Goal: Information Seeking & Learning: Learn about a topic

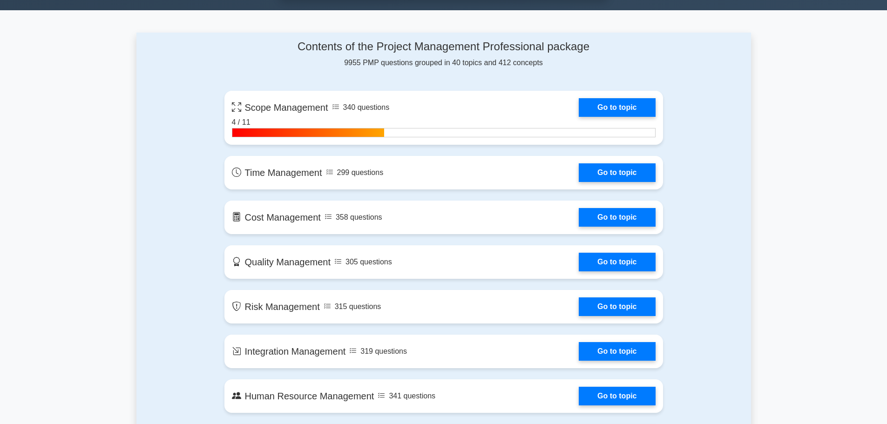
scroll to position [512, 0]
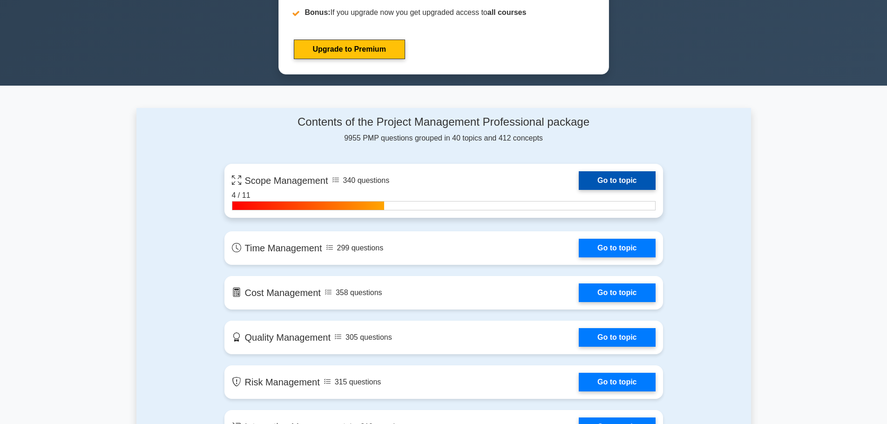
click at [579, 190] on link "Go to topic" at bounding box center [617, 180] width 76 height 19
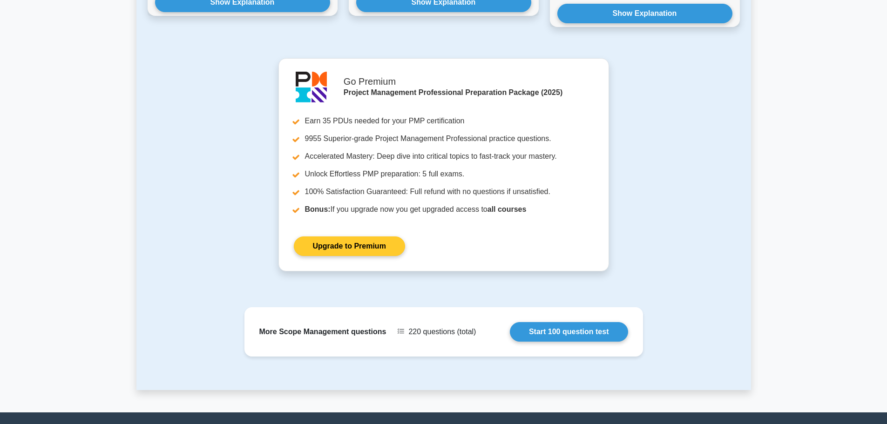
scroll to position [693, 0]
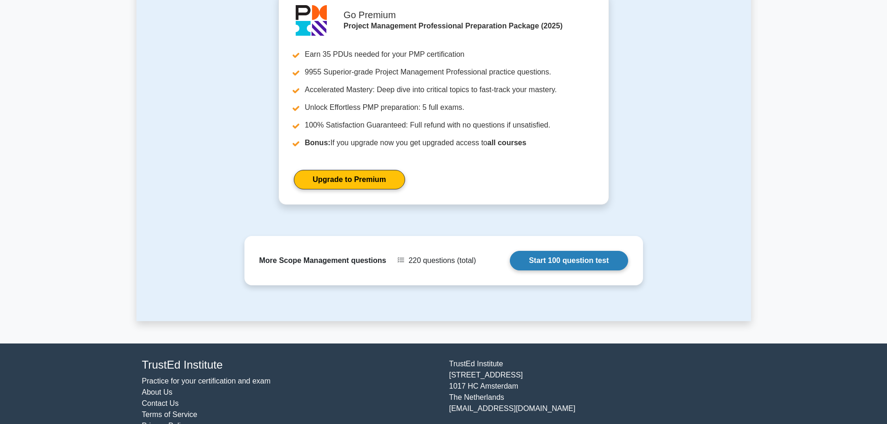
click at [568, 251] on link "Start 100 question test" at bounding box center [569, 261] width 118 height 20
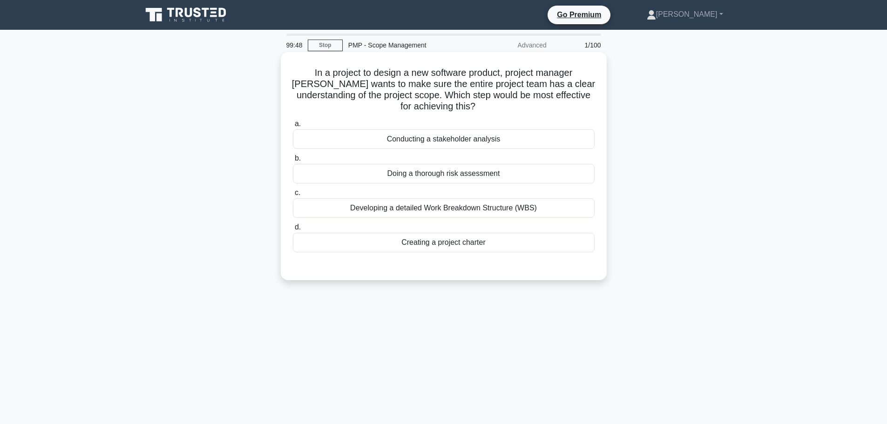
click at [486, 209] on div "Developing a detailed Work Breakdown Structure (WBS)" at bounding box center [444, 208] width 302 height 20
click at [293, 196] on input "c. Developing a detailed Work Breakdown Structure (WBS)" at bounding box center [293, 193] width 0 height 6
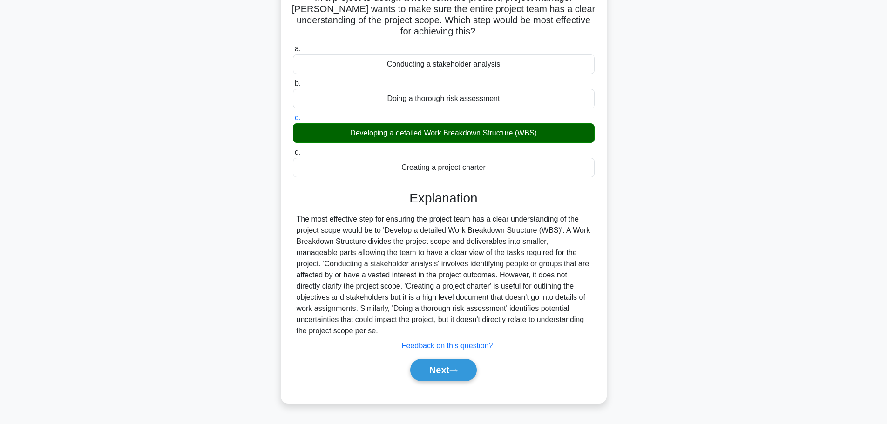
scroll to position [79, 0]
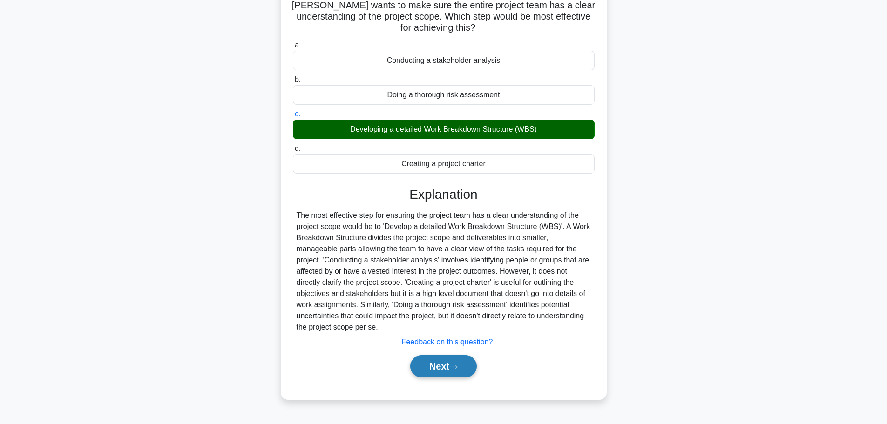
click at [441, 360] on button "Next" at bounding box center [443, 366] width 67 height 22
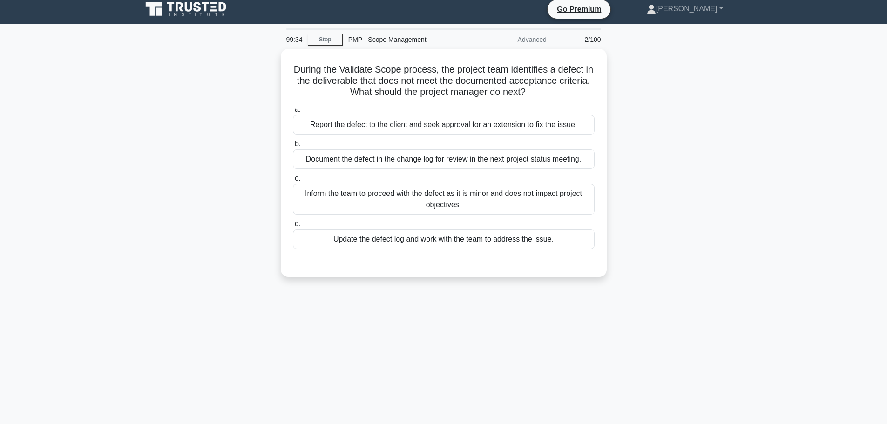
scroll to position [0, 0]
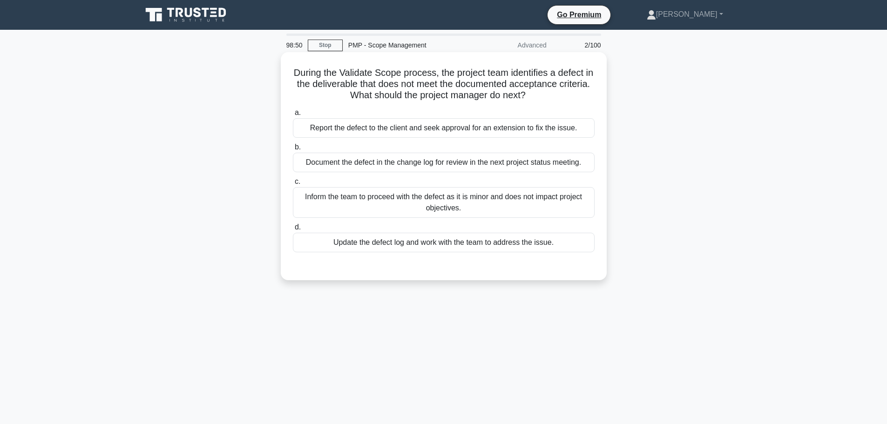
click at [392, 245] on div "Update the defect log and work with the team to address the issue." at bounding box center [444, 243] width 302 height 20
click at [293, 230] on input "d. Update the defect log and work with the team to address the issue." at bounding box center [293, 227] width 0 height 6
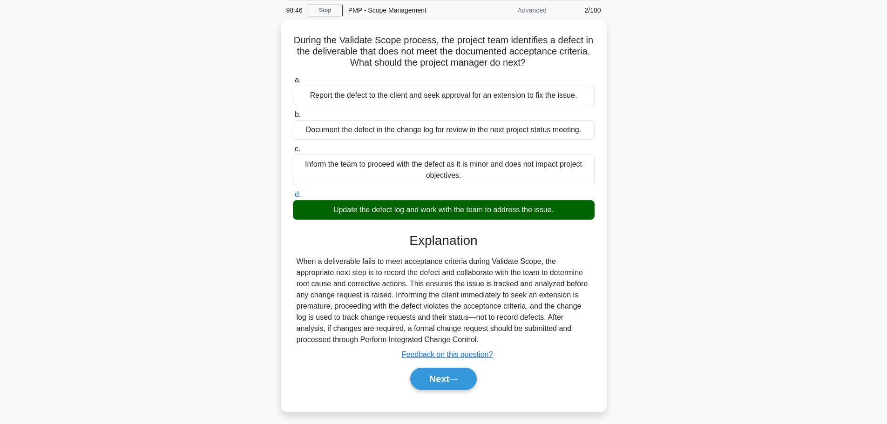
scroll to position [79, 0]
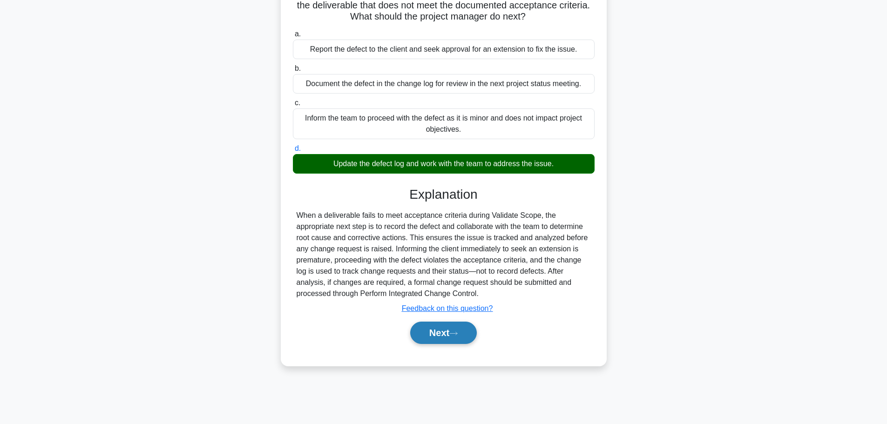
click at [457, 333] on icon at bounding box center [453, 333] width 8 height 5
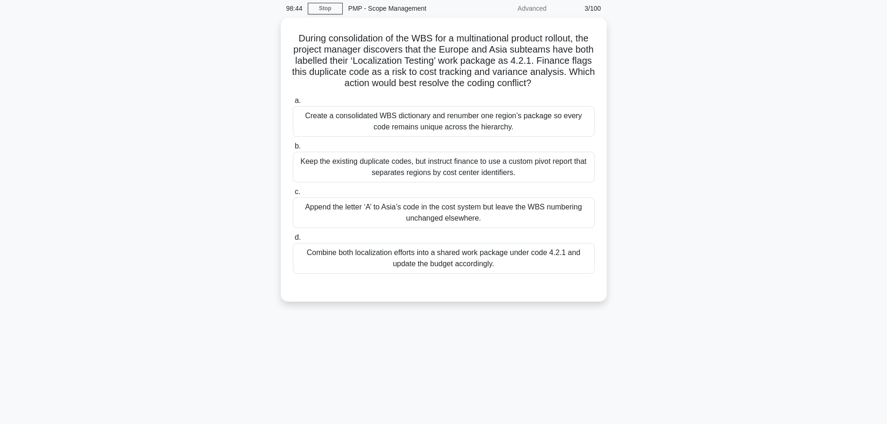
scroll to position [0, 0]
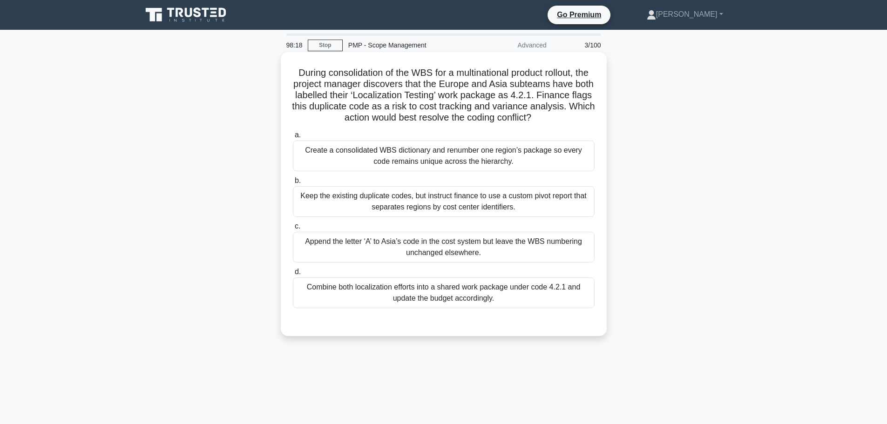
click at [449, 159] on div "Create a consolidated WBS dictionary and renumber one region’s package so every…" at bounding box center [444, 156] width 302 height 31
click at [293, 138] on input "a. Create a consolidated WBS dictionary and renumber one region’s package so ev…" at bounding box center [293, 135] width 0 height 6
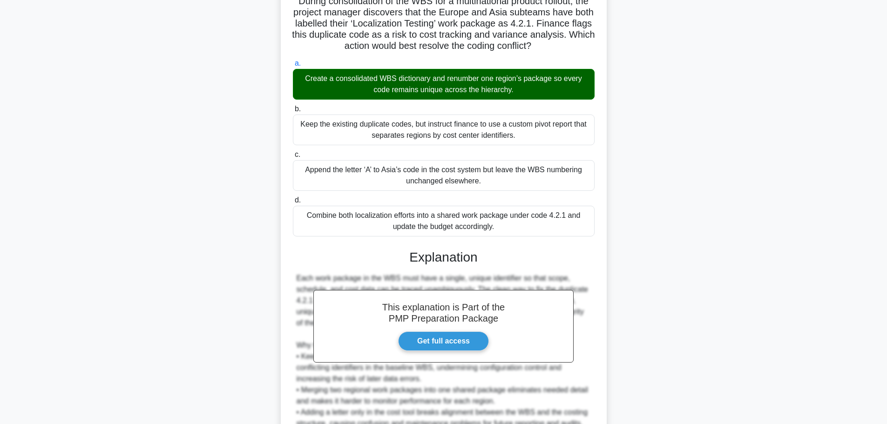
scroll to position [162, 0]
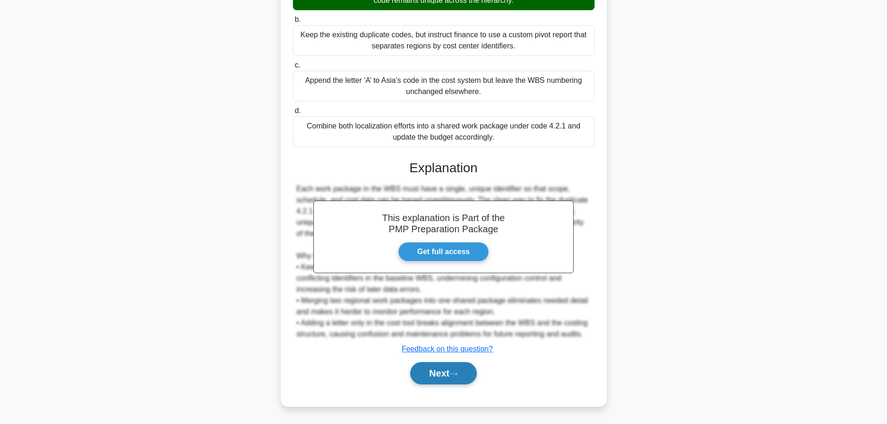
click at [457, 373] on icon at bounding box center [453, 373] width 7 height 3
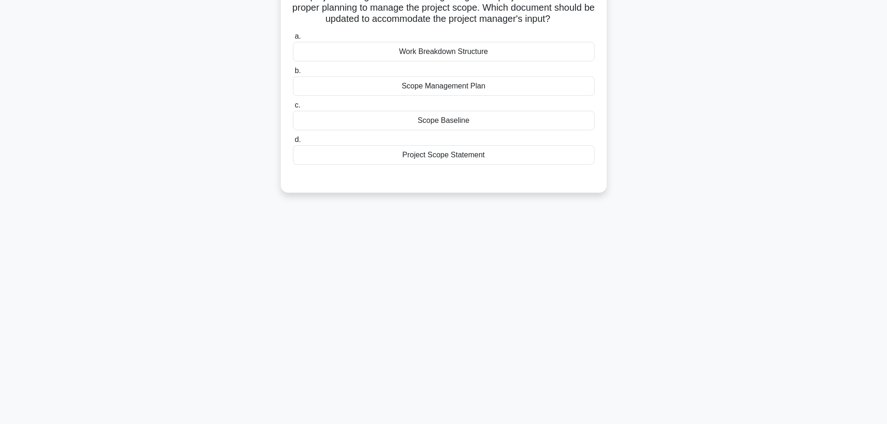
scroll to position [0, 0]
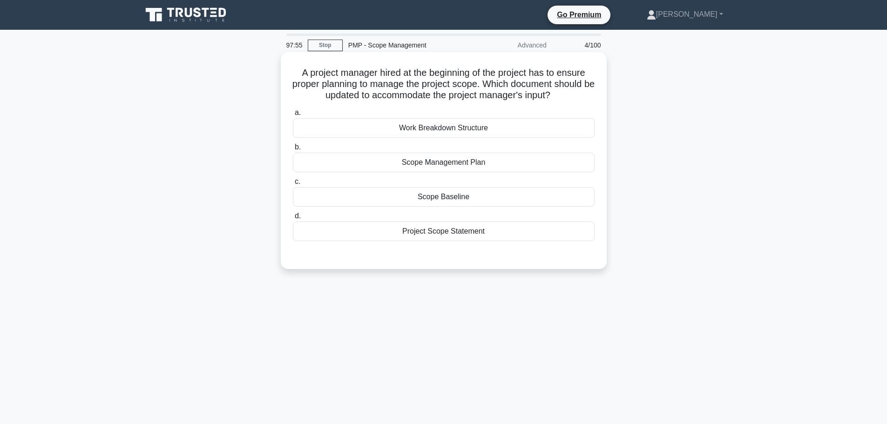
click at [433, 230] on div "Project Scope Statement" at bounding box center [444, 232] width 302 height 20
click at [293, 219] on input "d. Project Scope Statement" at bounding box center [293, 216] width 0 height 6
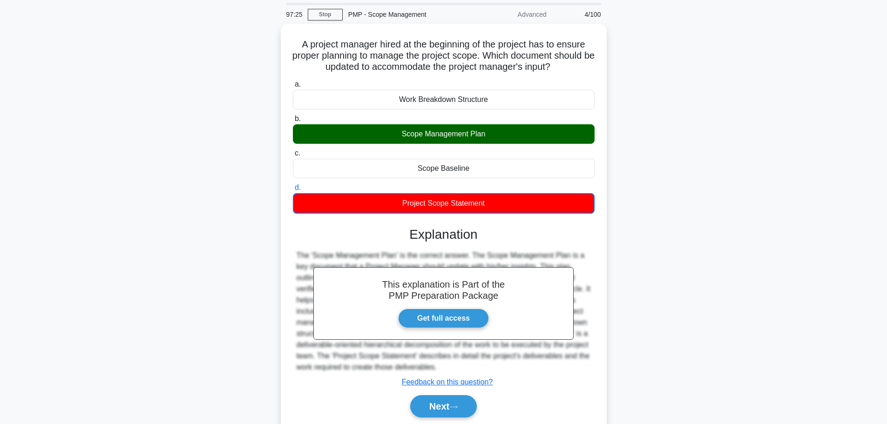
scroll to position [79, 0]
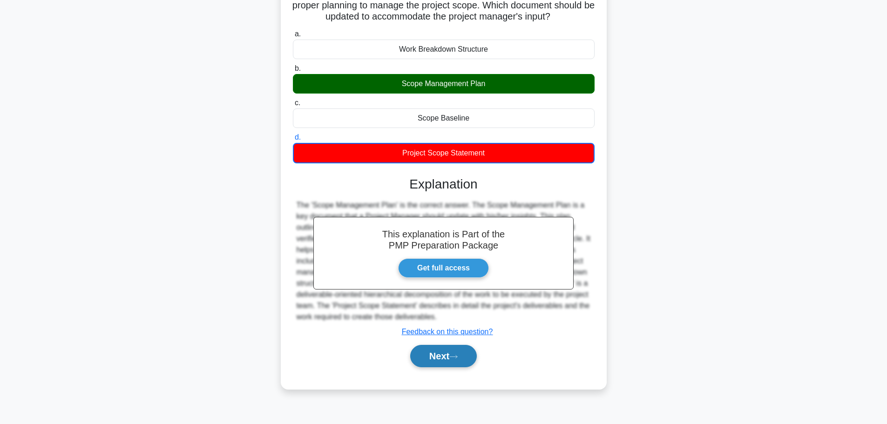
click at [443, 358] on button "Next" at bounding box center [443, 356] width 67 height 22
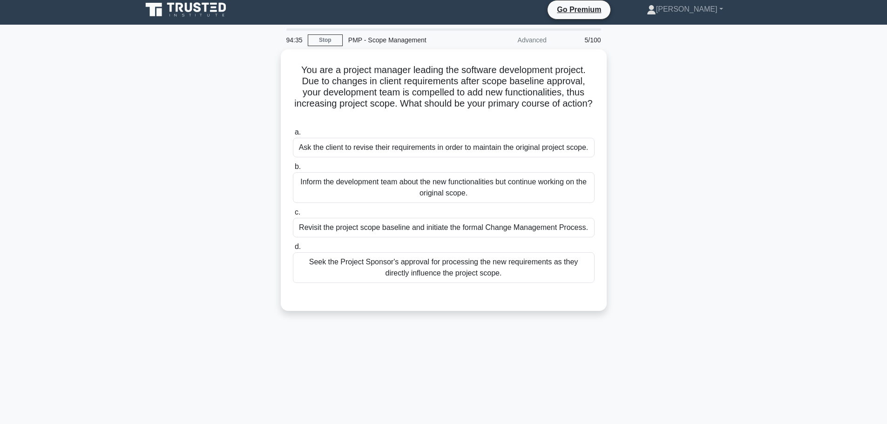
scroll to position [0, 0]
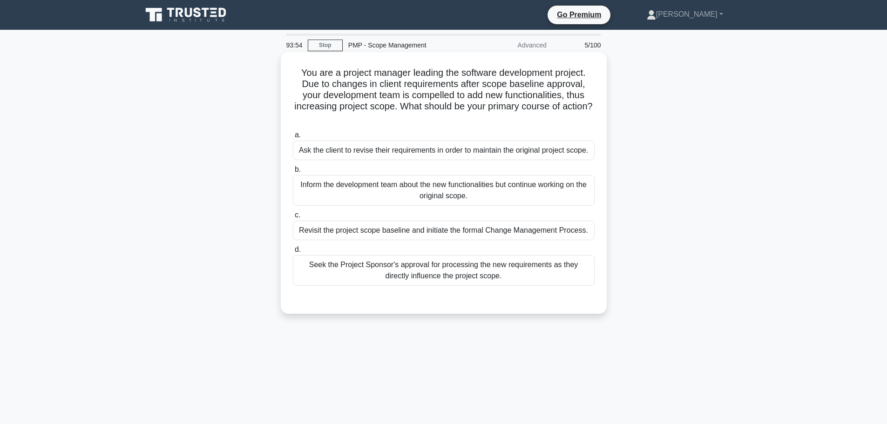
click at [424, 190] on div "Inform the development team about the new functionalities but continue working …" at bounding box center [444, 190] width 302 height 31
click at [293, 173] on input "b. Inform the development team about the new functionalities but continue worki…" at bounding box center [293, 170] width 0 height 6
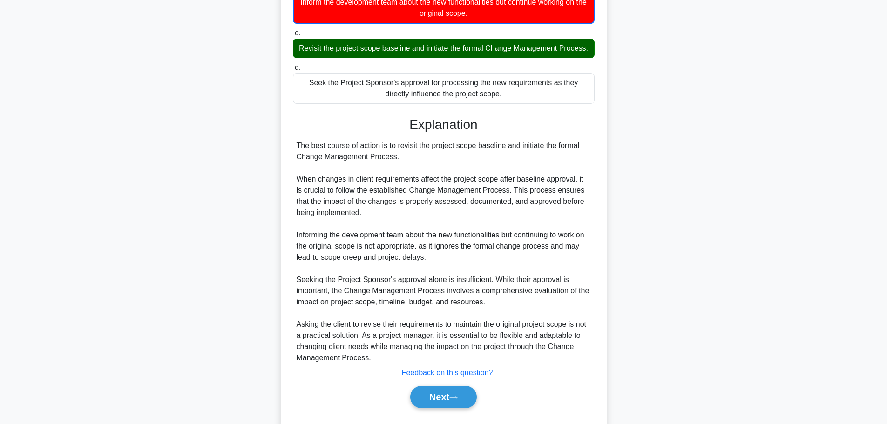
scroll to position [186, 0]
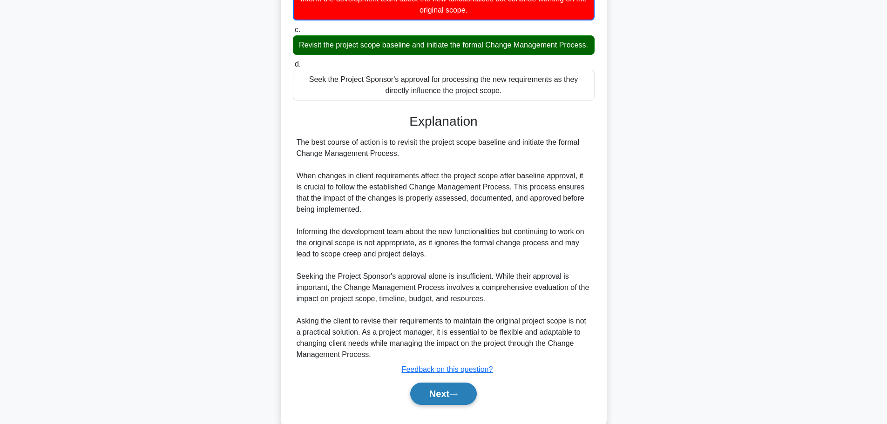
click at [436, 401] on button "Next" at bounding box center [443, 394] width 67 height 22
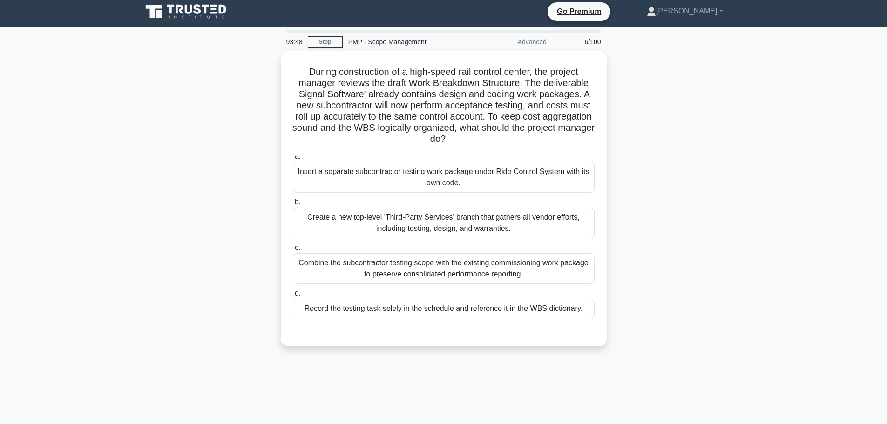
scroll to position [0, 0]
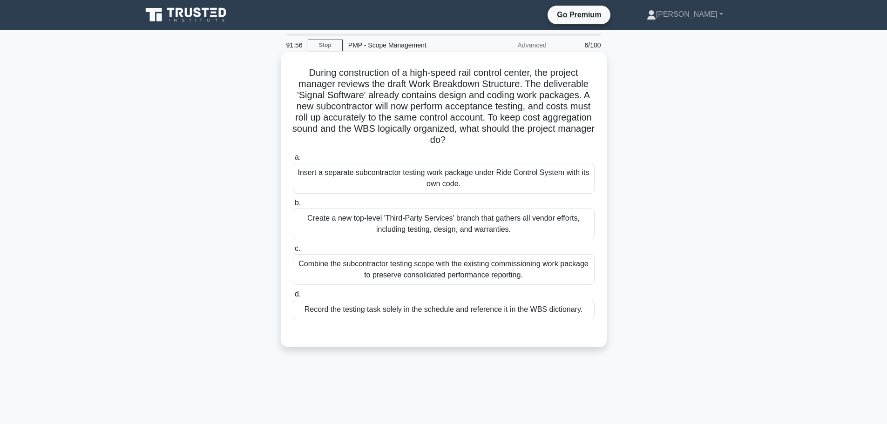
click at [446, 217] on div "Create a new top-level 'Third-Party Services' branch that gathers all vendor ef…" at bounding box center [444, 224] width 302 height 31
click at [293, 206] on input "b. Create a new top-level 'Third-Party Services' branch that gathers all vendor…" at bounding box center [293, 203] width 0 height 6
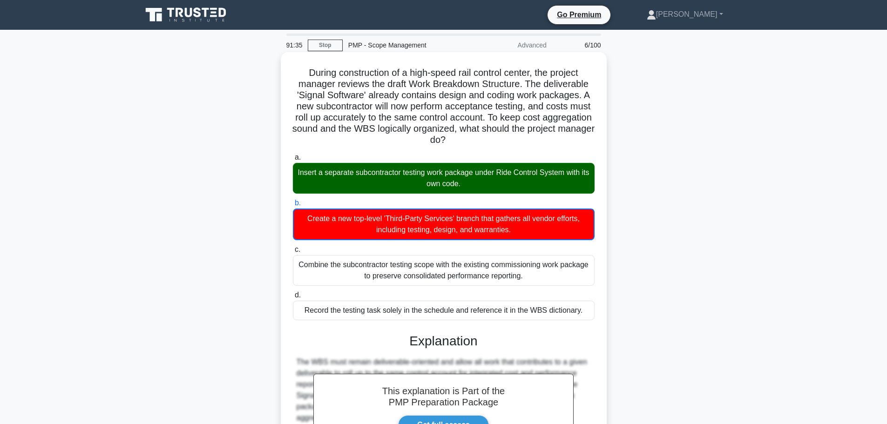
scroll to position [185, 0]
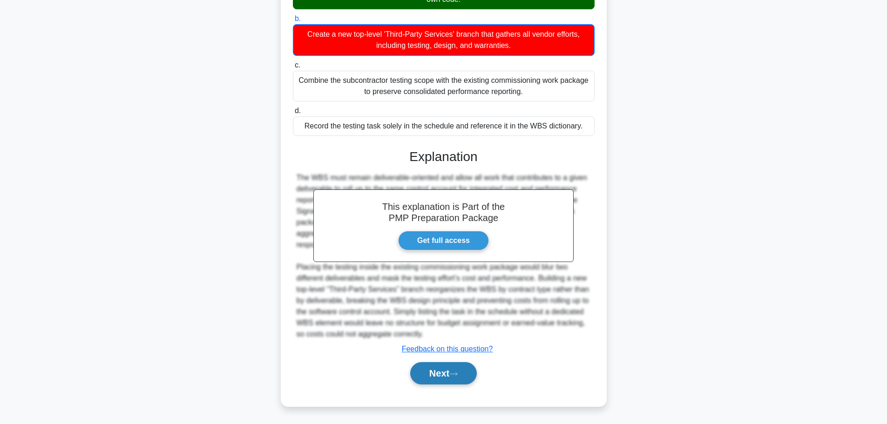
click at [425, 367] on button "Next" at bounding box center [443, 373] width 67 height 22
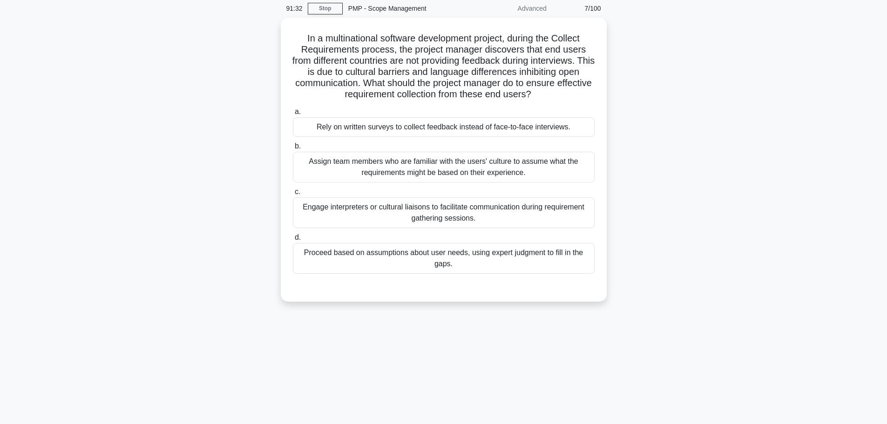
scroll to position [0, 0]
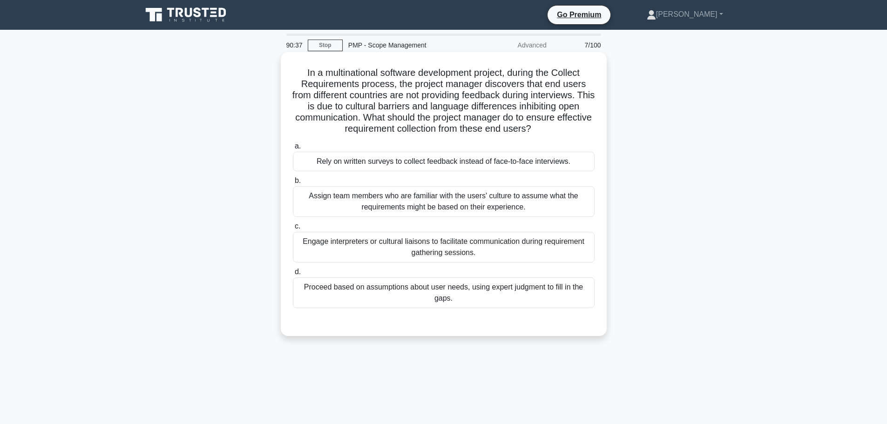
click at [416, 202] on div "Assign team members who are familiar with the users' culture to assume what the…" at bounding box center [444, 201] width 302 height 31
click at [293, 184] on input "b. Assign team members who are familiar with the users' culture to assume what …" at bounding box center [293, 181] width 0 height 6
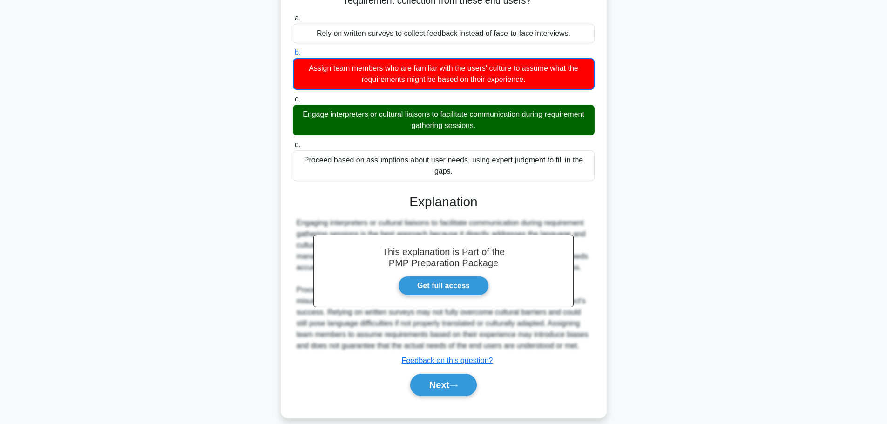
scroll to position [140, 0]
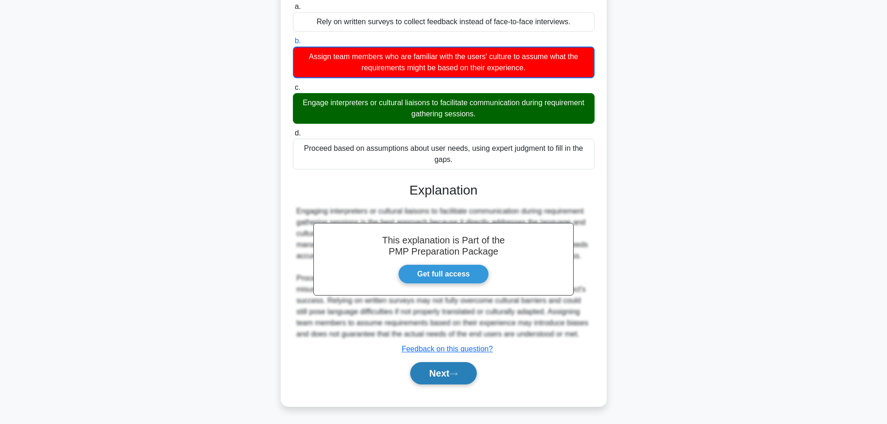
click at [439, 378] on button "Next" at bounding box center [443, 373] width 67 height 22
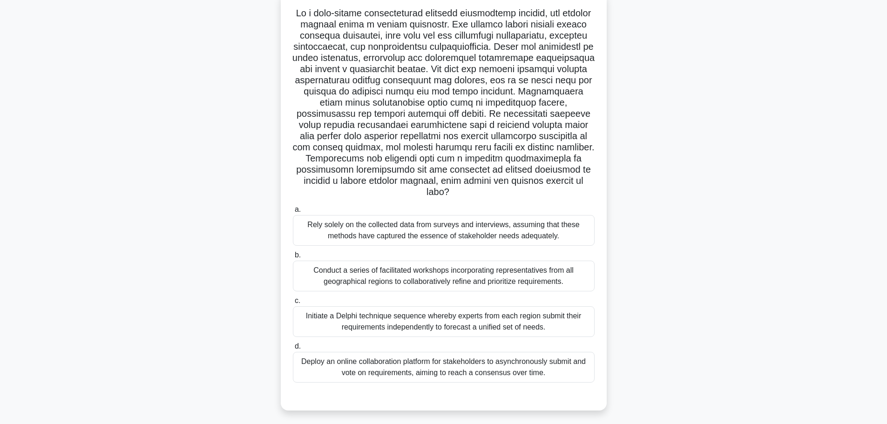
scroll to position [79, 0]
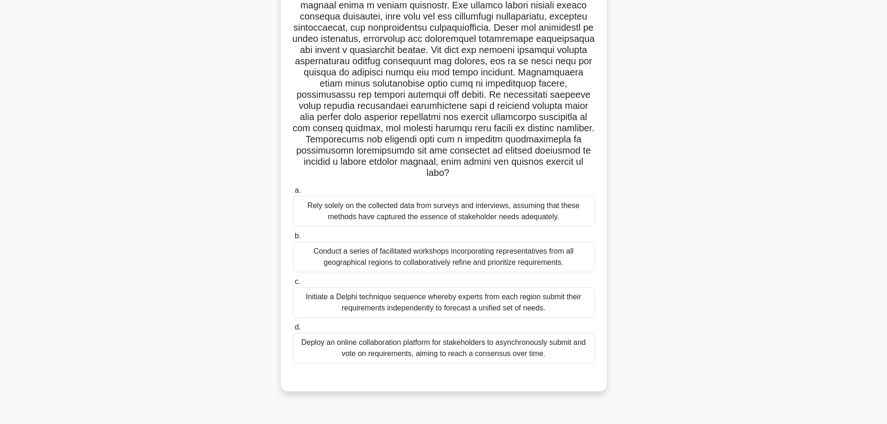
click at [408, 257] on div "Conduct a series of facilitated workshops incorporating representatives from al…" at bounding box center [444, 257] width 302 height 31
click at [293, 239] on input "b. Conduct a series of facilitated workshops incorporating representatives from…" at bounding box center [293, 236] width 0 height 6
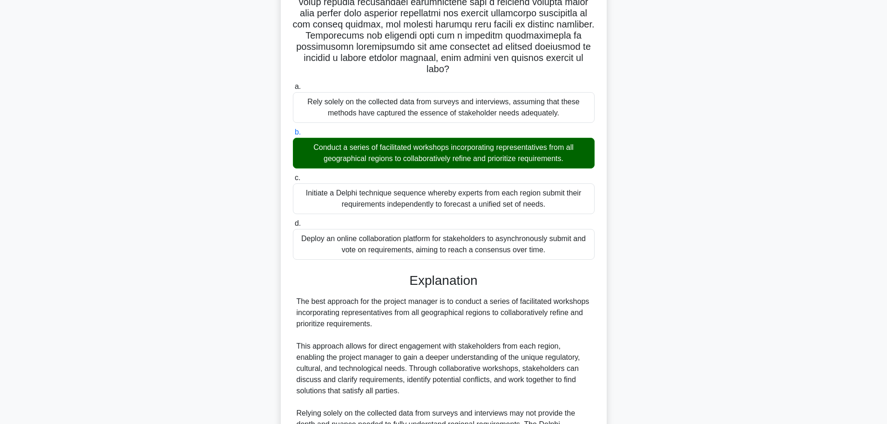
scroll to position [358, 0]
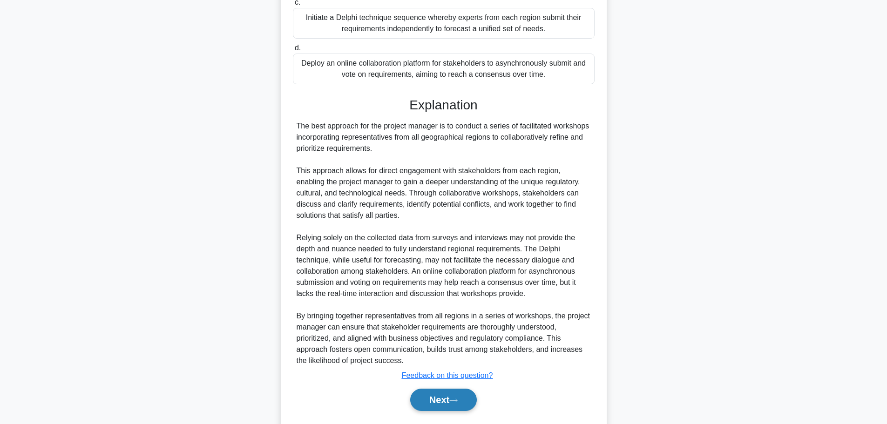
click at [450, 401] on button "Next" at bounding box center [443, 400] width 67 height 22
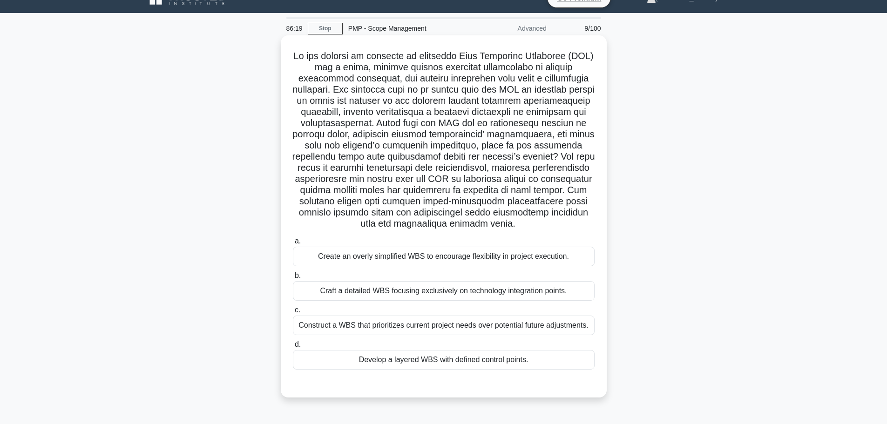
scroll to position [0, 0]
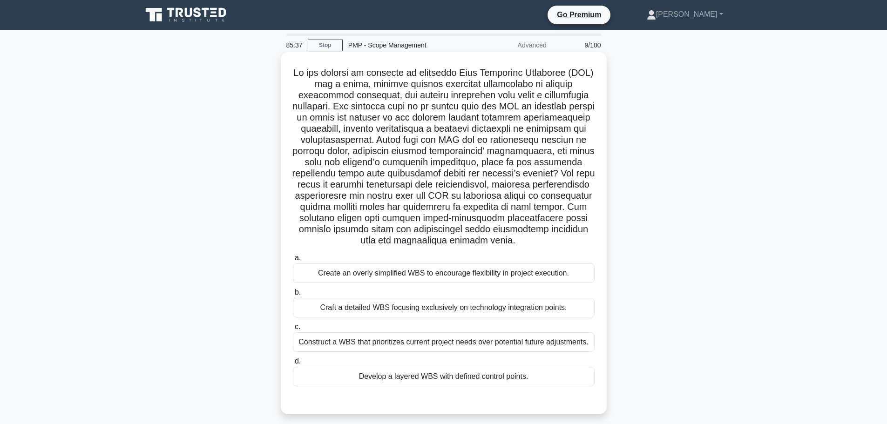
click at [447, 311] on div "Craft a detailed WBS focusing exclusively on technology integration points." at bounding box center [444, 308] width 302 height 20
click at [293, 296] on input "b. Craft a detailed WBS focusing exclusively on technology integration points." at bounding box center [293, 293] width 0 height 6
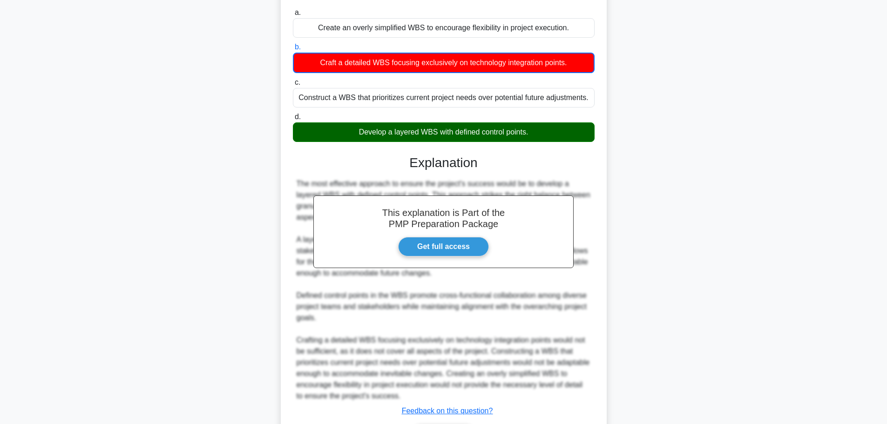
scroll to position [279, 0]
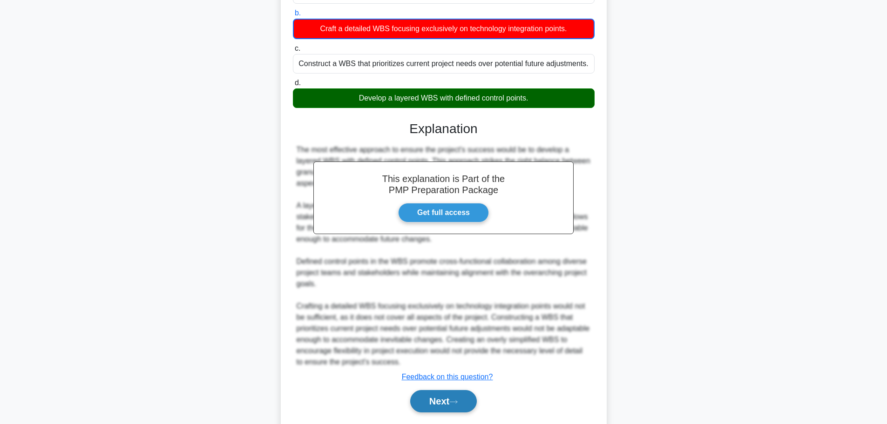
click at [433, 399] on button "Next" at bounding box center [443, 401] width 67 height 22
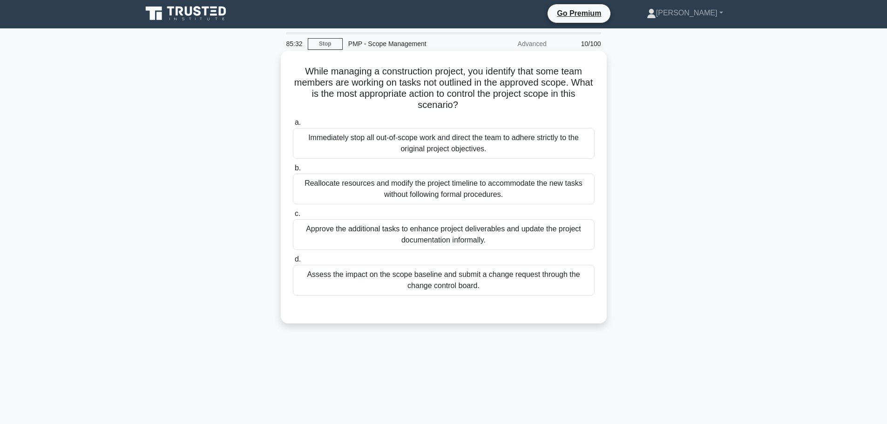
scroll to position [0, 0]
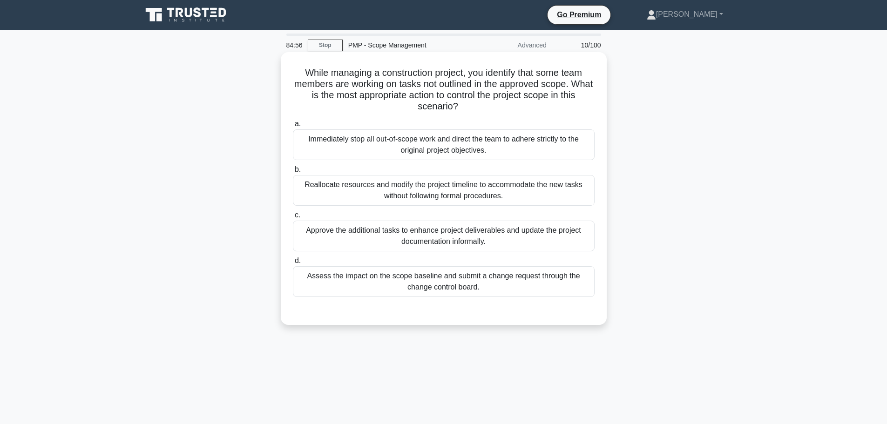
click at [436, 148] on div "Immediately stop all out-of-scope work and direct the team to adhere strictly t…" at bounding box center [444, 144] width 302 height 31
click at [293, 127] on input "a. Immediately stop all out-of-scope work and direct the team to adhere strictl…" at bounding box center [293, 124] width 0 height 6
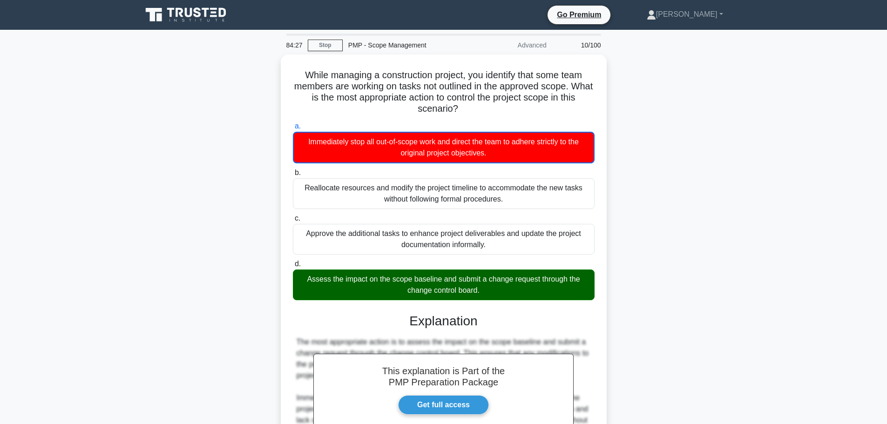
scroll to position [107, 0]
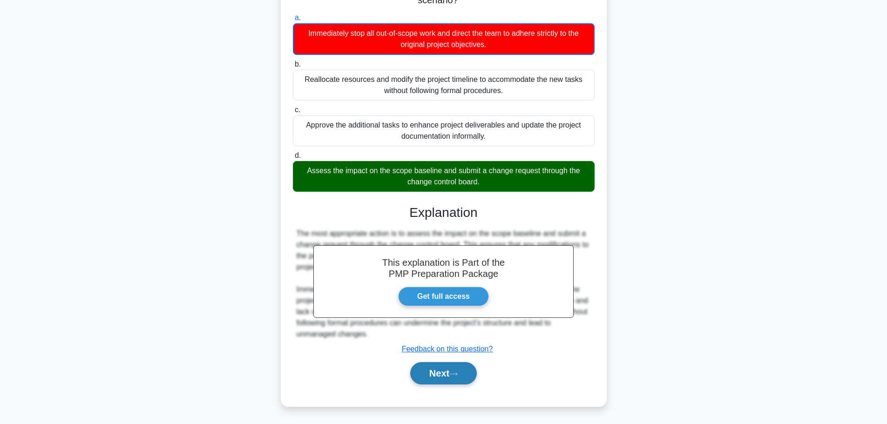
click at [458, 374] on icon at bounding box center [453, 374] width 8 height 5
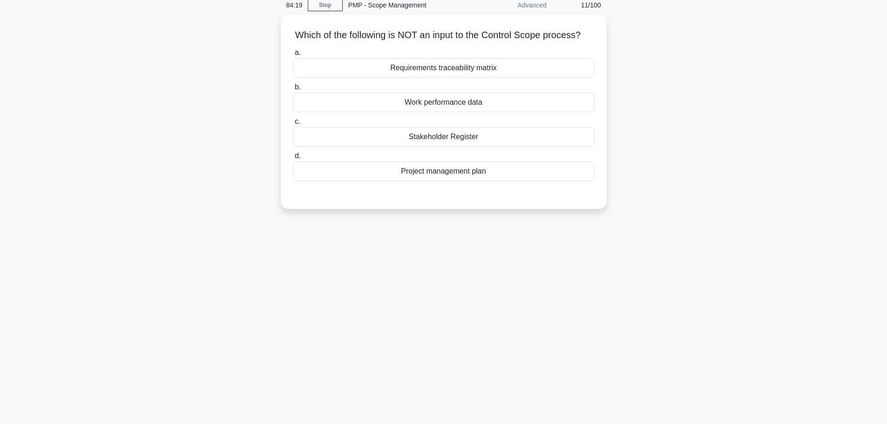
scroll to position [0, 0]
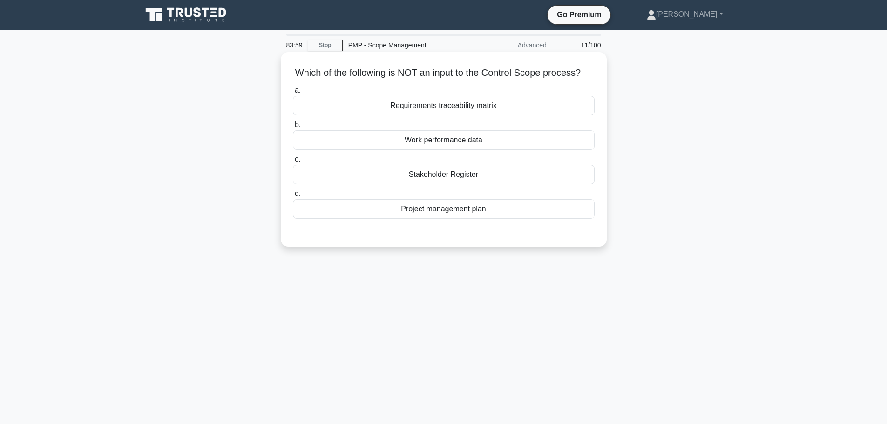
click at [450, 219] on div "Project management plan" at bounding box center [444, 209] width 302 height 20
click at [293, 197] on input "d. Project management plan" at bounding box center [293, 194] width 0 height 6
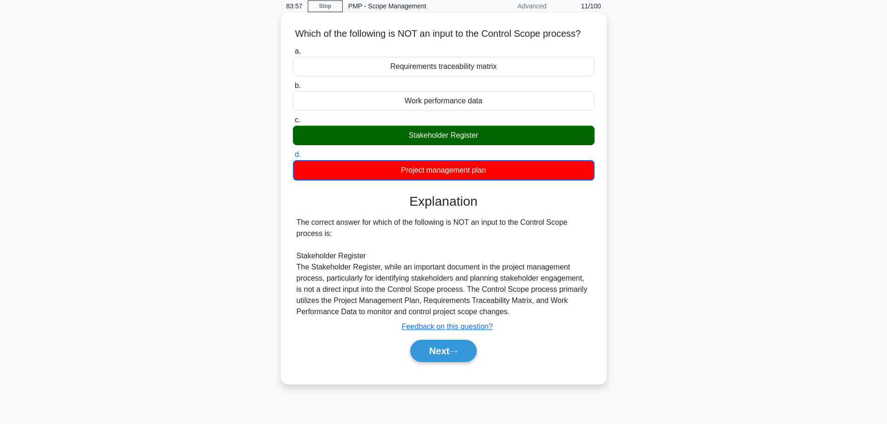
scroll to position [79, 0]
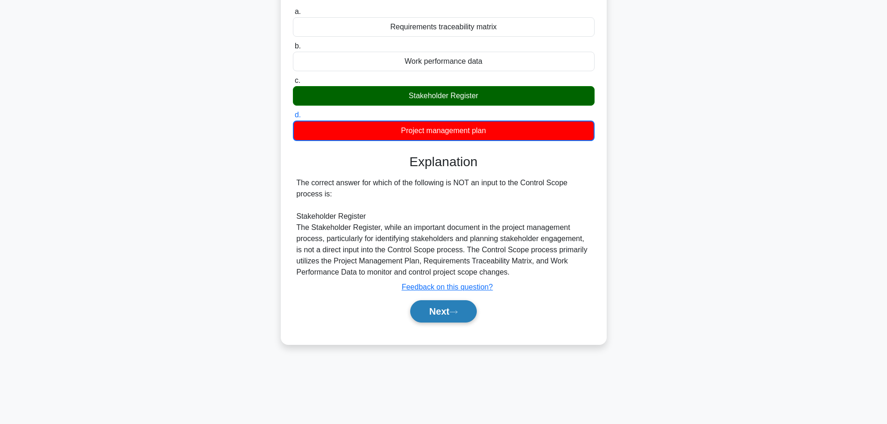
click at [456, 315] on icon at bounding box center [453, 312] width 8 height 5
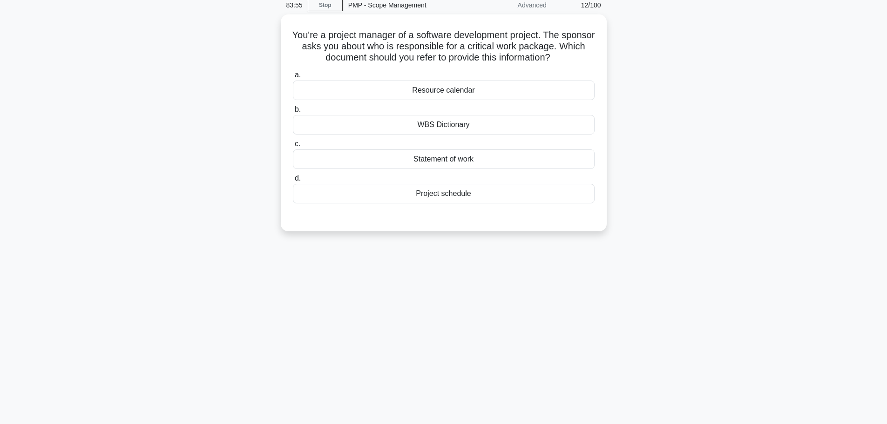
scroll to position [0, 0]
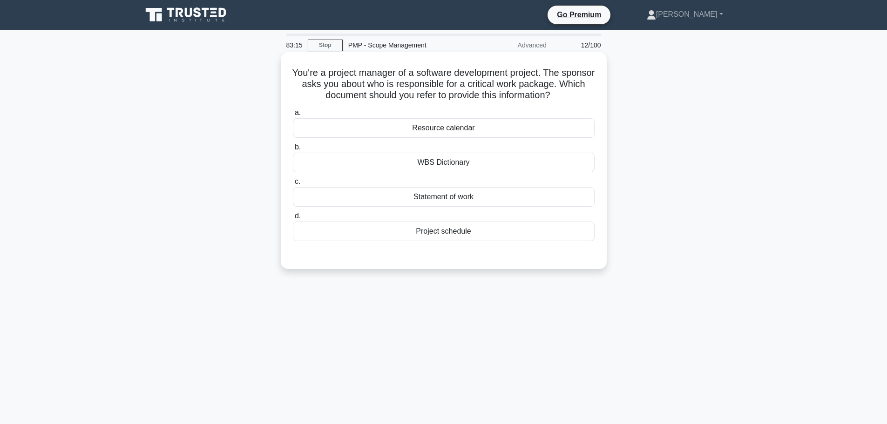
click at [461, 234] on div "Project schedule" at bounding box center [444, 232] width 302 height 20
click at [293, 219] on input "d. Project schedule" at bounding box center [293, 216] width 0 height 6
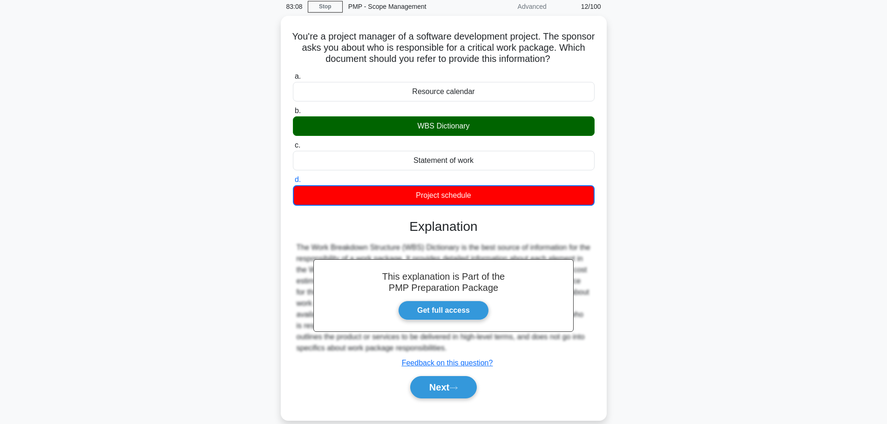
scroll to position [79, 0]
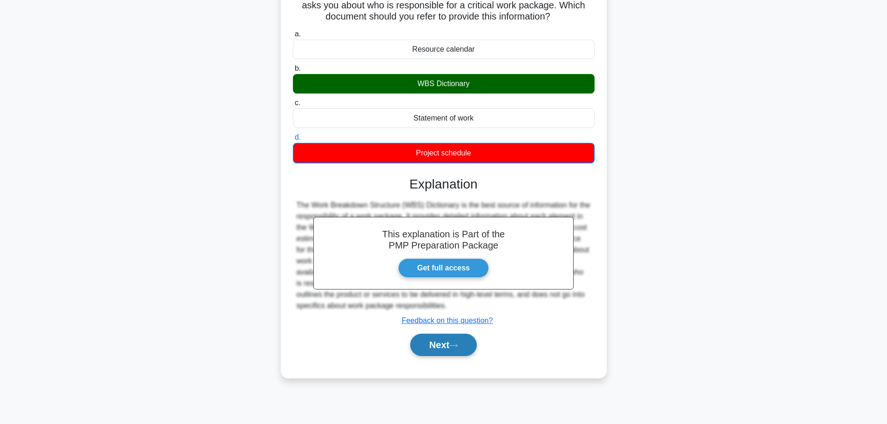
click at [455, 348] on icon at bounding box center [453, 345] width 8 height 5
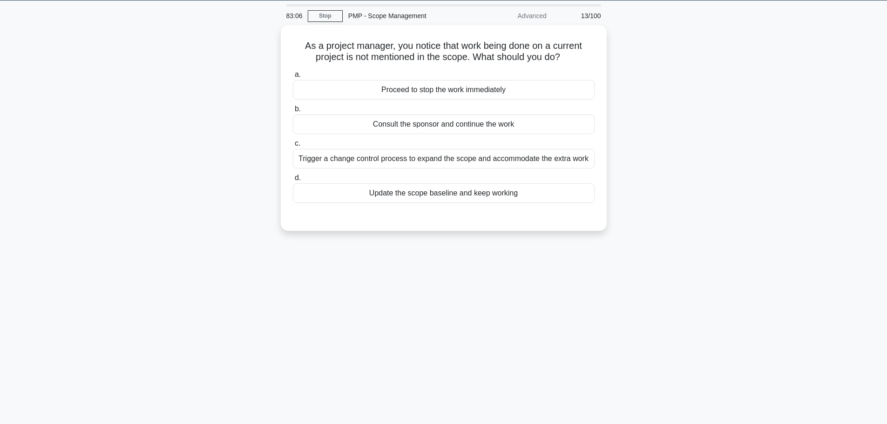
scroll to position [0, 0]
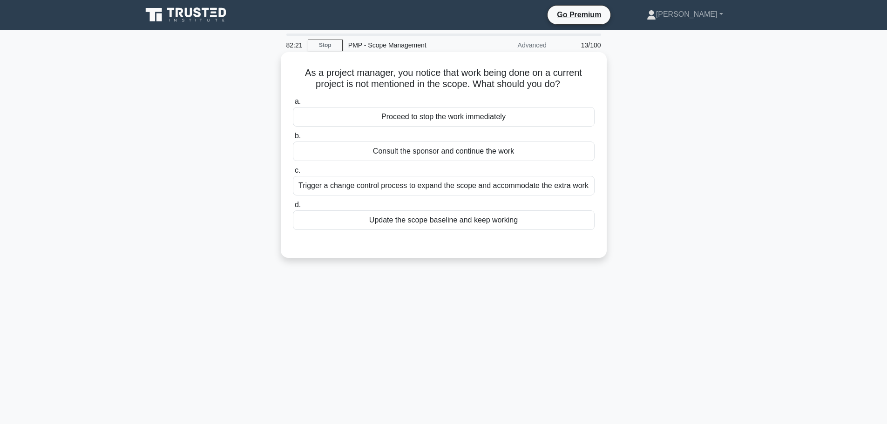
click at [422, 192] on div "Trigger a change control process to expand the scope and accommodate the extra …" at bounding box center [444, 186] width 302 height 20
click at [293, 174] on input "c. Trigger a change control process to expand the scope and accommodate the ext…" at bounding box center [293, 171] width 0 height 6
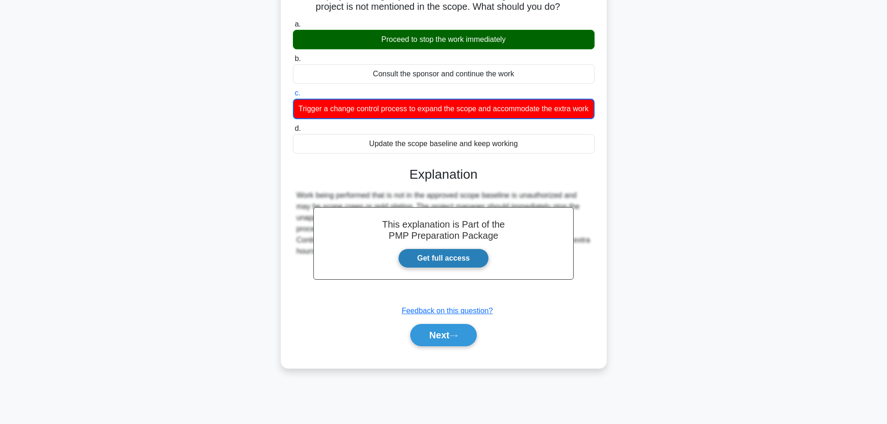
scroll to position [79, 0]
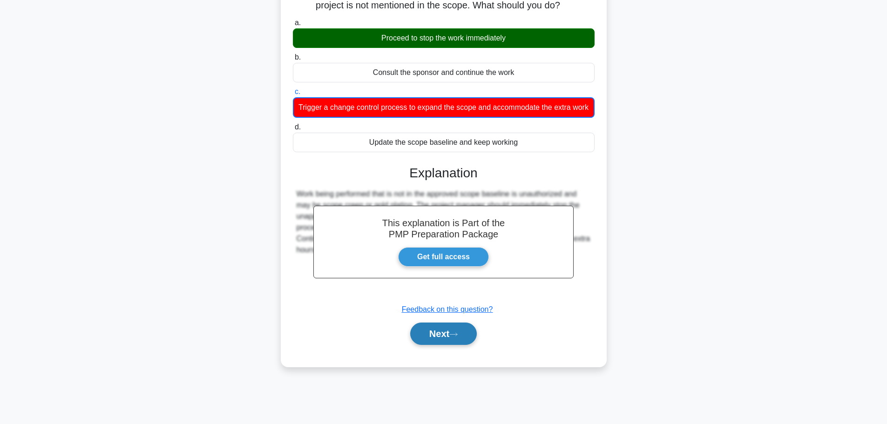
click at [442, 340] on button "Next" at bounding box center [443, 334] width 67 height 22
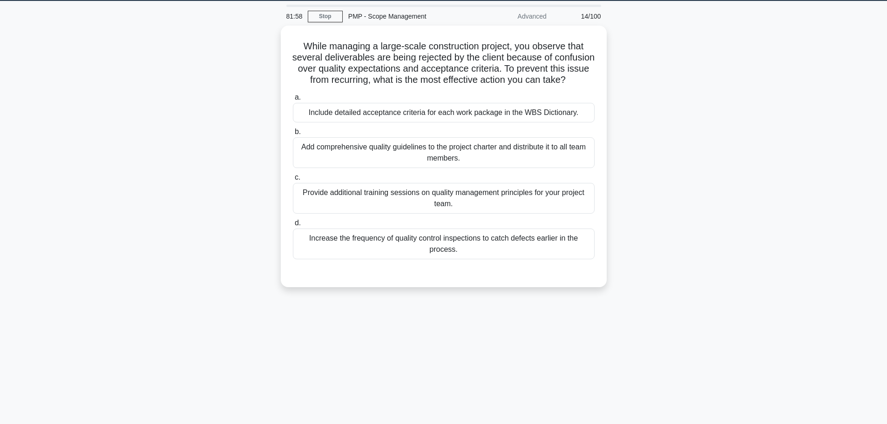
scroll to position [0, 0]
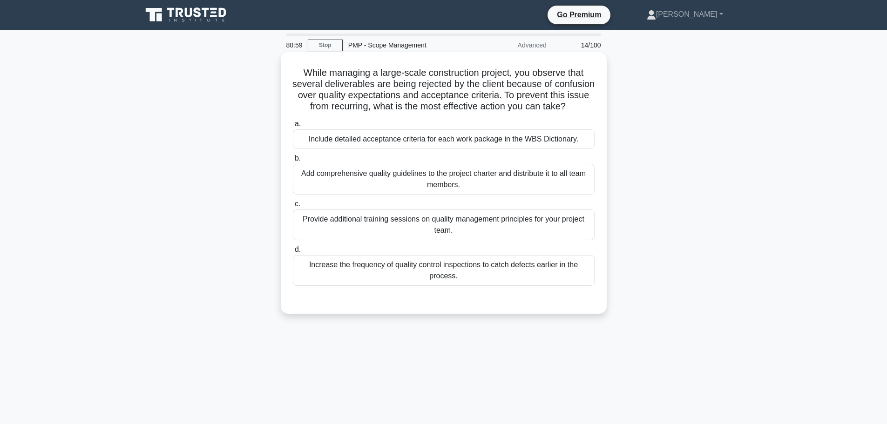
click at [413, 195] on div "Add comprehensive quality guidelines to the project charter and distribute it t…" at bounding box center [444, 179] width 302 height 31
click at [293, 162] on input "b. Add comprehensive quality guidelines to the project charter and distribute i…" at bounding box center [293, 159] width 0 height 6
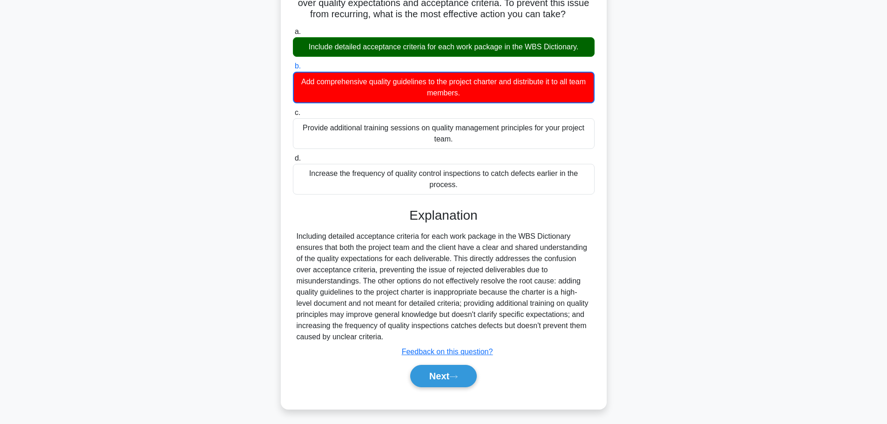
scroll to position [93, 0]
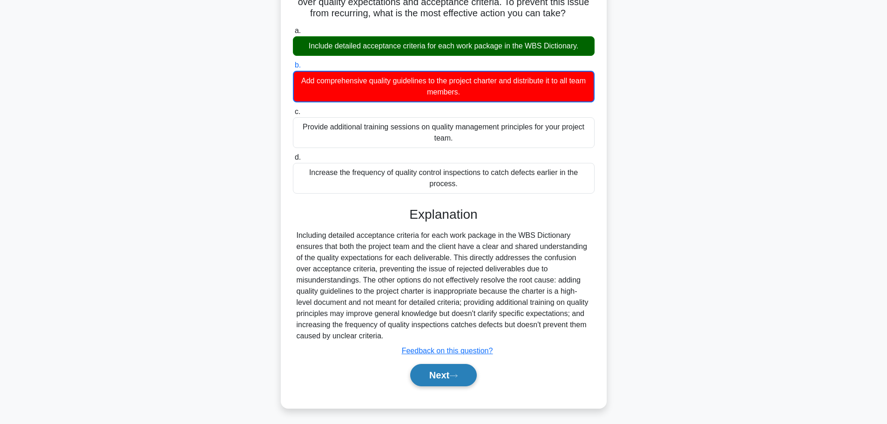
click at [426, 385] on button "Next" at bounding box center [443, 375] width 67 height 22
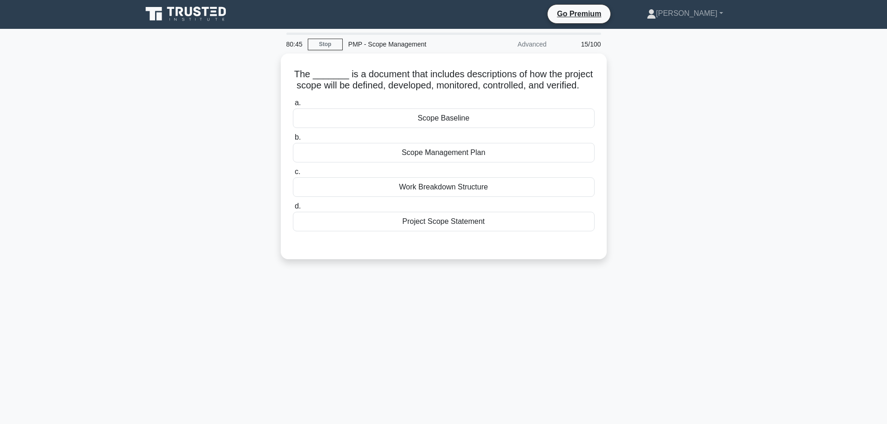
scroll to position [0, 0]
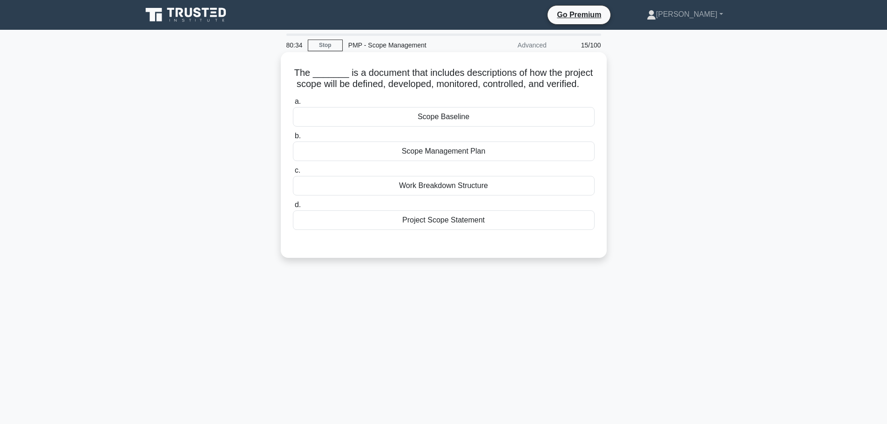
click at [463, 161] on div "Scope Management Plan" at bounding box center [444, 152] width 302 height 20
click at [293, 139] on input "b. Scope Management Plan" at bounding box center [293, 136] width 0 height 6
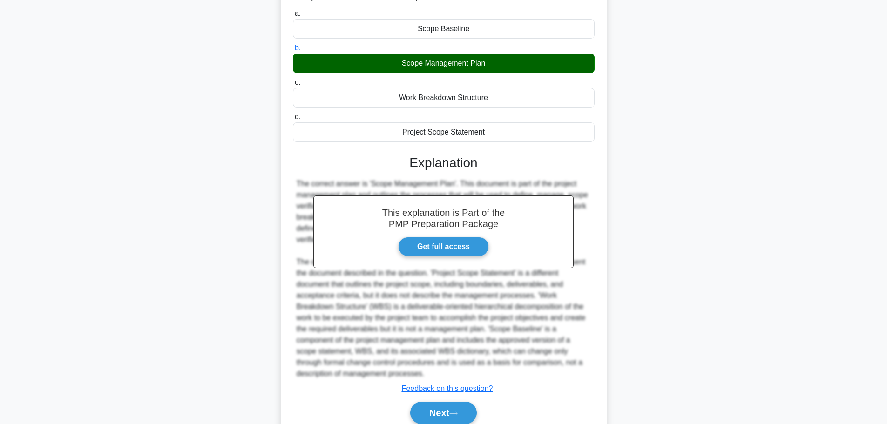
scroll to position [139, 0]
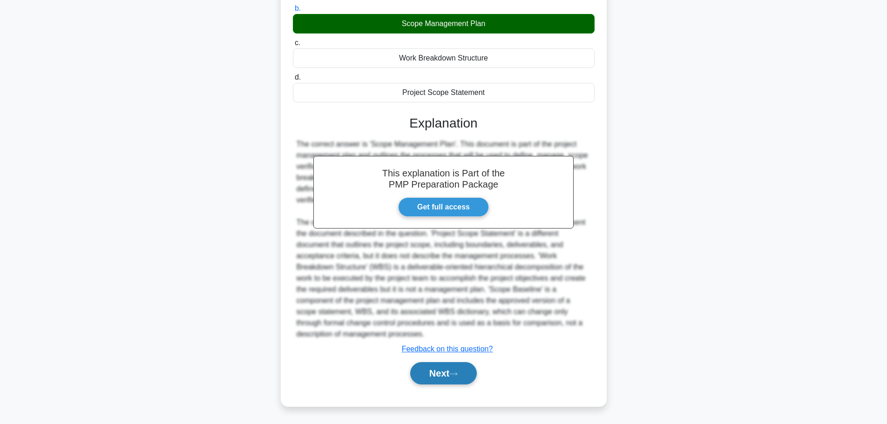
click at [453, 379] on button "Next" at bounding box center [443, 373] width 67 height 22
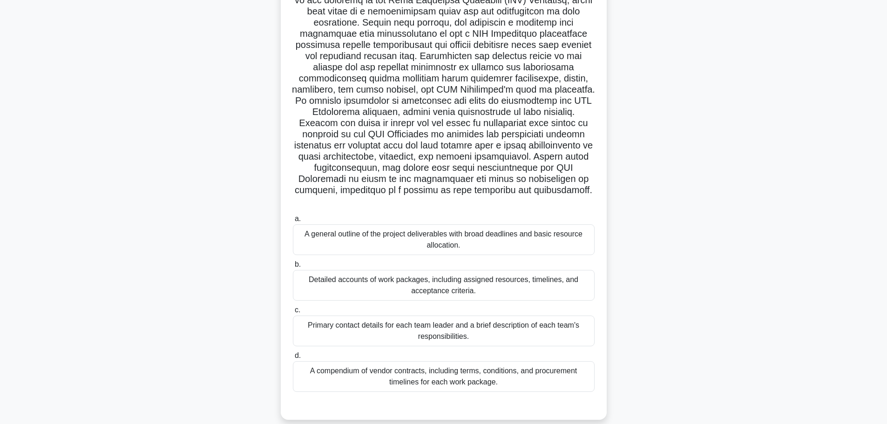
scroll to position [131, 0]
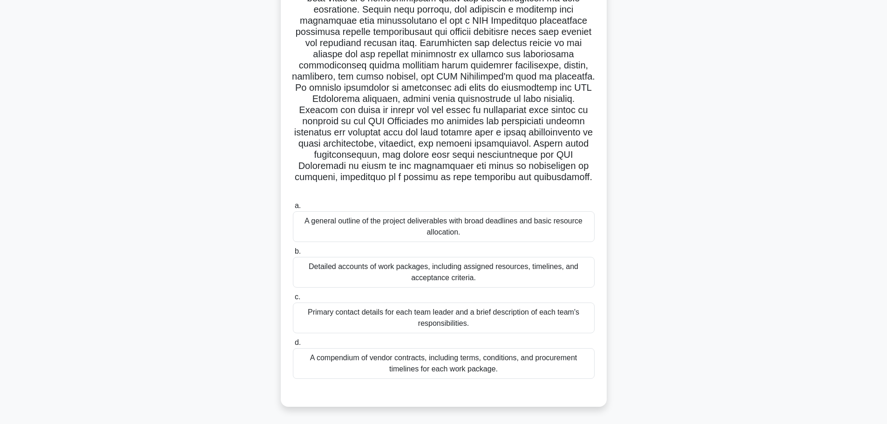
click at [434, 277] on div "Detailed accounts of work packages, including assigned resources, timelines, an…" at bounding box center [444, 272] width 302 height 31
click at [293, 255] on input "b. Detailed accounts of work packages, including assigned resources, timelines,…" at bounding box center [293, 252] width 0 height 6
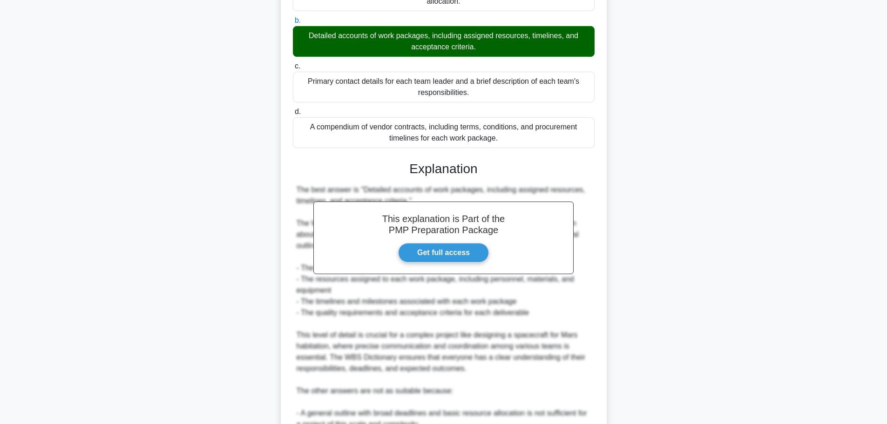
scroll to position [497, 0]
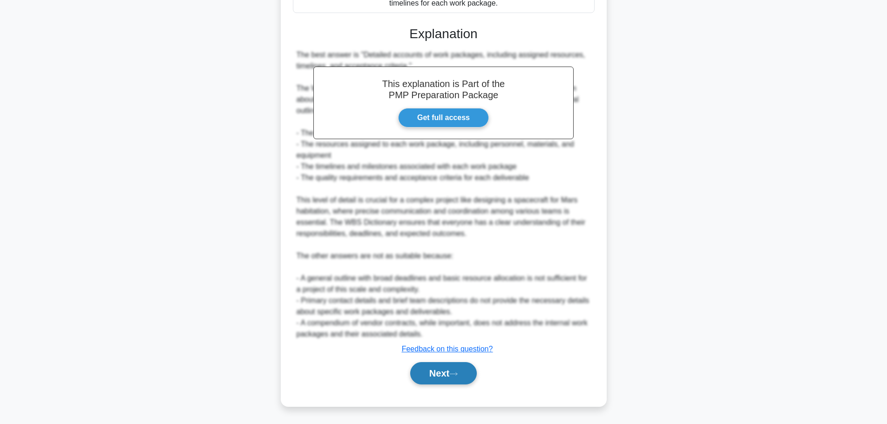
click at [421, 366] on button "Next" at bounding box center [443, 373] width 67 height 22
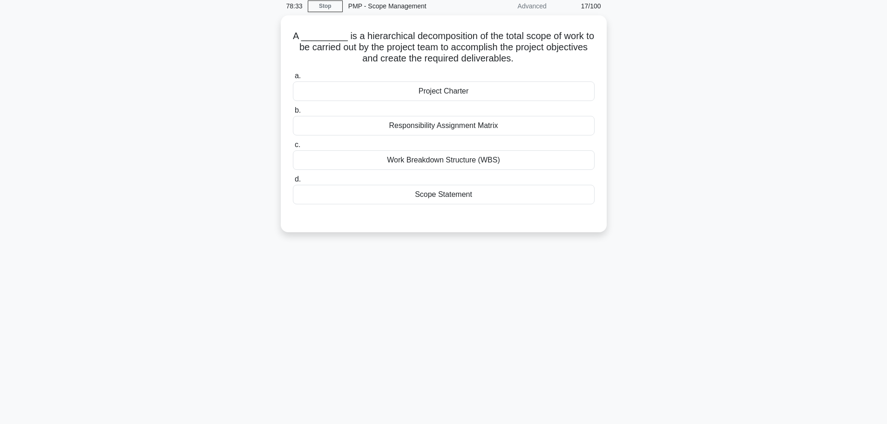
scroll to position [0, 0]
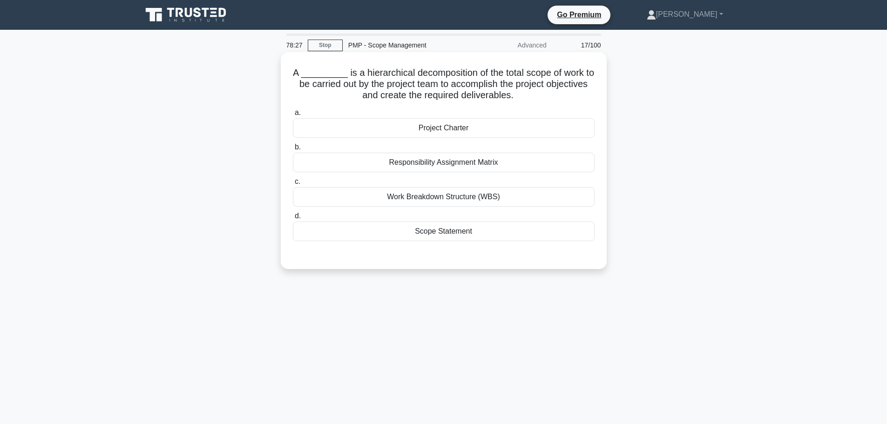
click at [470, 196] on div "Work Breakdown Structure (WBS)" at bounding box center [444, 197] width 302 height 20
click at [293, 185] on input "c. Work Breakdown Structure (WBS)" at bounding box center [293, 182] width 0 height 6
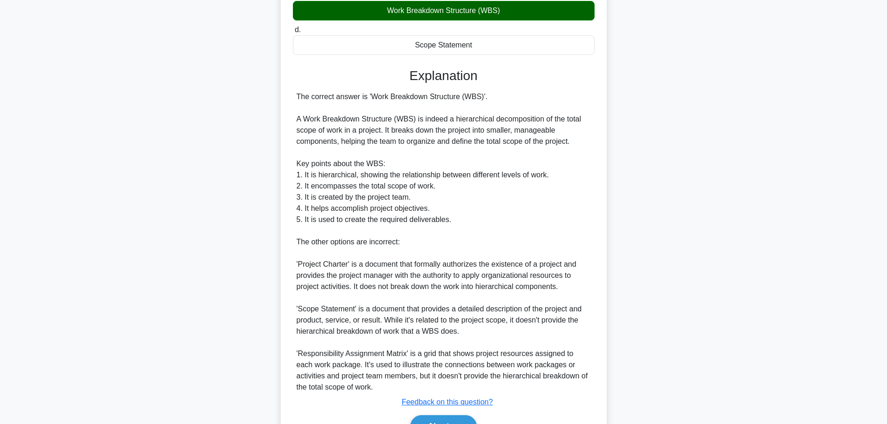
scroll to position [233, 0]
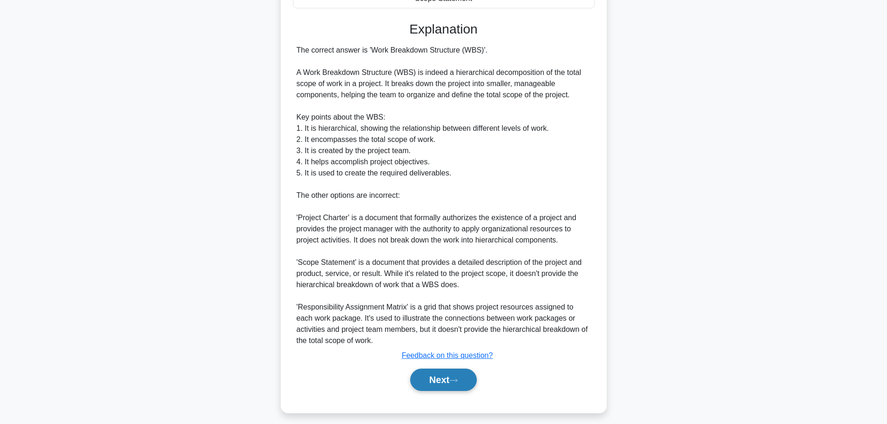
click at [447, 373] on button "Next" at bounding box center [443, 380] width 67 height 22
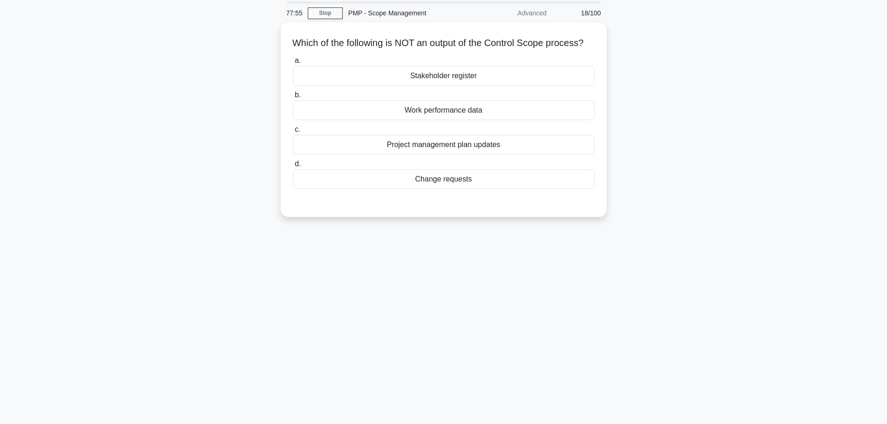
scroll to position [0, 0]
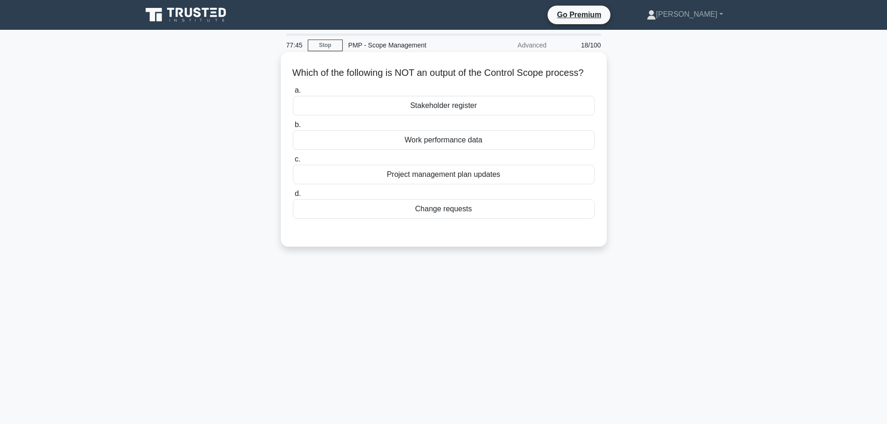
click at [445, 112] on div "Stakeholder register" at bounding box center [444, 106] width 302 height 20
click at [293, 94] on input "a. Stakeholder register" at bounding box center [293, 91] width 0 height 6
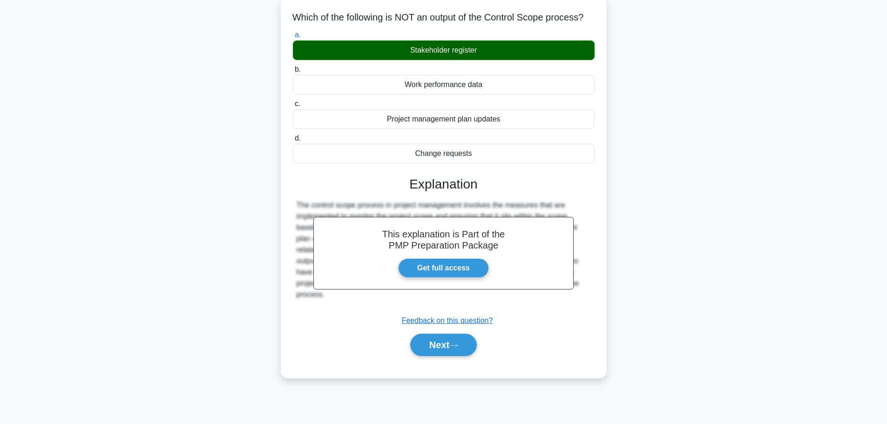
scroll to position [79, 0]
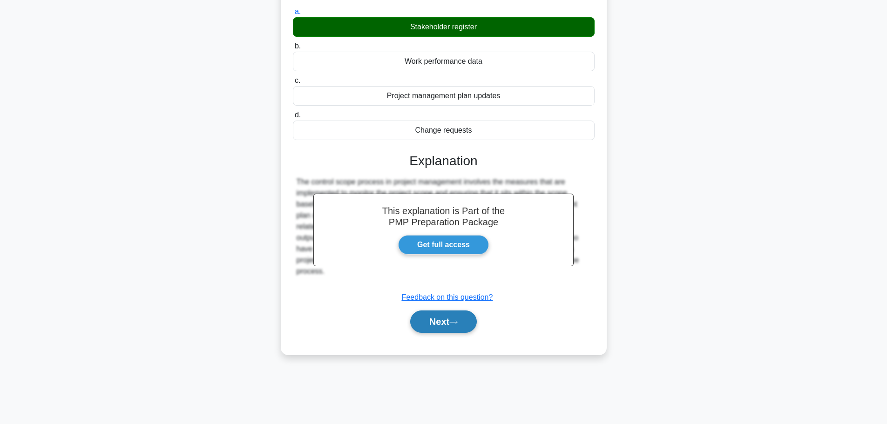
click at [443, 329] on button "Next" at bounding box center [443, 322] width 67 height 22
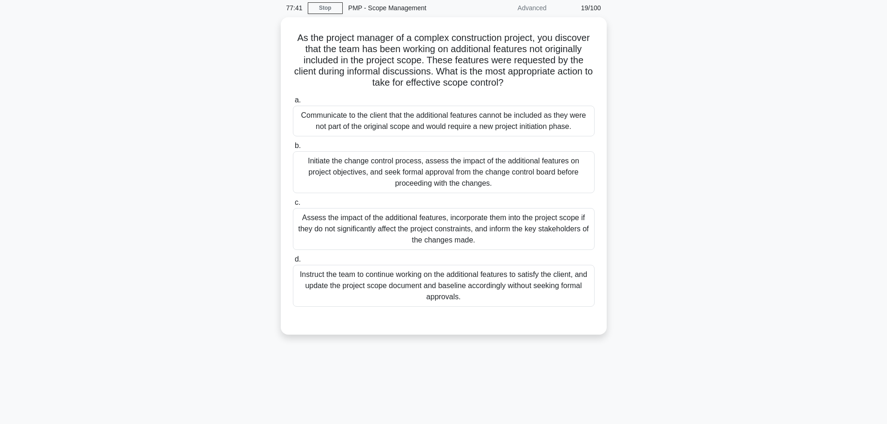
scroll to position [0, 0]
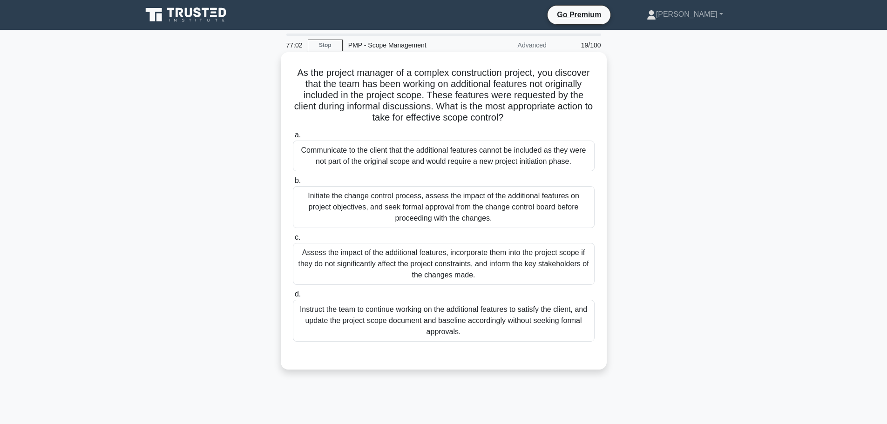
click at [415, 257] on div "Assess the impact of the additional features, incorporate them into the project…" at bounding box center [444, 264] width 302 height 42
click at [293, 241] on input "c. Assess the impact of the additional features, incorporate them into the proj…" at bounding box center [293, 238] width 0 height 6
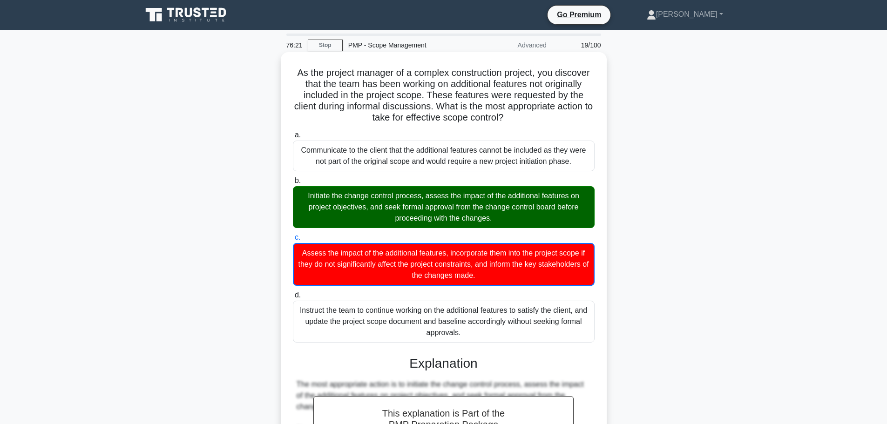
scroll to position [233, 0]
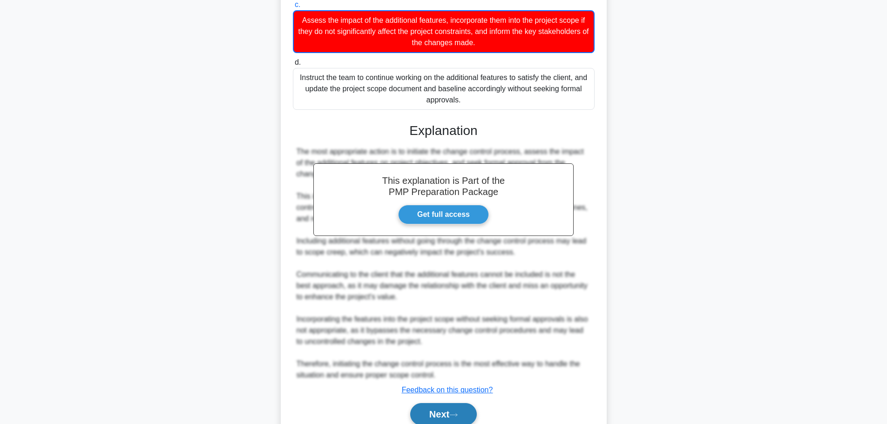
click at [450, 412] on button "Next" at bounding box center [443, 414] width 67 height 22
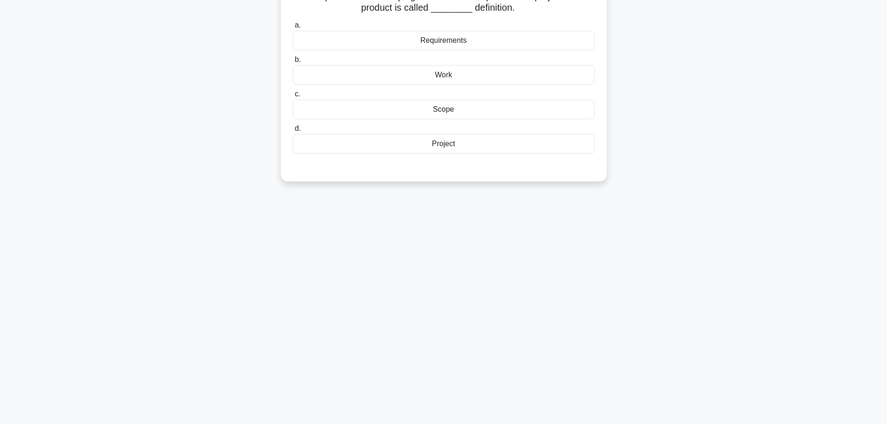
scroll to position [0, 0]
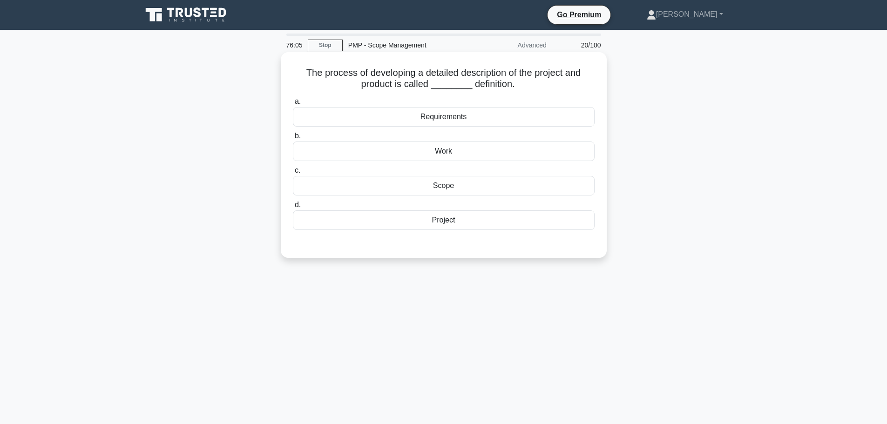
click at [446, 188] on div "Scope" at bounding box center [444, 186] width 302 height 20
click at [293, 174] on input "c. Scope" at bounding box center [293, 171] width 0 height 6
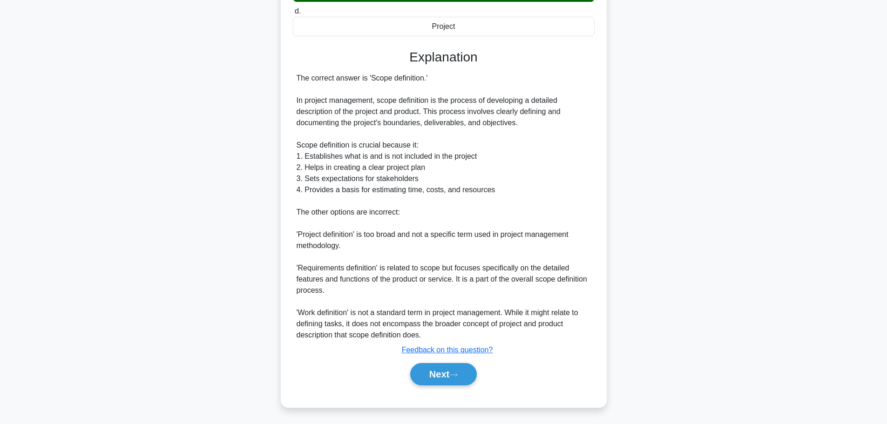
scroll to position [195, 0]
click at [454, 370] on button "Next" at bounding box center [443, 373] width 67 height 22
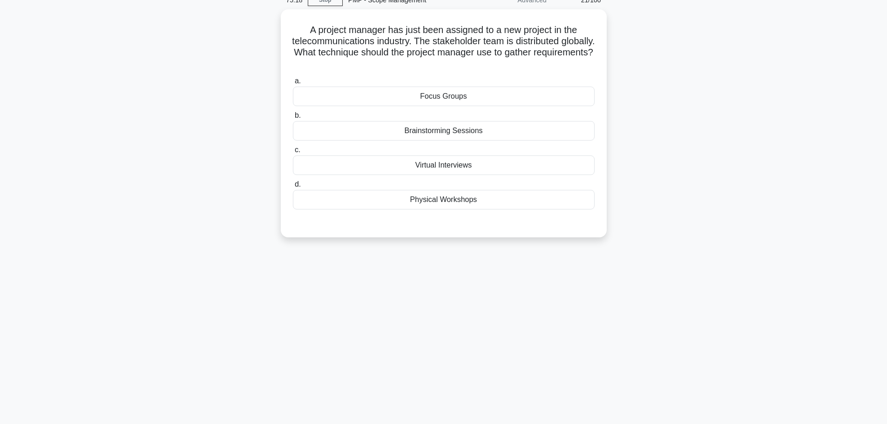
scroll to position [0, 0]
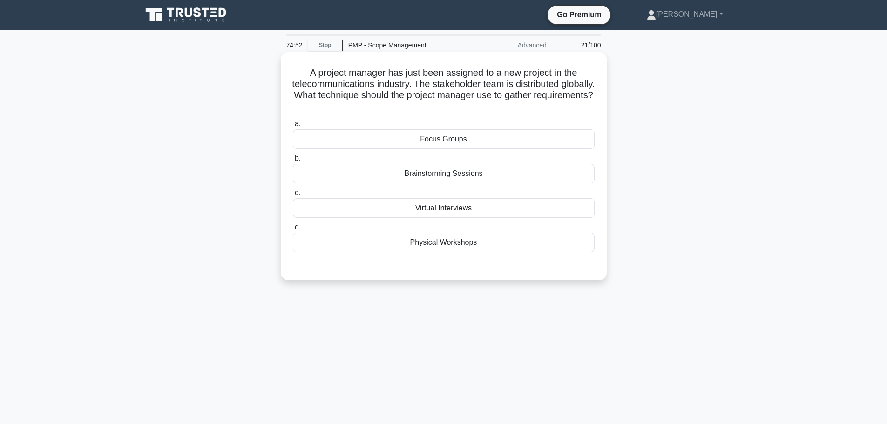
click at [458, 213] on div "Virtual Interviews" at bounding box center [444, 208] width 302 height 20
click at [293, 196] on input "c. Virtual Interviews" at bounding box center [293, 193] width 0 height 6
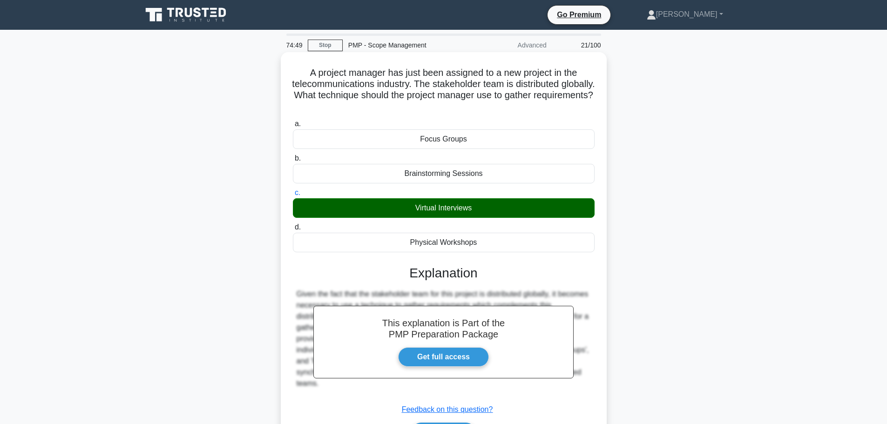
scroll to position [79, 0]
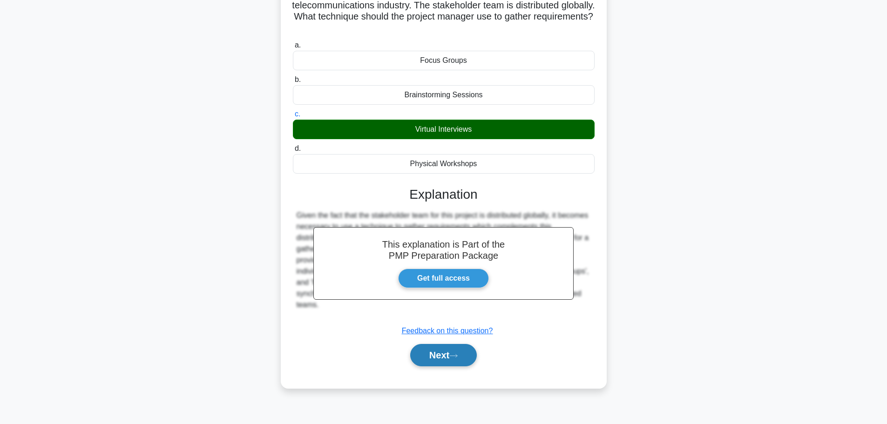
click at [446, 360] on button "Next" at bounding box center [443, 355] width 67 height 22
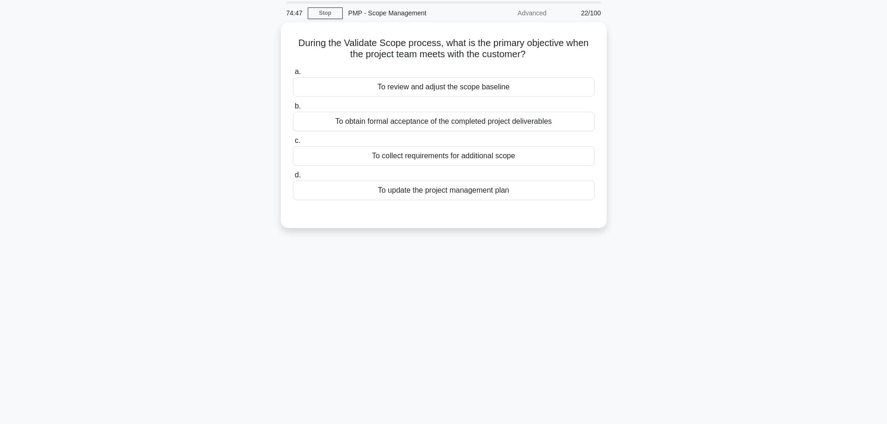
scroll to position [0, 0]
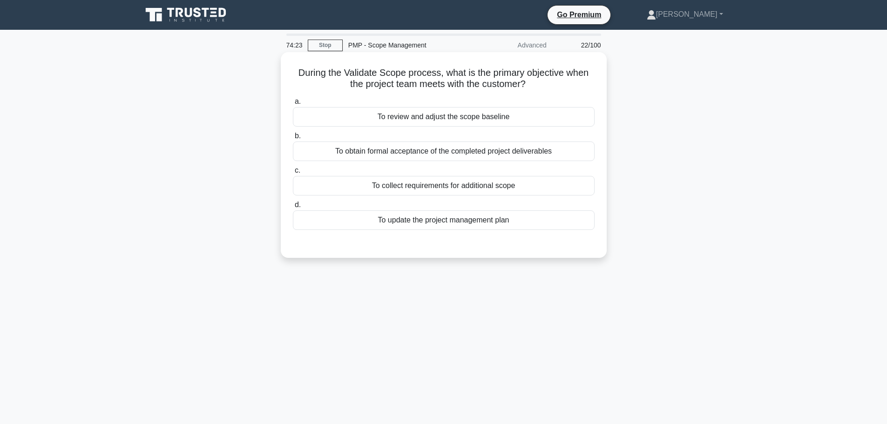
click at [442, 151] on div "To obtain formal acceptance of the completed project deliverables" at bounding box center [444, 152] width 302 height 20
click at [293, 139] on input "b. To obtain formal acceptance of the completed project deliverables" at bounding box center [293, 136] width 0 height 6
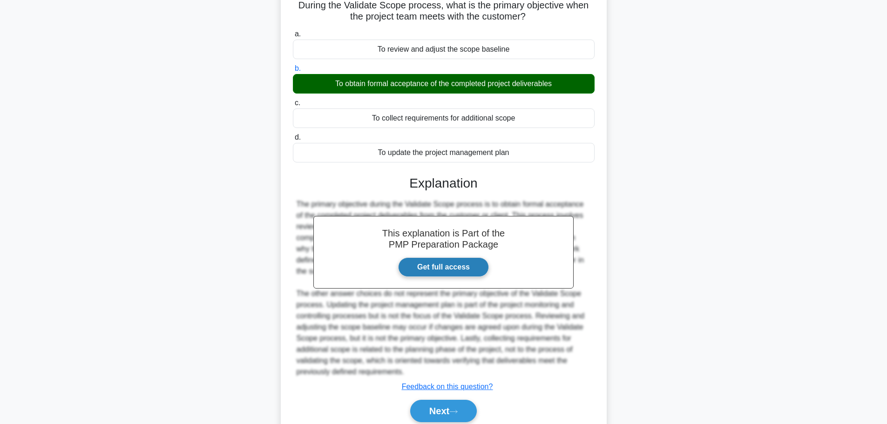
scroll to position [106, 0]
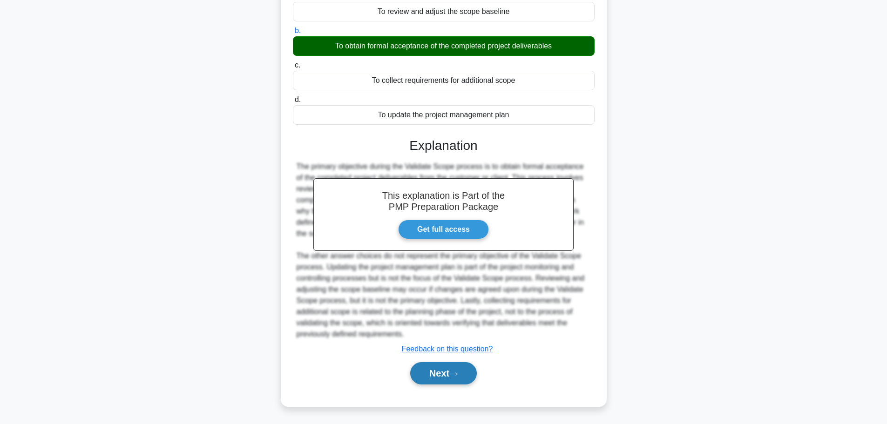
click at [465, 370] on button "Next" at bounding box center [443, 373] width 67 height 22
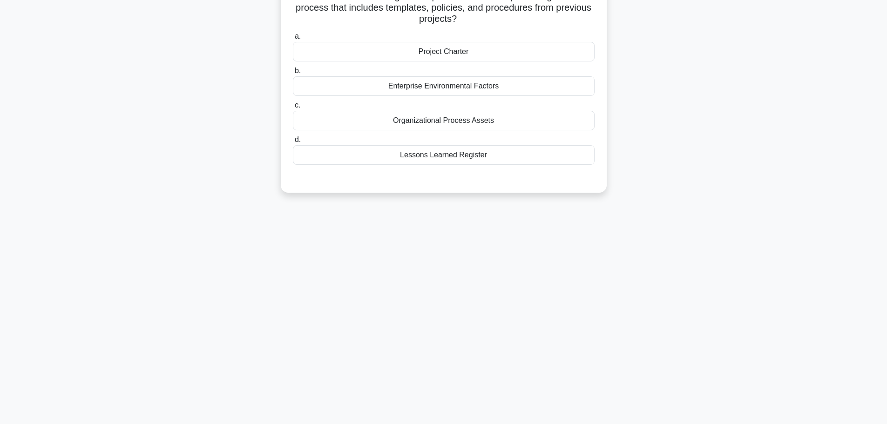
scroll to position [0, 0]
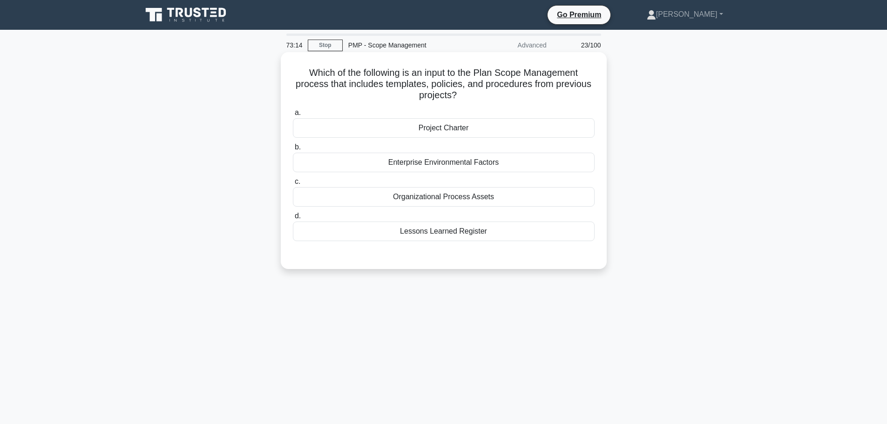
click at [431, 128] on div "Project Charter" at bounding box center [444, 128] width 302 height 20
click at [293, 116] on input "a. Project Charter" at bounding box center [293, 113] width 0 height 6
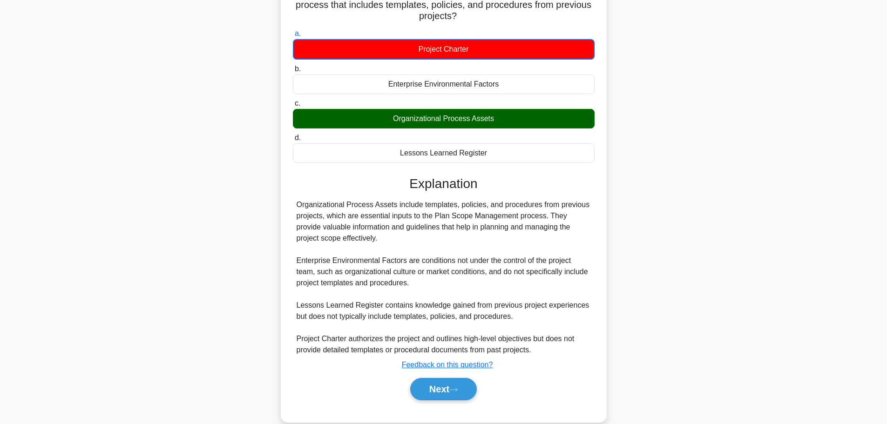
scroll to position [95, 0]
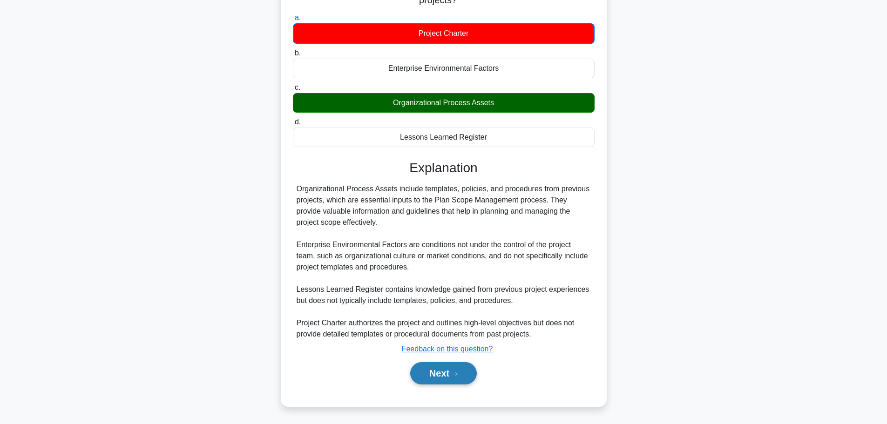
click at [464, 375] on button "Next" at bounding box center [443, 373] width 67 height 22
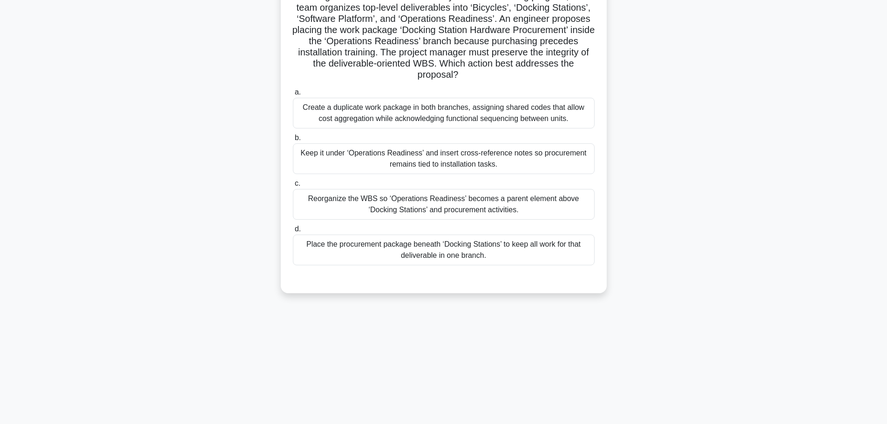
scroll to position [0, 0]
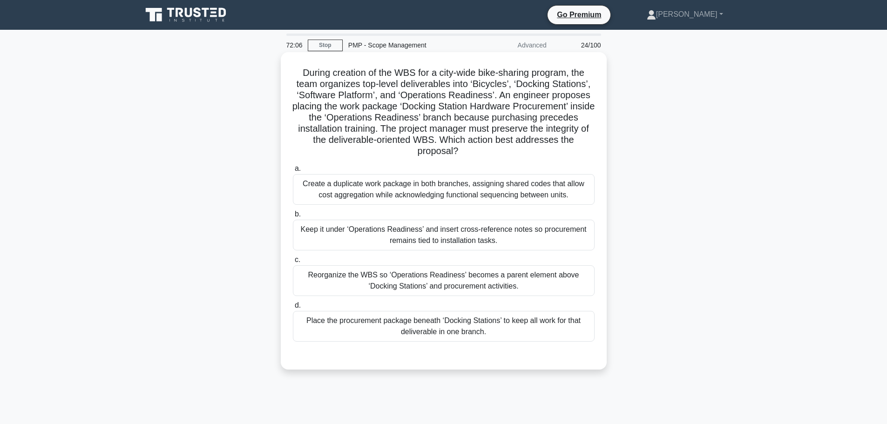
click at [440, 282] on div "Reorganize the WBS so ‘Operations Readiness’ becomes a parent element above ‘Do…" at bounding box center [444, 280] width 302 height 31
click at [293, 263] on input "c. Reorganize the WBS so ‘Operations Readiness’ becomes a parent element above …" at bounding box center [293, 260] width 0 height 6
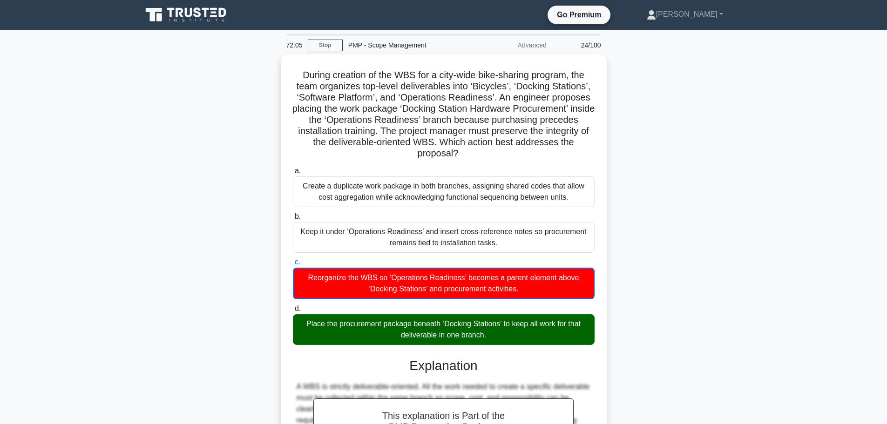
scroll to position [93, 0]
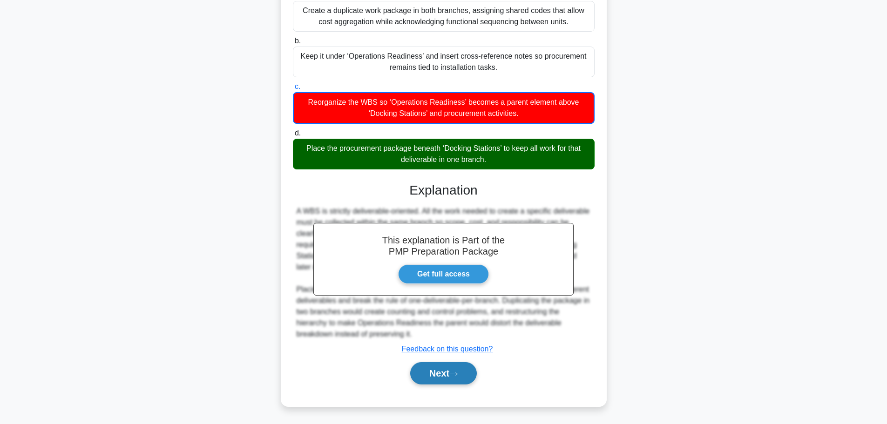
click at [455, 370] on button "Next" at bounding box center [443, 373] width 67 height 22
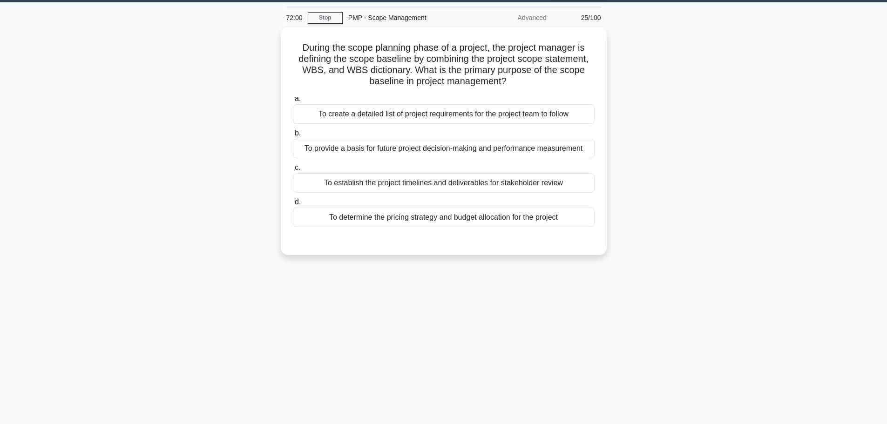
scroll to position [0, 0]
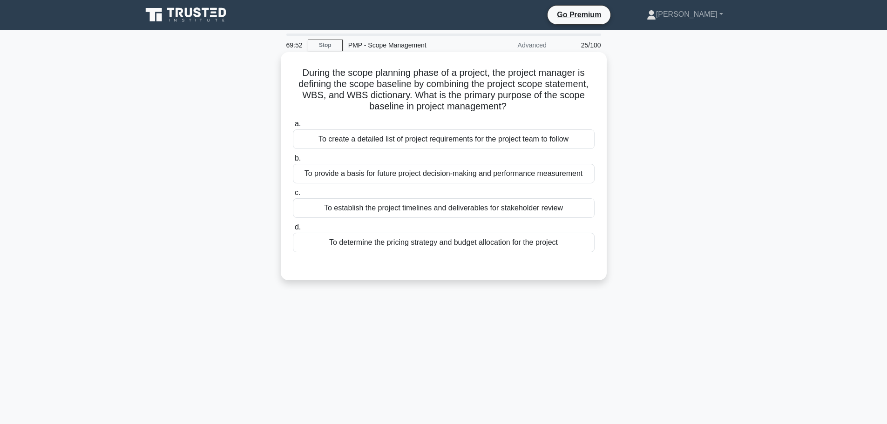
click at [402, 139] on div "To create a detailed list of project requirements for the project team to follow" at bounding box center [444, 139] width 302 height 20
click at [293, 127] on input "a. To create a detailed list of project requirements for the project team to fo…" at bounding box center [293, 124] width 0 height 6
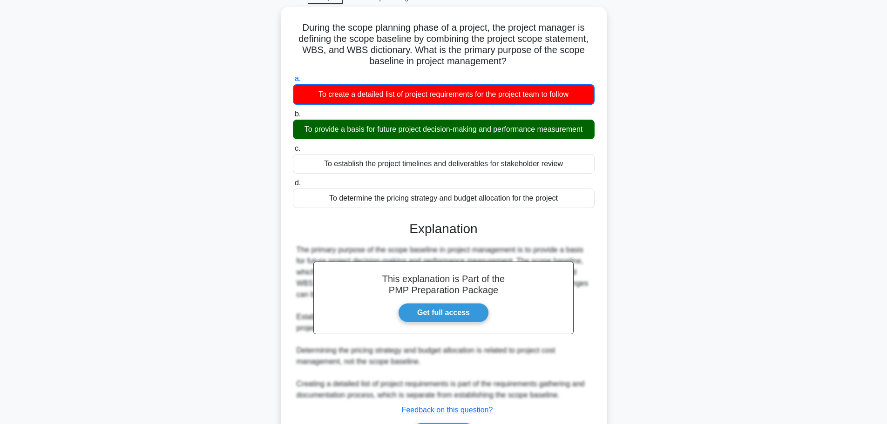
scroll to position [107, 0]
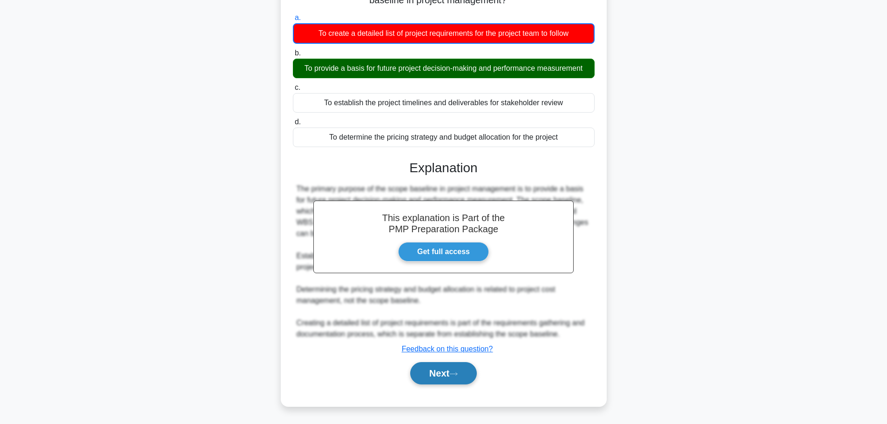
click at [448, 376] on button "Next" at bounding box center [443, 373] width 67 height 22
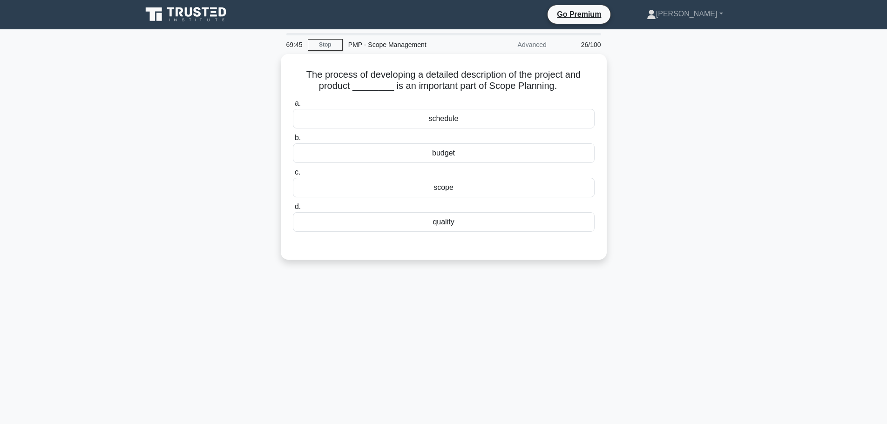
scroll to position [0, 0]
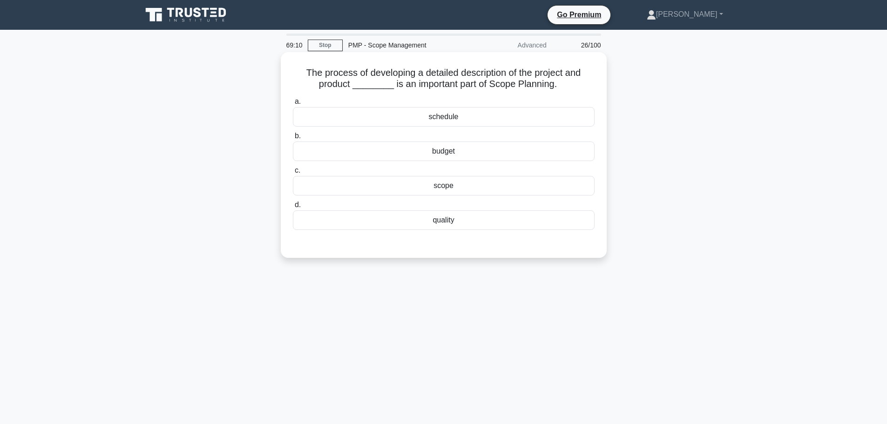
click at [429, 118] on div "schedule" at bounding box center [444, 117] width 302 height 20
click at [293, 105] on input "a. schedule" at bounding box center [293, 102] width 0 height 6
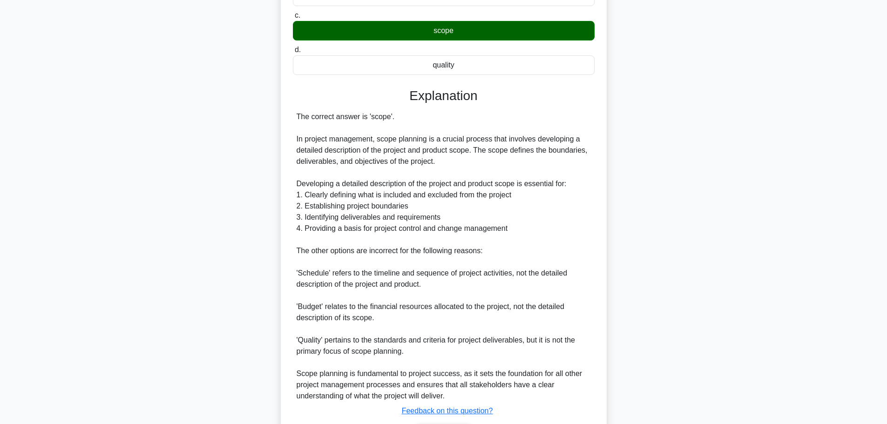
scroll to position [218, 0]
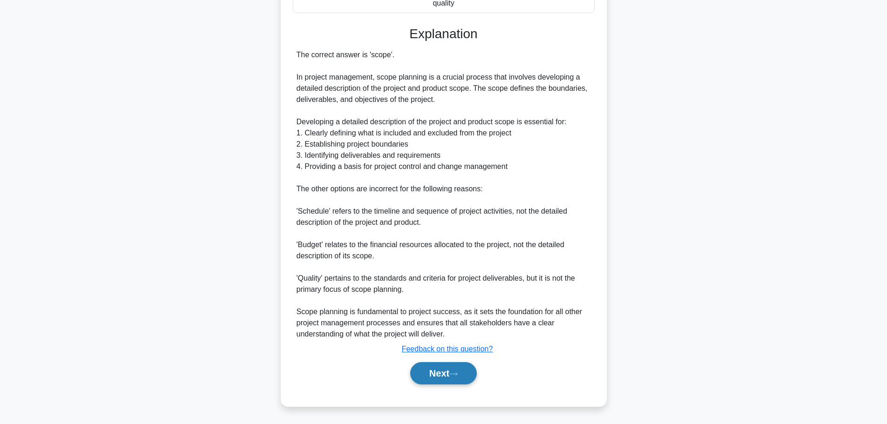
click at [441, 372] on button "Next" at bounding box center [443, 373] width 67 height 22
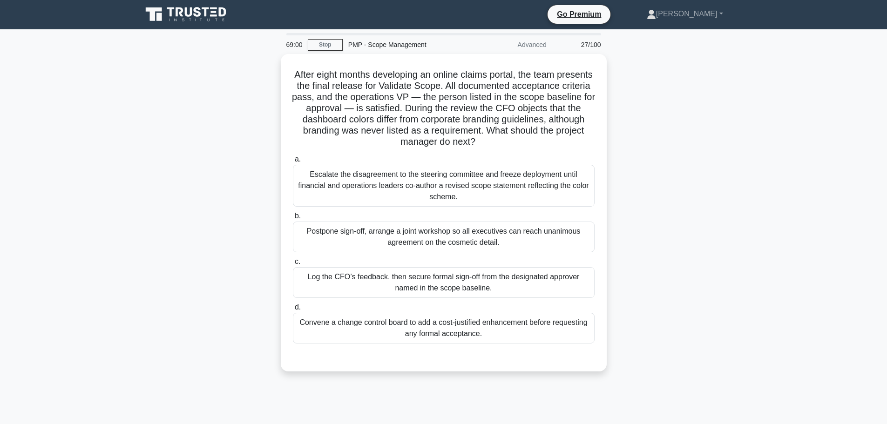
scroll to position [0, 0]
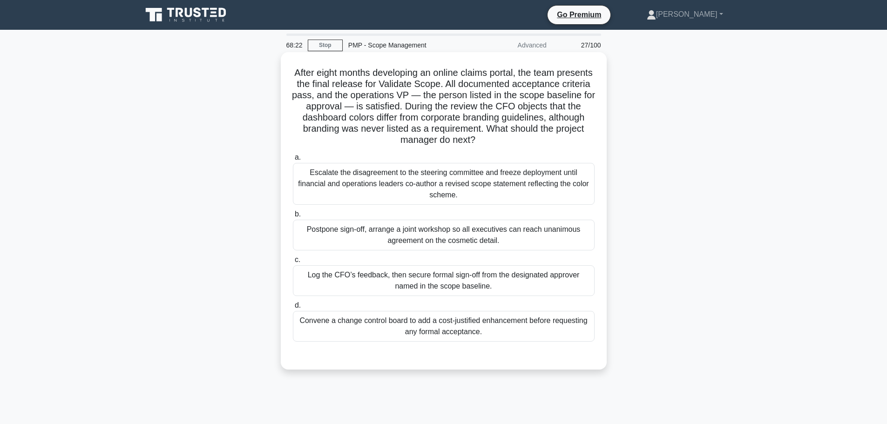
click at [405, 282] on div "Log the CFO’s feedback, then secure formal sign-off from the designated approve…" at bounding box center [444, 280] width 302 height 31
click at [293, 263] on input "c. Log the CFO’s feedback, then secure formal sign-off from the designated appr…" at bounding box center [293, 260] width 0 height 6
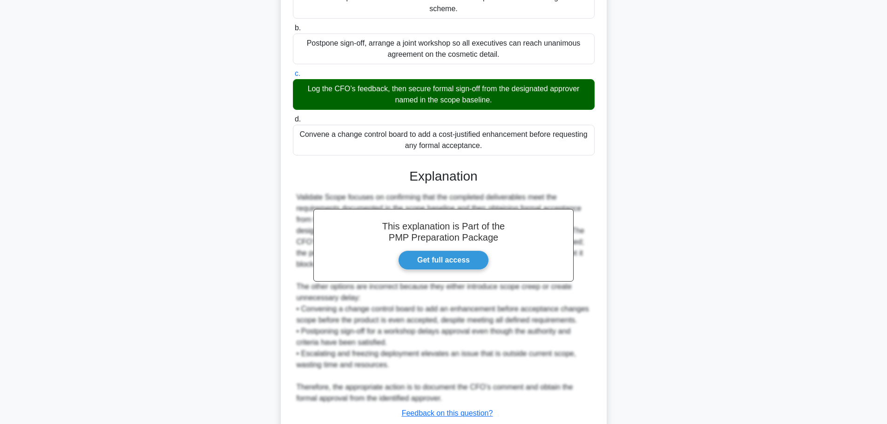
scroll to position [251, 0]
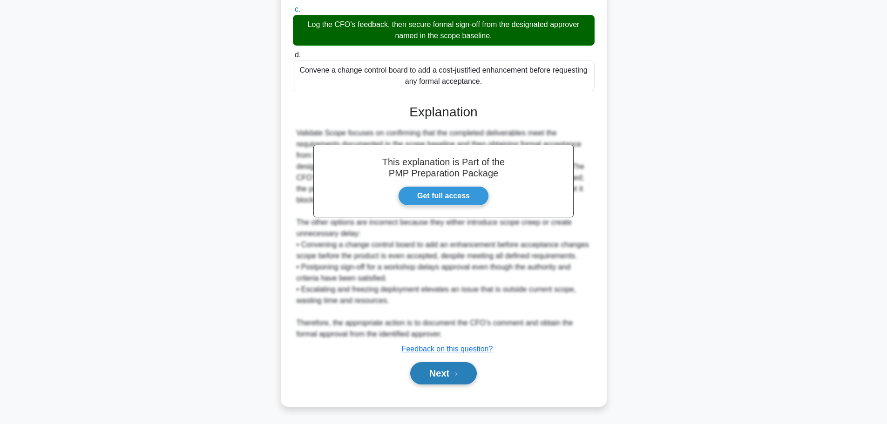
click at [433, 369] on button "Next" at bounding box center [443, 373] width 67 height 22
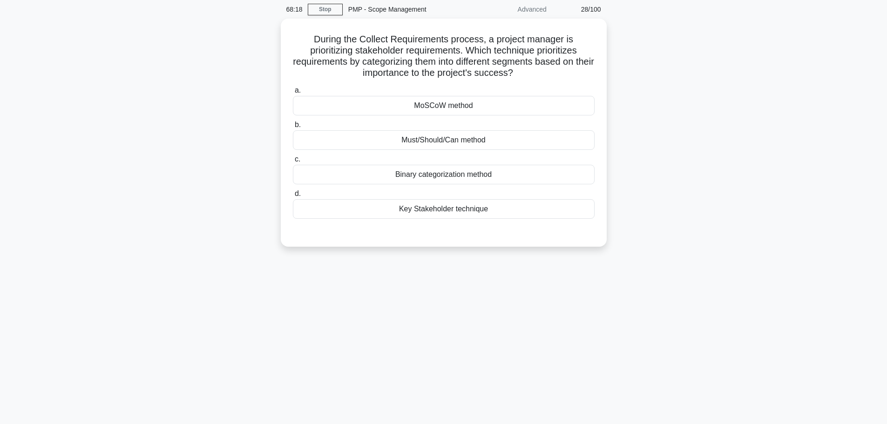
scroll to position [0, 0]
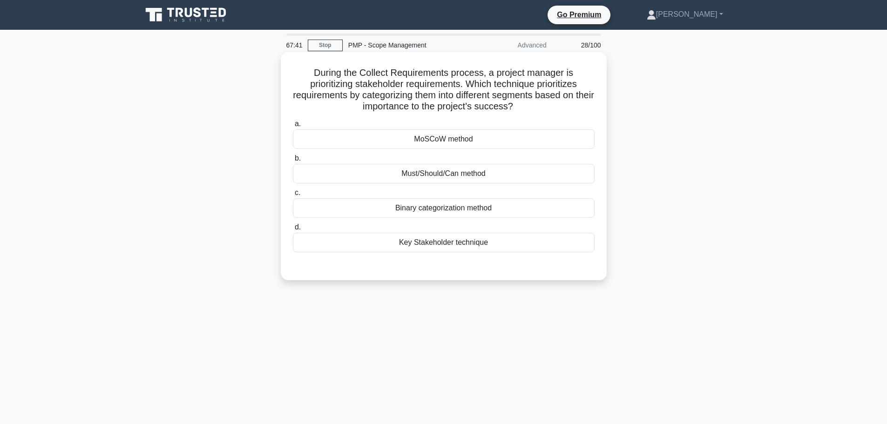
click at [439, 241] on div "Key Stakeholder technique" at bounding box center [444, 243] width 302 height 20
click at [293, 230] on input "d. Key Stakeholder technique" at bounding box center [293, 227] width 0 height 6
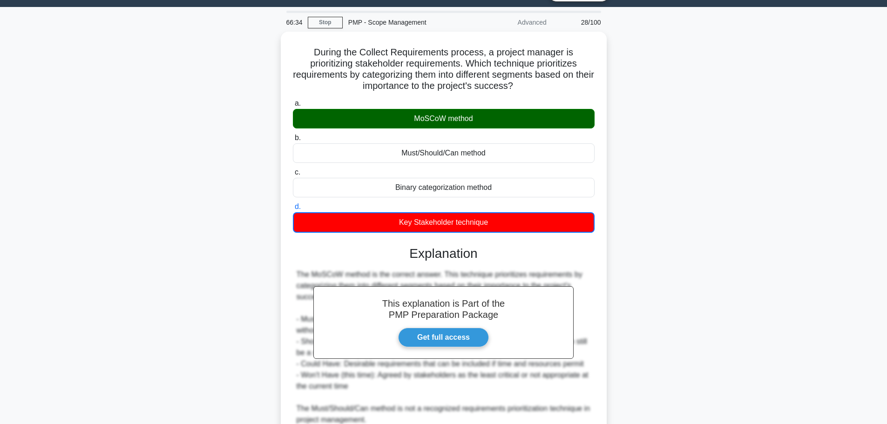
scroll to position [162, 0]
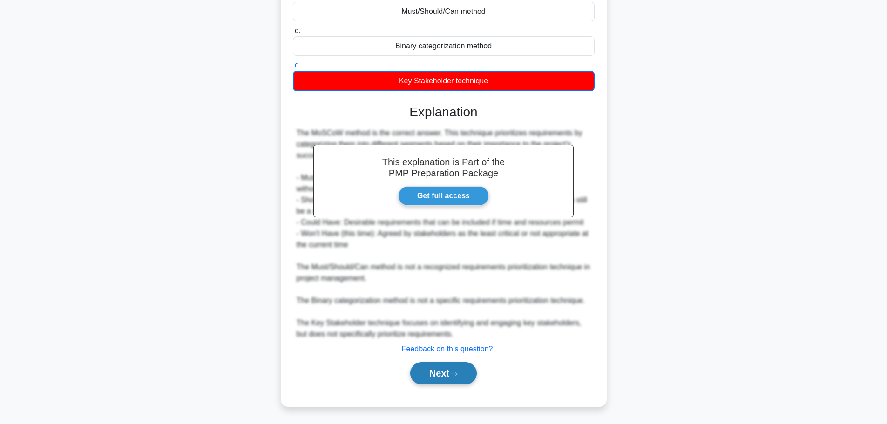
click at [437, 372] on button "Next" at bounding box center [443, 373] width 67 height 22
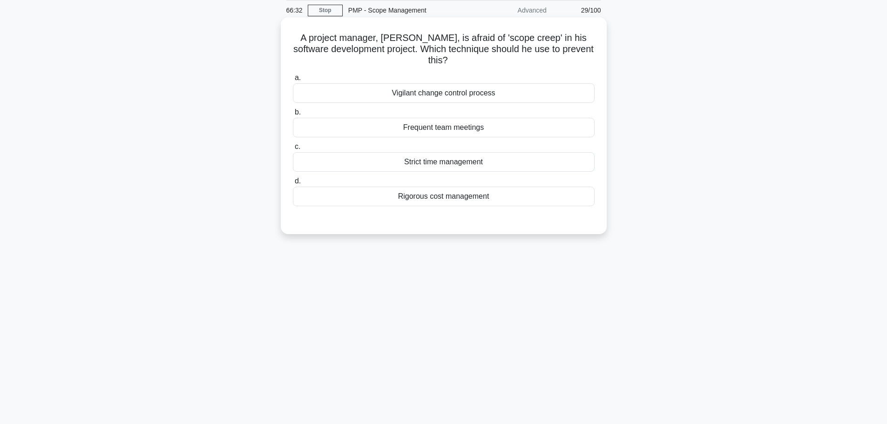
scroll to position [0, 0]
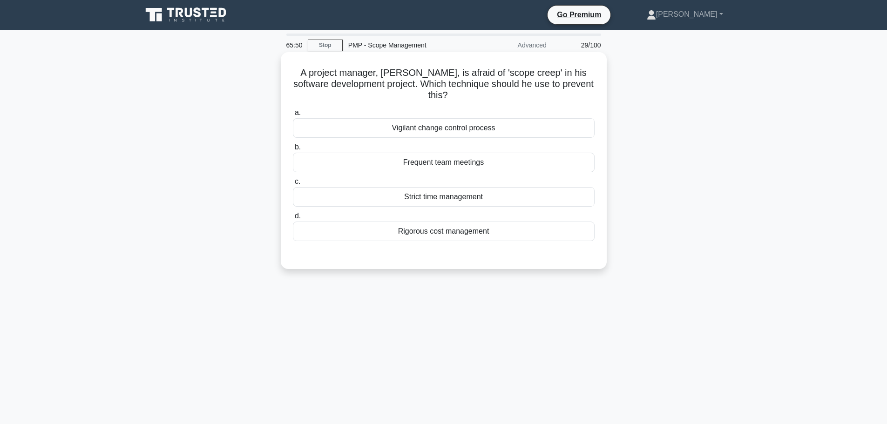
click at [464, 169] on div "Frequent team meetings" at bounding box center [444, 163] width 302 height 20
click at [293, 150] on input "b. Frequent team meetings" at bounding box center [293, 147] width 0 height 6
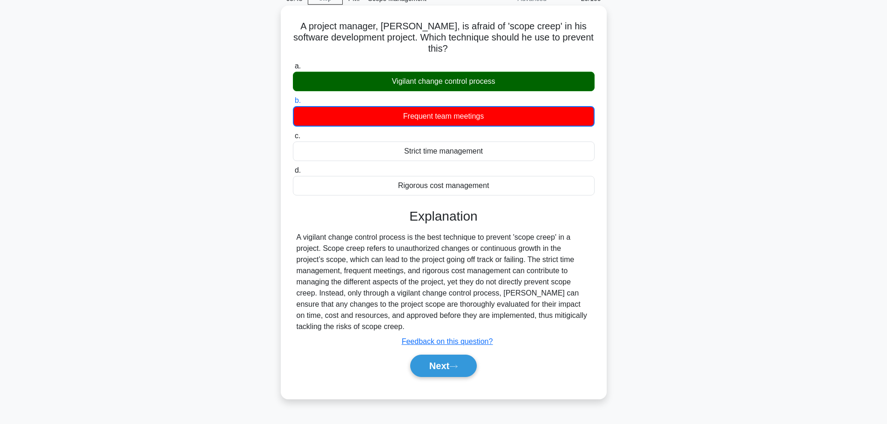
scroll to position [79, 0]
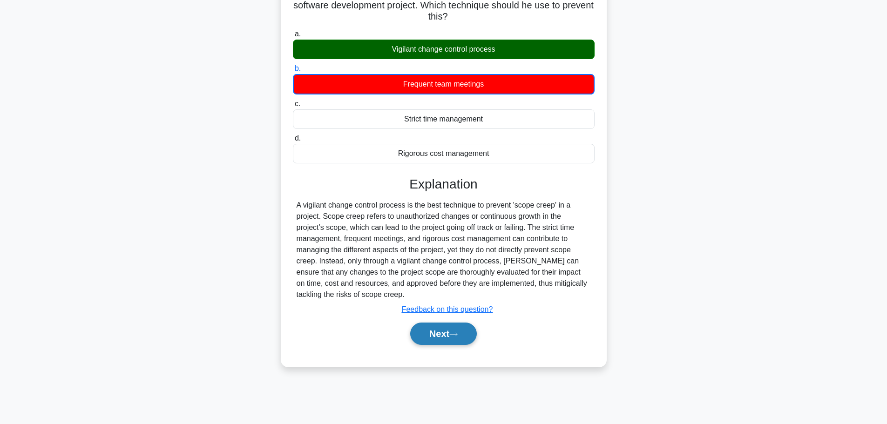
click at [454, 337] on icon at bounding box center [453, 334] width 8 height 5
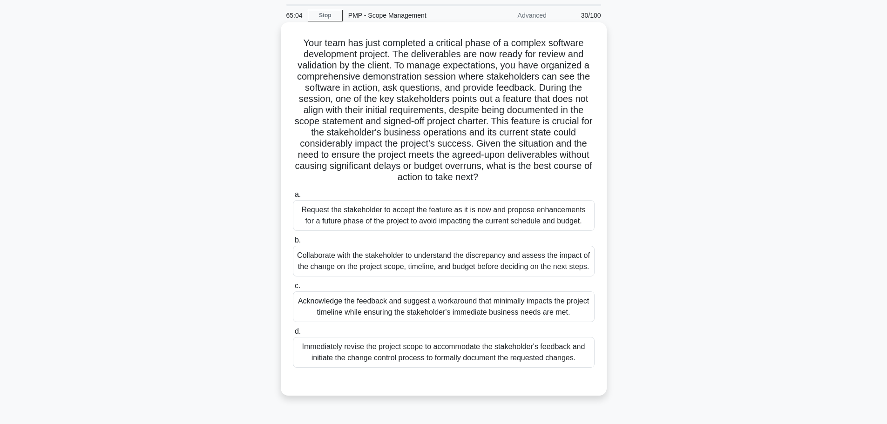
scroll to position [47, 0]
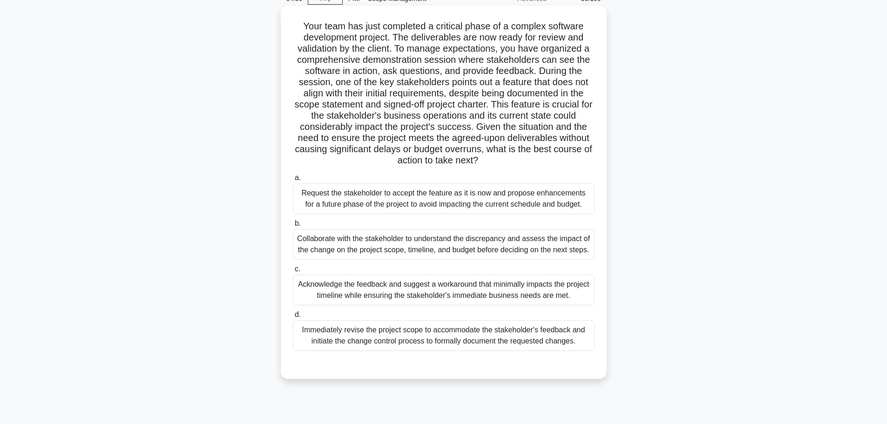
click at [430, 287] on div "Acknowledge the feedback and suggest a workaround that minimally impacts the pr…" at bounding box center [444, 290] width 302 height 31
click at [293, 272] on input "c. Acknowledge the feedback and suggest a workaround that minimally impacts the…" at bounding box center [293, 269] width 0 height 6
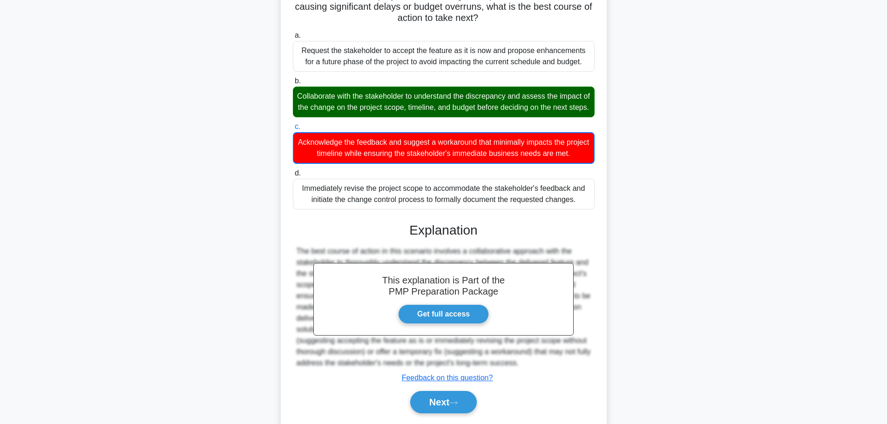
scroll to position [230, 0]
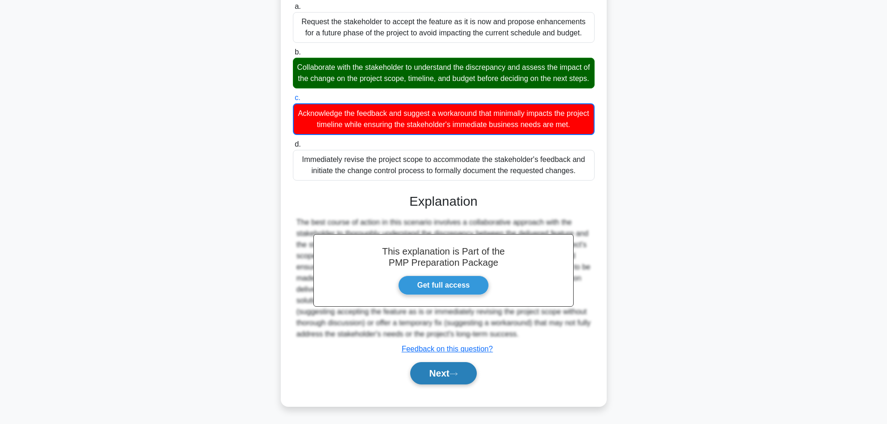
click at [444, 368] on button "Next" at bounding box center [443, 373] width 67 height 22
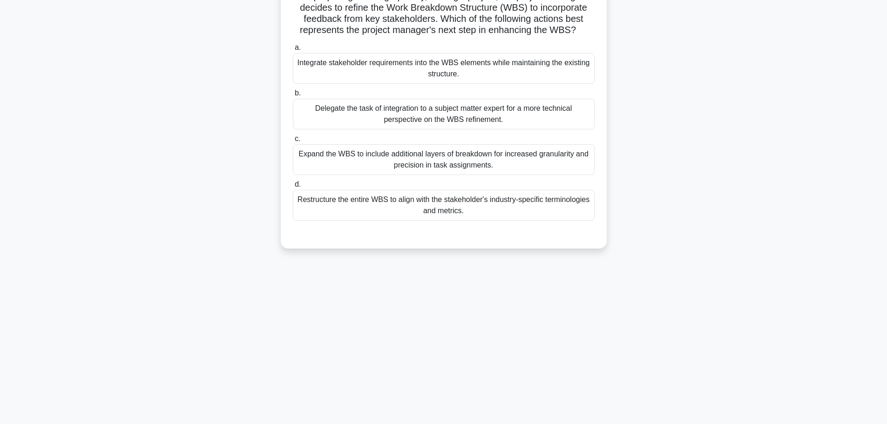
scroll to position [0, 0]
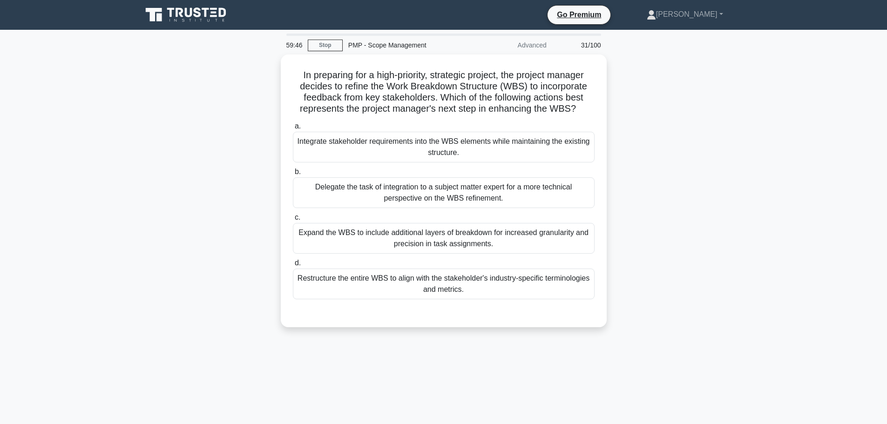
click at [622, 95] on div "In preparing for a high-priority, strategic project, the project manager decide…" at bounding box center [443, 196] width 615 height 284
click at [644, 132] on div "In preparing for a high-priority, strategic project, the project manager decide…" at bounding box center [443, 196] width 615 height 284
click at [652, 122] on div "In preparing for a high-priority, strategic project, the project manager decide…" at bounding box center [443, 196] width 615 height 284
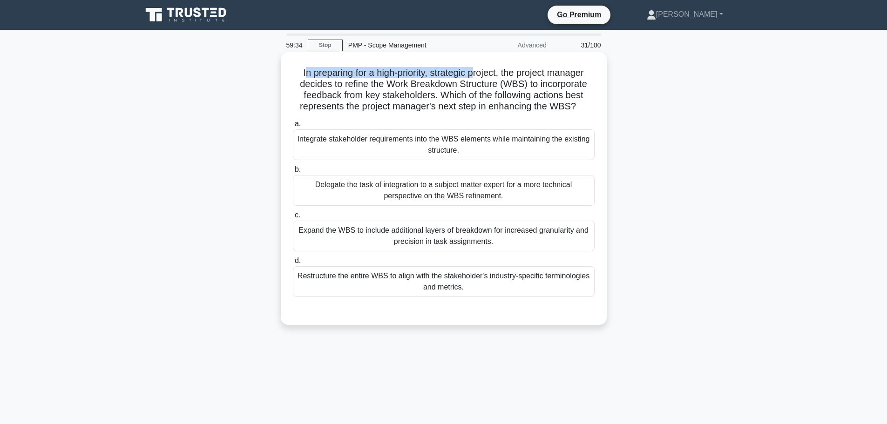
drag, startPoint x: 300, startPoint y: 74, endPoint x: 473, endPoint y: 79, distance: 173.2
click at [473, 79] on h5 "In preparing for a high-priority, strategic project, the project manager decide…" at bounding box center [444, 90] width 304 height 46
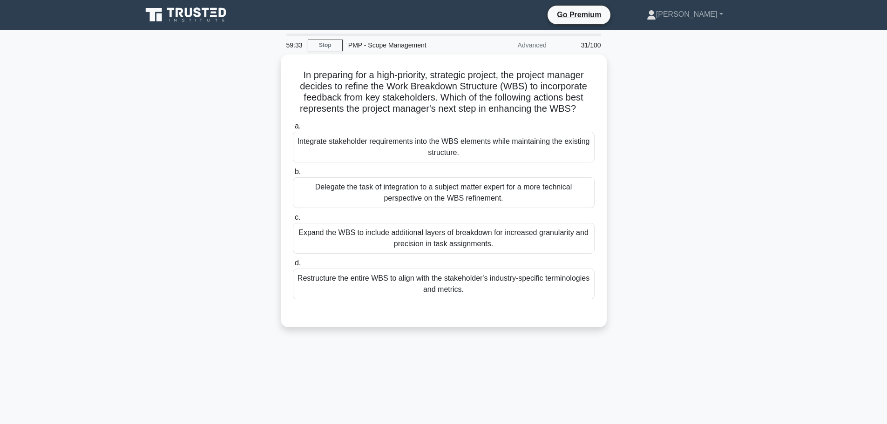
click at [787, 135] on main "59:33 Stop PMP - Scope Management Advanced 31/100 In preparing for a high-prior…" at bounding box center [443, 266] width 887 height 473
click at [733, 148] on div "In preparing for a high-priority, strategic project, the project manager decide…" at bounding box center [443, 196] width 615 height 284
click at [732, 148] on div "In preparing for a high-priority, strategic project, the project manager decide…" at bounding box center [443, 196] width 615 height 284
click at [719, 121] on div "In preparing for a high-priority, strategic project, the project manager decide…" at bounding box center [443, 196] width 615 height 284
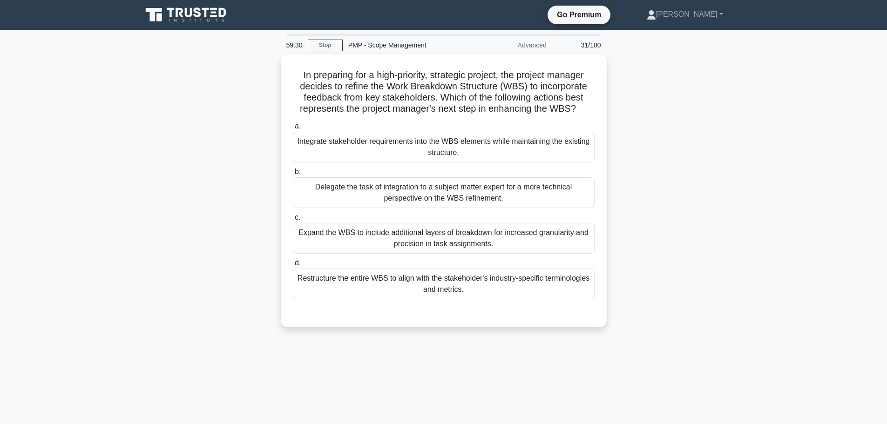
click at [704, 135] on div "In preparing for a high-priority, strategic project, the project manager decide…" at bounding box center [443, 196] width 615 height 284
click at [698, 136] on div "In preparing for a high-priority, strategic project, the project manager decide…" at bounding box center [443, 196] width 615 height 284
click at [719, 190] on div "In preparing for a high-priority, strategic project, the project manager decide…" at bounding box center [443, 196] width 615 height 284
click at [719, 171] on div "In preparing for a high-priority, strategic project, the project manager decide…" at bounding box center [443, 196] width 615 height 284
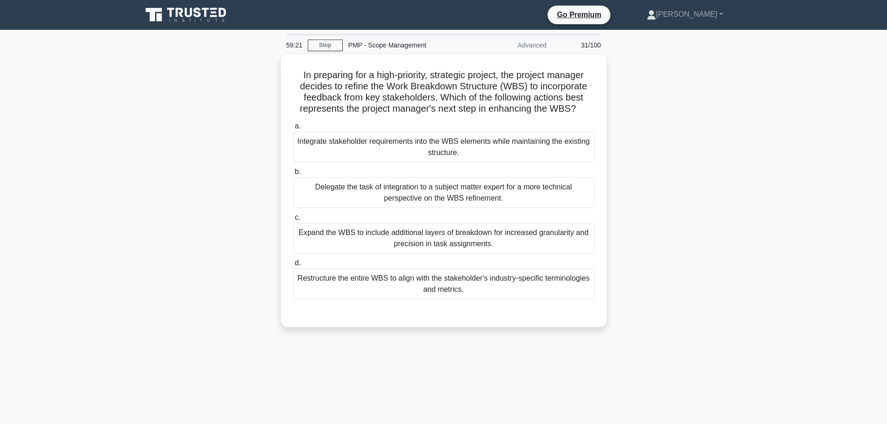
click at [719, 171] on div "In preparing for a high-priority, strategic project, the project manager decide…" at bounding box center [443, 196] width 615 height 284
click at [719, 155] on div "In preparing for a high-priority, strategic project, the project manager decide…" at bounding box center [443, 196] width 615 height 284
click at [716, 155] on div "In preparing for a high-priority, strategic project, the project manager decide…" at bounding box center [443, 196] width 615 height 284
click at [700, 157] on div "In preparing for a high-priority, strategic project, the project manager decide…" at bounding box center [443, 196] width 615 height 284
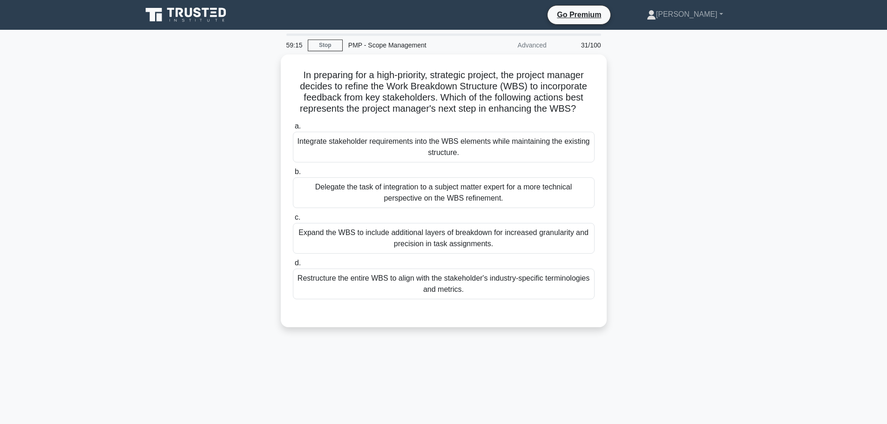
click at [700, 157] on div "In preparing for a high-priority, strategic project, the project manager decide…" at bounding box center [443, 196] width 615 height 284
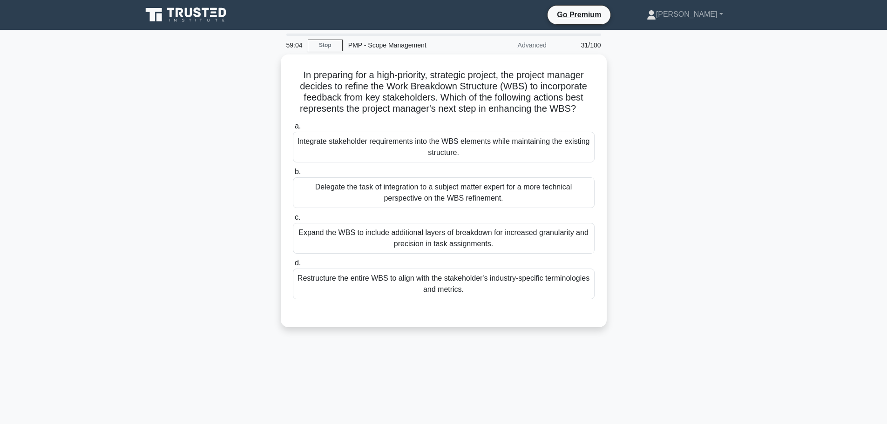
click at [700, 157] on div "In preparing for a high-priority, strategic project, the project manager decide…" at bounding box center [443, 196] width 615 height 284
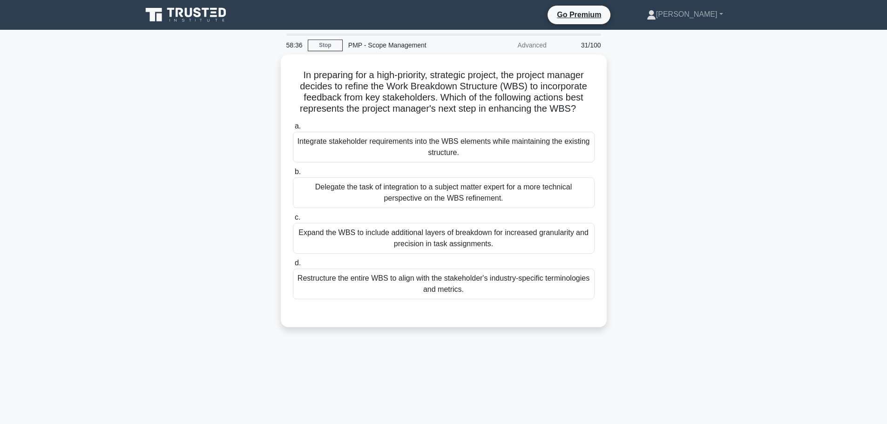
click at [700, 157] on div "In preparing for a high-priority, strategic project, the project manager decide…" at bounding box center [443, 196] width 615 height 284
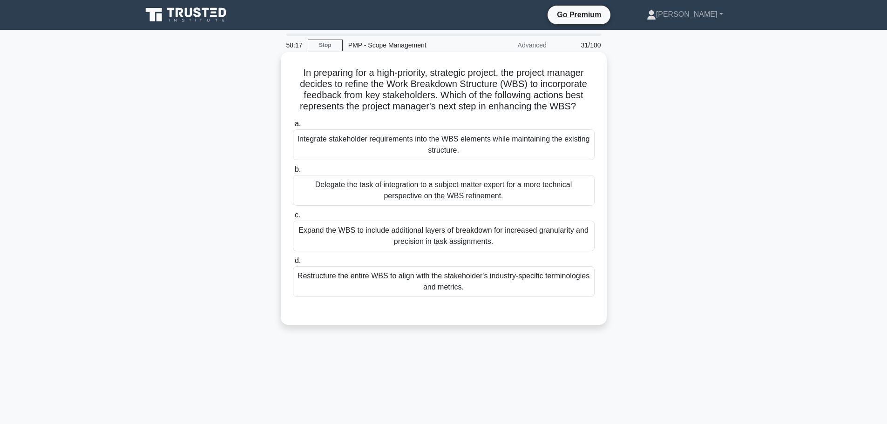
click at [417, 283] on div "Restructure the entire WBS to align with the stakeholder's industry-specific te…" at bounding box center [444, 281] width 302 height 31
click at [293, 264] on input "d. Restructure the entire WBS to align with the stakeholder's industry-specific…" at bounding box center [293, 261] width 0 height 6
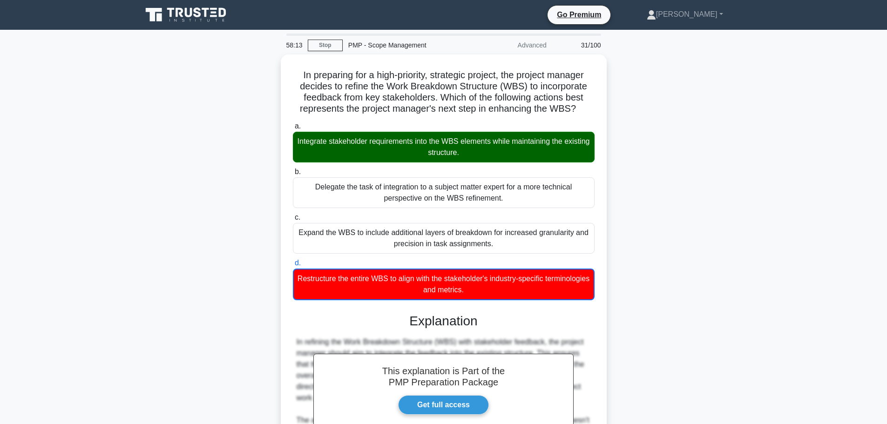
click at [768, 209] on main "58:13 Stop PMP - Scope Management Advanced 31/100 In preparing for a high-prior…" at bounding box center [443, 352] width 887 height 645
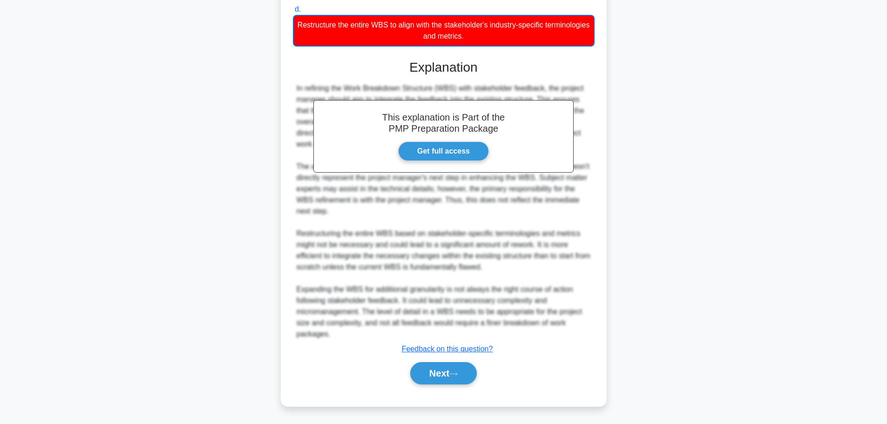
scroll to position [252, 0]
click at [458, 371] on button "Next" at bounding box center [443, 373] width 67 height 22
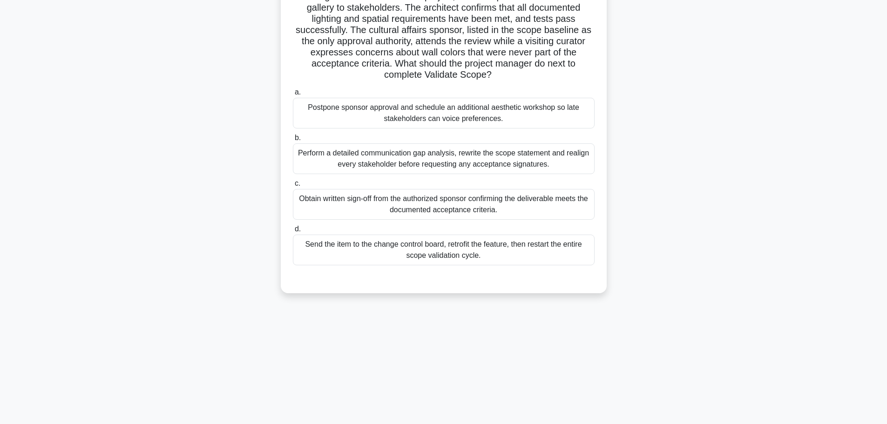
scroll to position [0, 0]
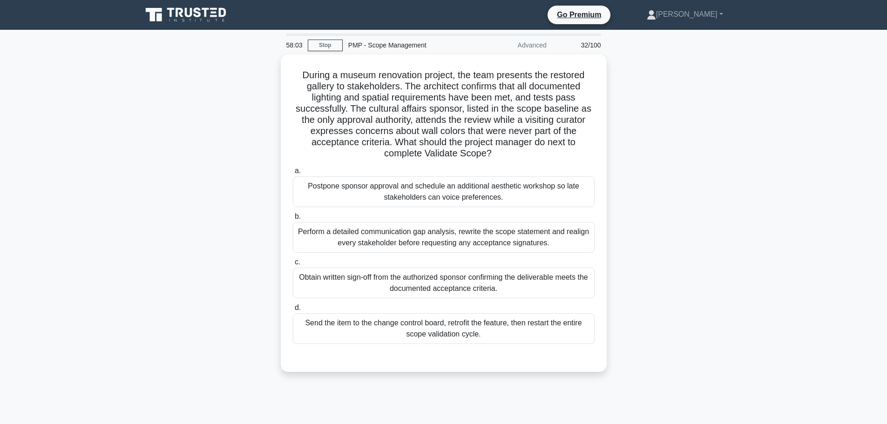
click at [682, 215] on div "During a museum renovation project, the team presents the restored gallery to s…" at bounding box center [443, 218] width 615 height 329
click at [686, 189] on div "During a museum renovation project, the team presents the restored gallery to s…" at bounding box center [443, 218] width 615 height 329
click at [711, 183] on div "During a museum renovation project, the team presents the restored gallery to s…" at bounding box center [443, 218] width 615 height 329
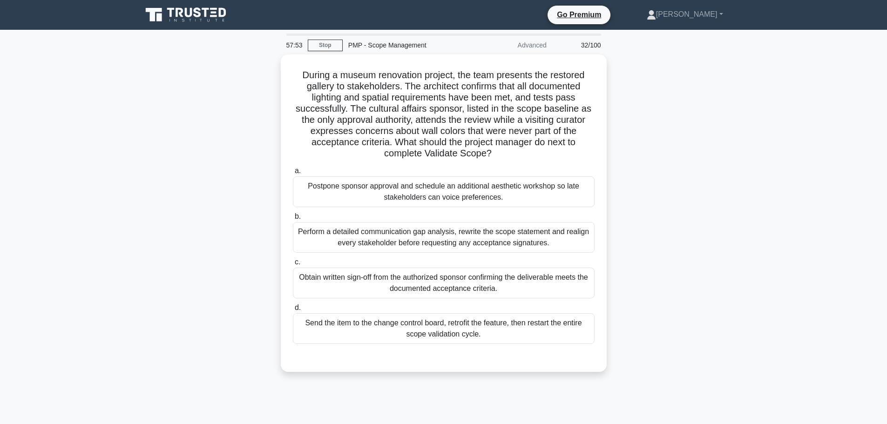
click at [711, 183] on div "During a museum renovation project, the team presents the restored gallery to s…" at bounding box center [443, 218] width 615 height 329
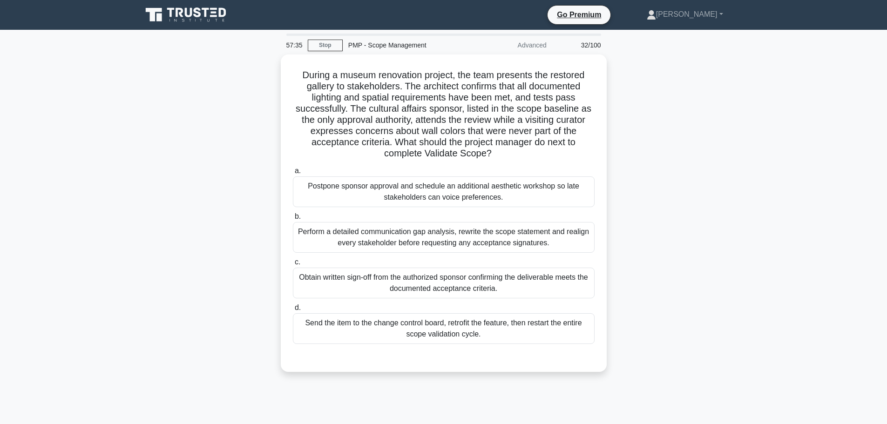
click at [711, 183] on div "During a museum renovation project, the team presents the restored gallery to s…" at bounding box center [443, 218] width 615 height 329
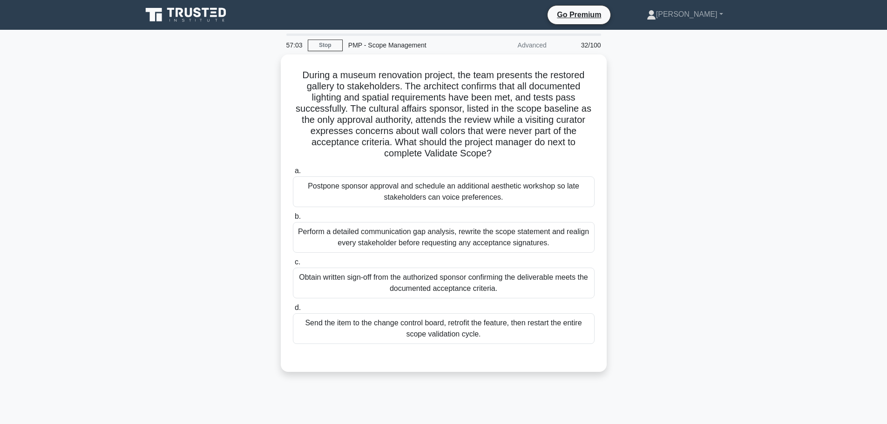
click at [711, 183] on div "During a museum renovation project, the team presents the restored gallery to s…" at bounding box center [443, 218] width 615 height 329
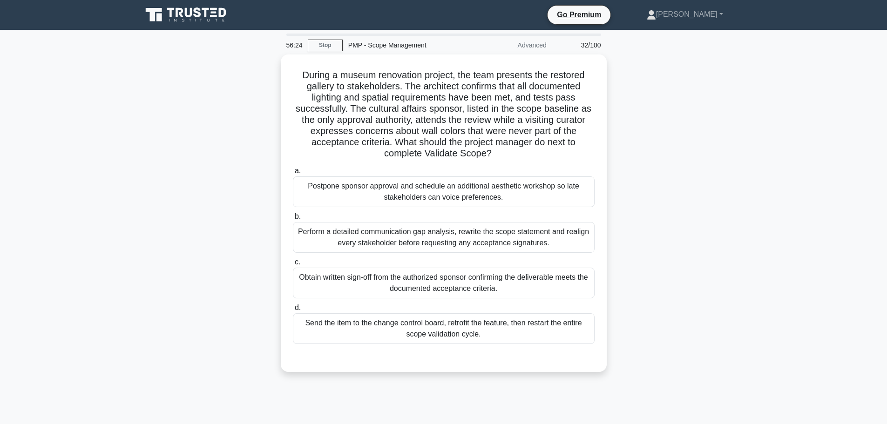
click at [711, 183] on div "During a museum renovation project, the team presents the restored gallery to s…" at bounding box center [443, 218] width 615 height 329
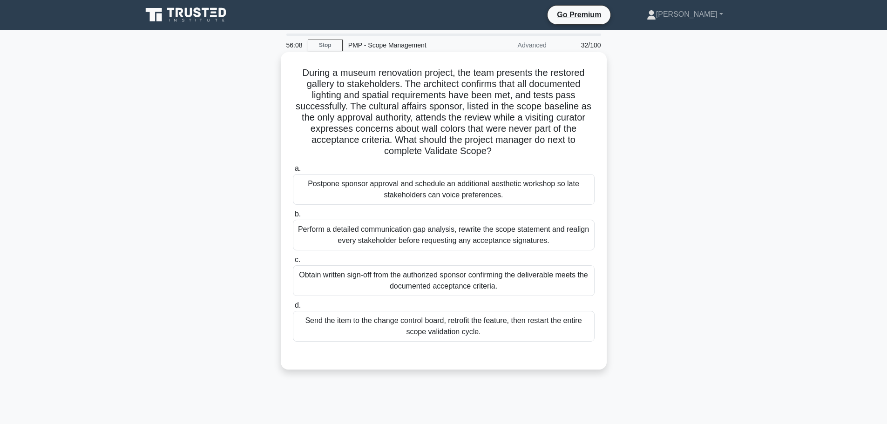
click at [498, 243] on div "Perform a detailed communication gap analysis, rewrite the scope statement and …" at bounding box center [444, 235] width 302 height 31
click at [293, 217] on input "b. Perform a detailed communication gap analysis, rewrite the scope statement a…" at bounding box center [293, 214] width 0 height 6
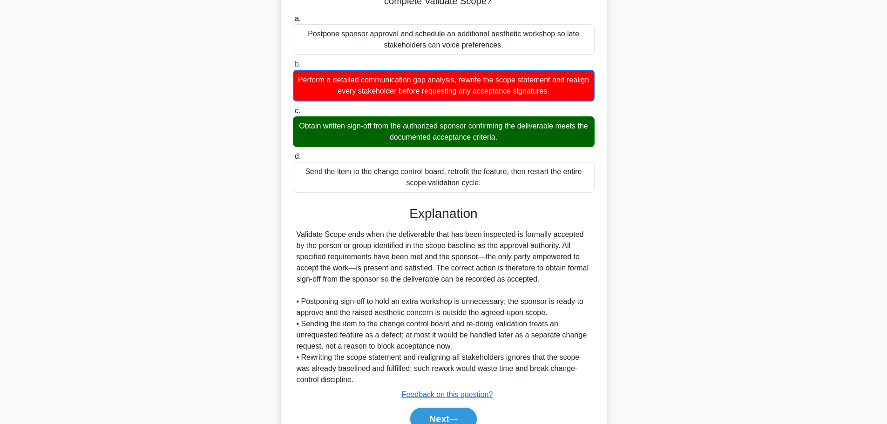
scroll to position [196, 0]
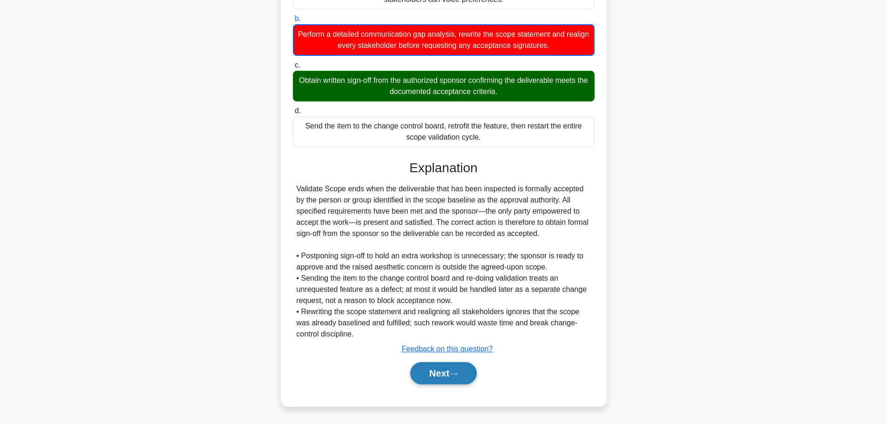
click at [448, 378] on button "Next" at bounding box center [443, 373] width 67 height 22
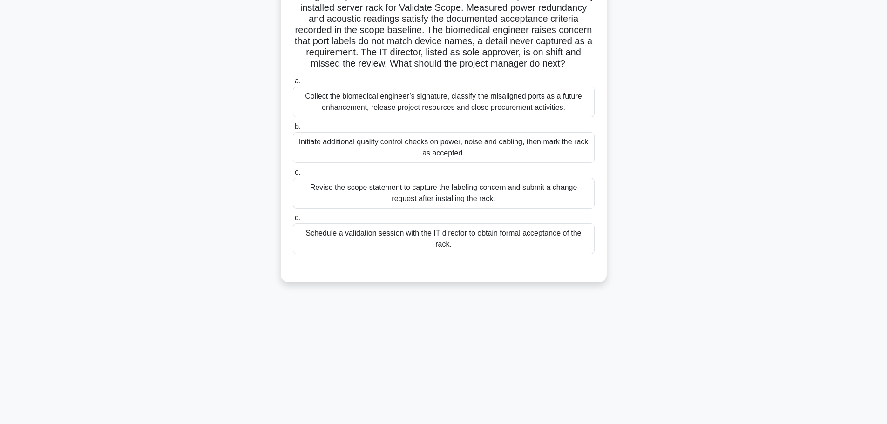
scroll to position [0, 0]
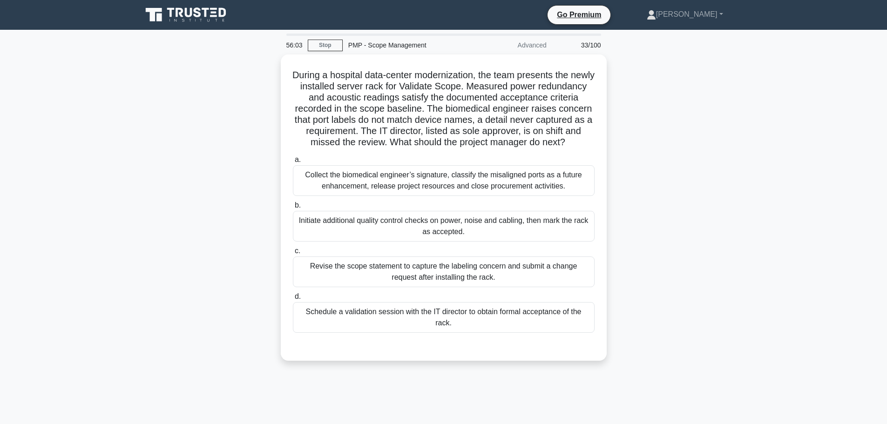
click at [698, 161] on div "During a hospital data-center modernization, the team presents the newly instal…" at bounding box center [443, 213] width 615 height 318
click at [696, 160] on div "During a hospital data-center modernization, the team presents the newly instal…" at bounding box center [443, 213] width 615 height 318
click at [690, 161] on div "During a hospital data-center modernization, the team presents the newly instal…" at bounding box center [443, 213] width 615 height 318
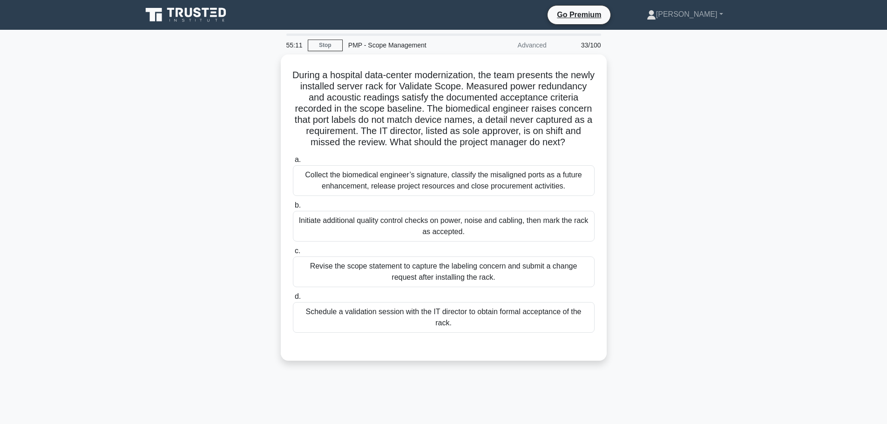
click at [690, 161] on div "During a hospital data-center modernization, the team presents the newly instal…" at bounding box center [443, 213] width 615 height 318
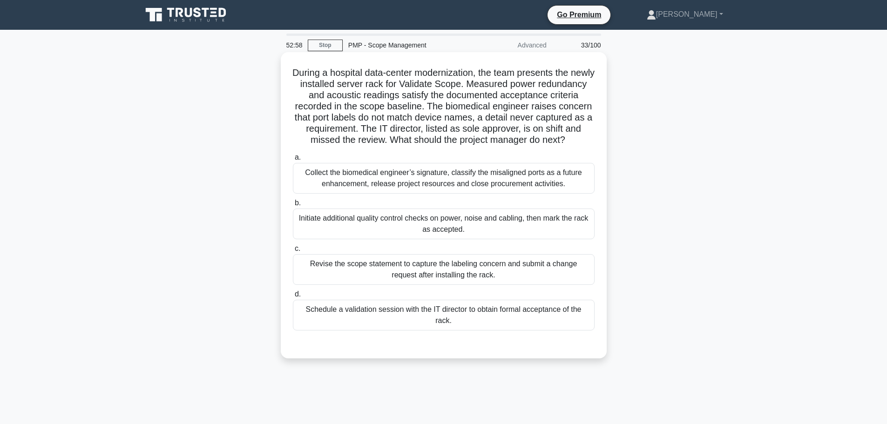
click at [346, 194] on div "Collect the biomedical engineer’s signature, classify the misaligned ports as a…" at bounding box center [444, 178] width 302 height 31
click at [293, 161] on input "a. Collect the biomedical engineer’s signature, classify the misaligned ports a…" at bounding box center [293, 158] width 0 height 6
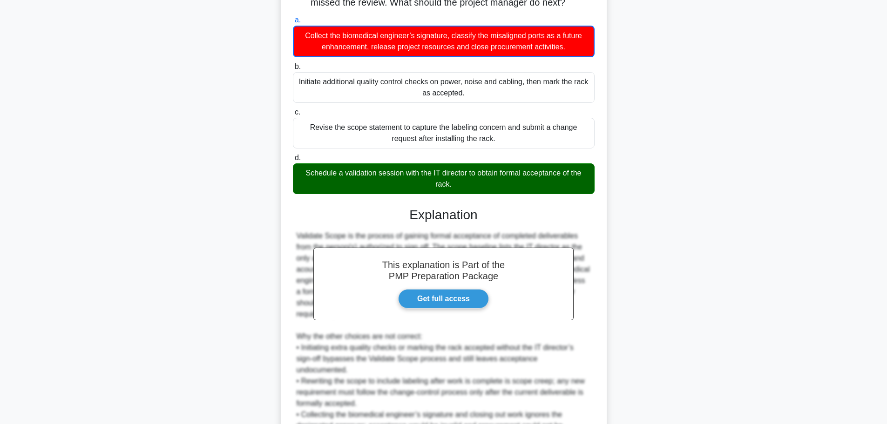
scroll to position [241, 0]
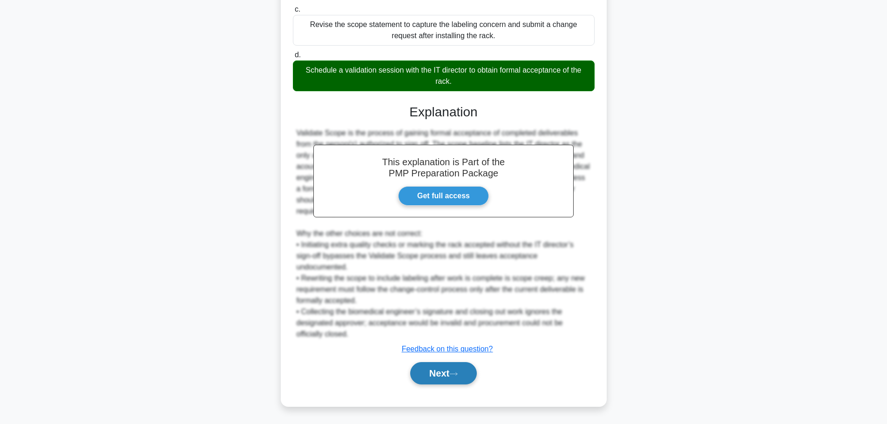
click at [427, 377] on button "Next" at bounding box center [443, 373] width 67 height 22
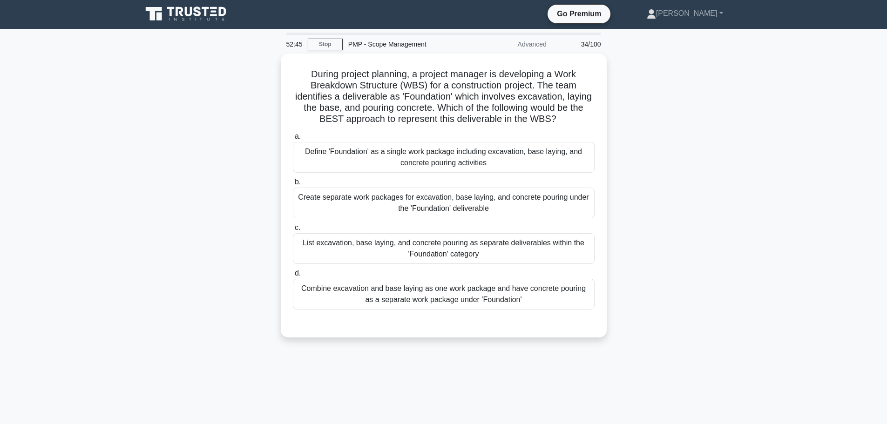
scroll to position [0, 0]
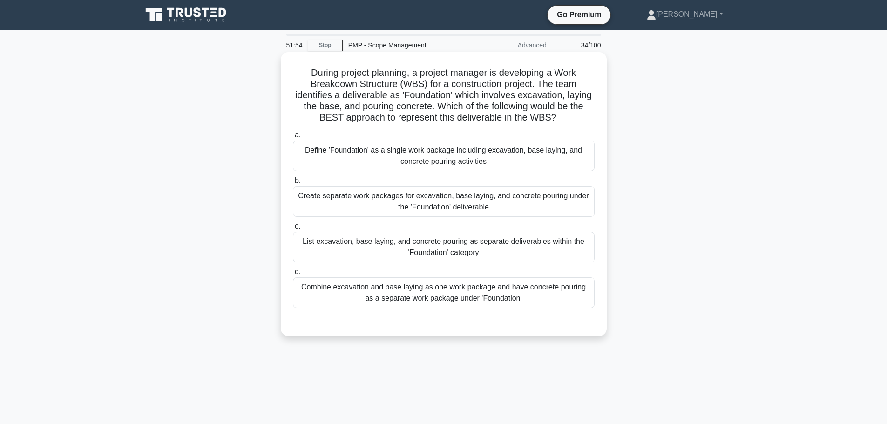
click at [427, 154] on div "Define 'Foundation' as a single work package including excavation, base laying,…" at bounding box center [444, 156] width 302 height 31
click at [293, 138] on input "a. Define 'Foundation' as a single work package including excavation, base layi…" at bounding box center [293, 135] width 0 height 6
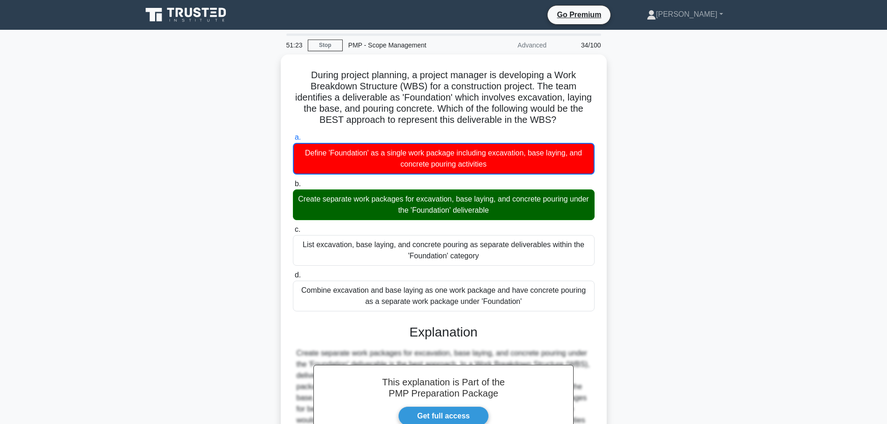
click at [721, 211] on div "During project planning, a project manager is developing a Work Breakdown Struc…" at bounding box center [443, 295] width 615 height 483
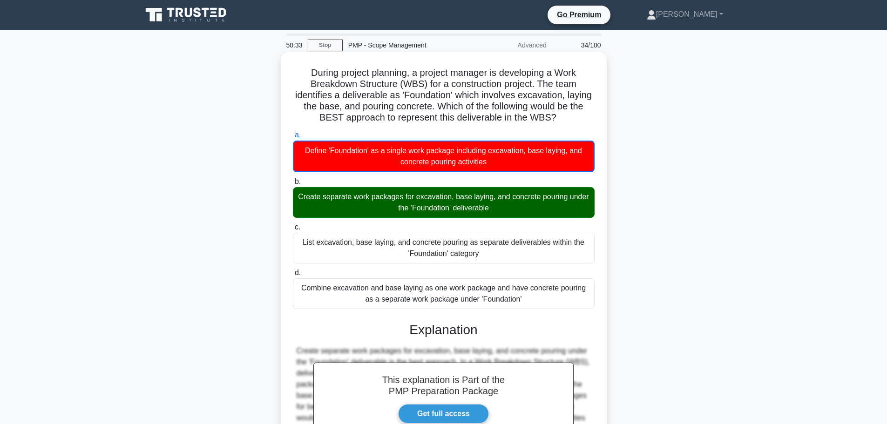
scroll to position [118, 0]
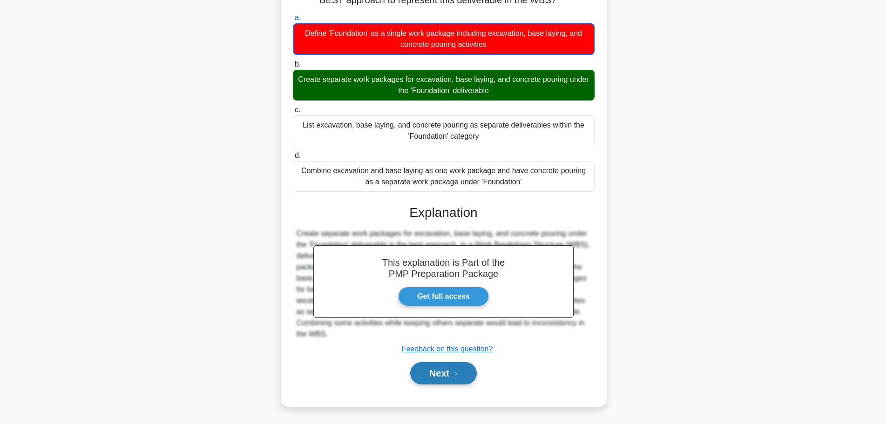
click at [427, 373] on button "Next" at bounding box center [443, 373] width 67 height 22
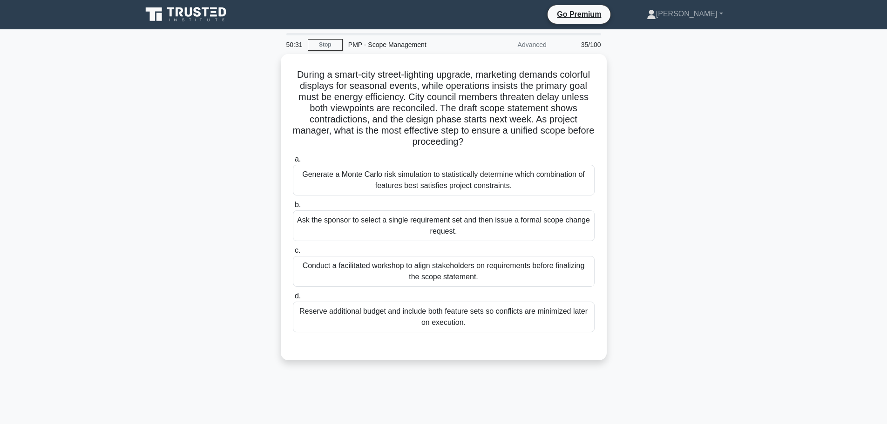
scroll to position [0, 0]
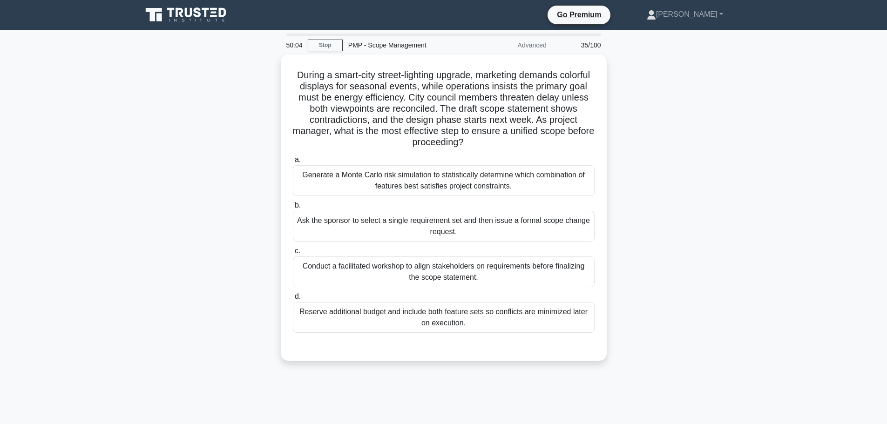
click at [654, 183] on div "During a smart-city street-lighting upgrade, marketing demands colorful display…" at bounding box center [443, 213] width 615 height 318
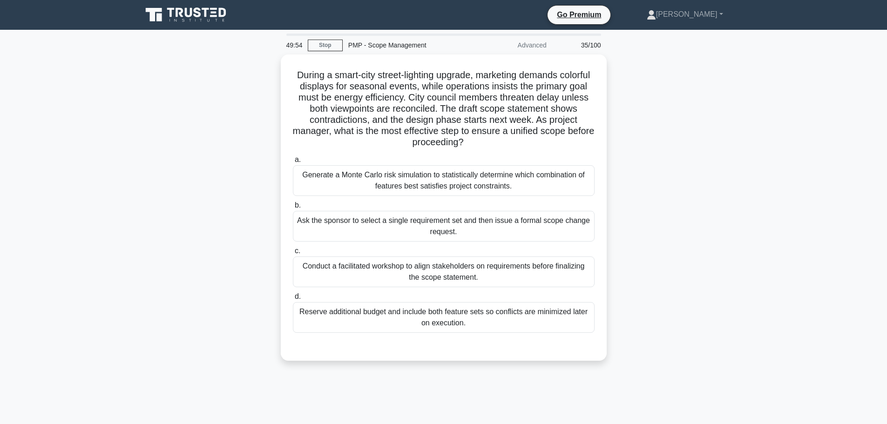
click at [654, 183] on div "During a smart-city street-lighting upgrade, marketing demands colorful display…" at bounding box center [443, 213] width 615 height 318
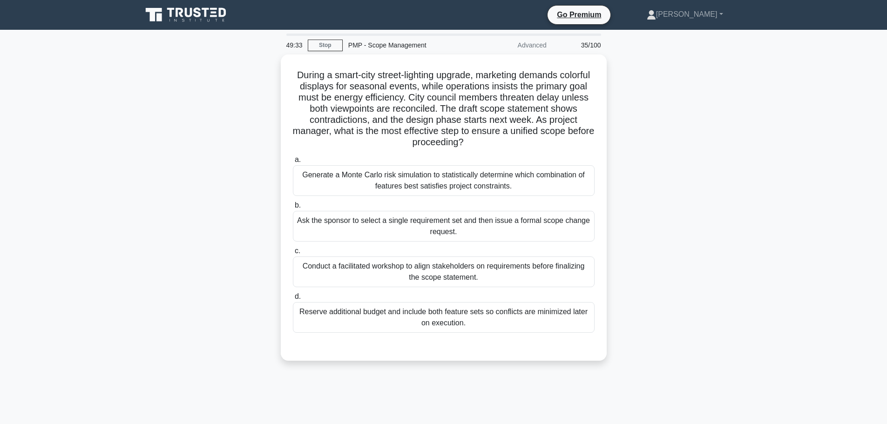
click at [654, 183] on div "During a smart-city street-lighting upgrade, marketing demands colorful display…" at bounding box center [443, 213] width 615 height 318
click at [653, 125] on div "During a smart-city street-lighting upgrade, marketing demands colorful display…" at bounding box center [443, 213] width 615 height 318
click at [760, 162] on main "49:13 Stop PMP - Scope Management Advanced 35/100 During a smart-city street-li…" at bounding box center [443, 266] width 887 height 473
click at [684, 159] on div "During a smart-city street-lighting upgrade, marketing demands colorful display…" at bounding box center [443, 213] width 615 height 318
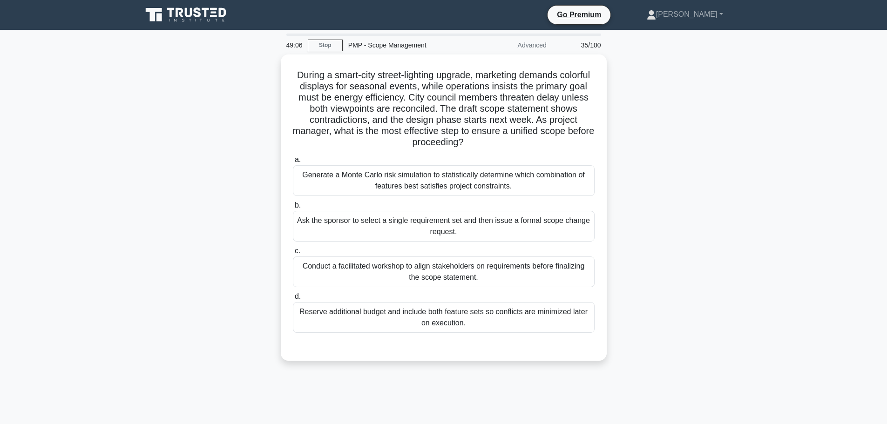
click at [684, 159] on div "During a smart-city street-lighting upgrade, marketing demands colorful display…" at bounding box center [443, 213] width 615 height 318
click at [698, 162] on div "During a smart-city street-lighting upgrade, marketing demands colorful display…" at bounding box center [443, 213] width 615 height 318
click at [626, 178] on div "During a smart-city street-lighting upgrade, marketing demands colorful display…" at bounding box center [443, 213] width 615 height 318
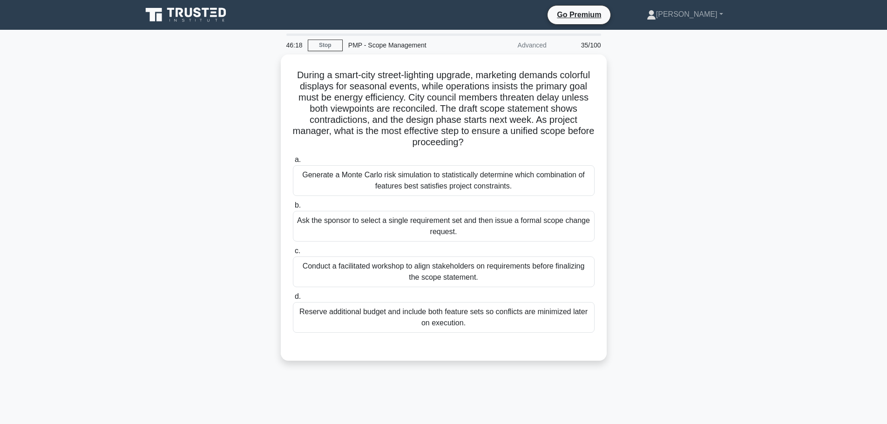
click at [616, 190] on div "During a smart-city street-lighting upgrade, marketing demands colorful display…" at bounding box center [443, 213] width 615 height 318
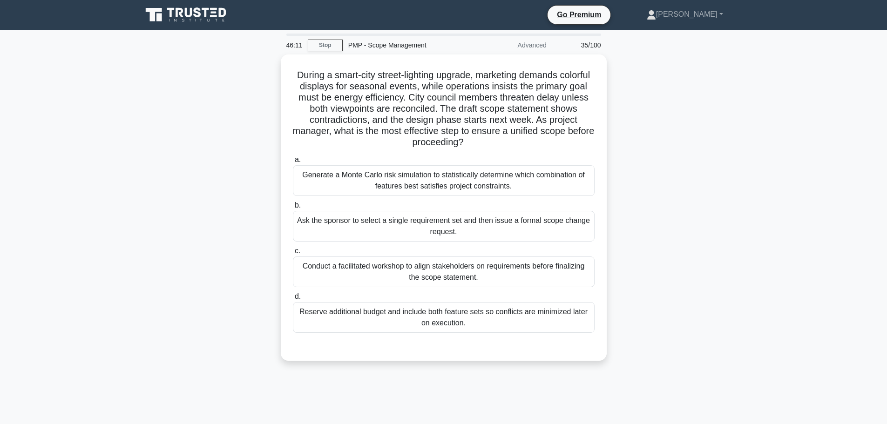
click at [621, 188] on div "During a smart-city street-lighting upgrade, marketing demands colorful display…" at bounding box center [443, 213] width 615 height 318
click at [657, 161] on div "During a smart-city street-lighting upgrade, marketing demands colorful display…" at bounding box center [443, 213] width 615 height 318
click at [645, 181] on div "During a smart-city street-lighting upgrade, marketing demands colorful display…" at bounding box center [443, 213] width 615 height 318
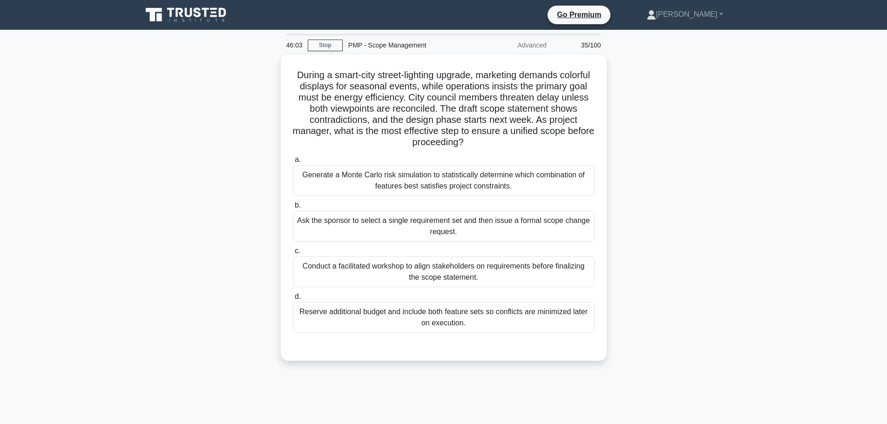
click at [645, 181] on div "During a smart-city street-lighting upgrade, marketing demands colorful display…" at bounding box center [443, 213] width 615 height 318
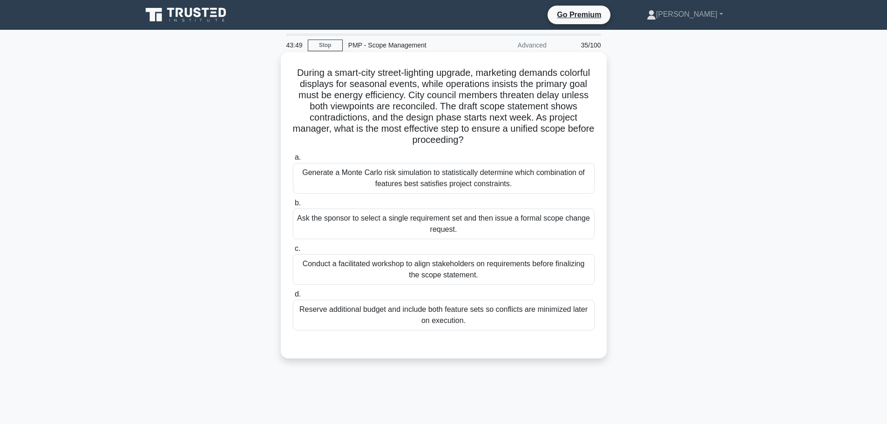
click at [540, 174] on div "Generate a Monte Carlo risk simulation to statistically determine which combina…" at bounding box center [444, 178] width 302 height 31
click at [293, 161] on input "a. Generate a Monte Carlo risk simulation to statistically determine which comb…" at bounding box center [293, 158] width 0 height 6
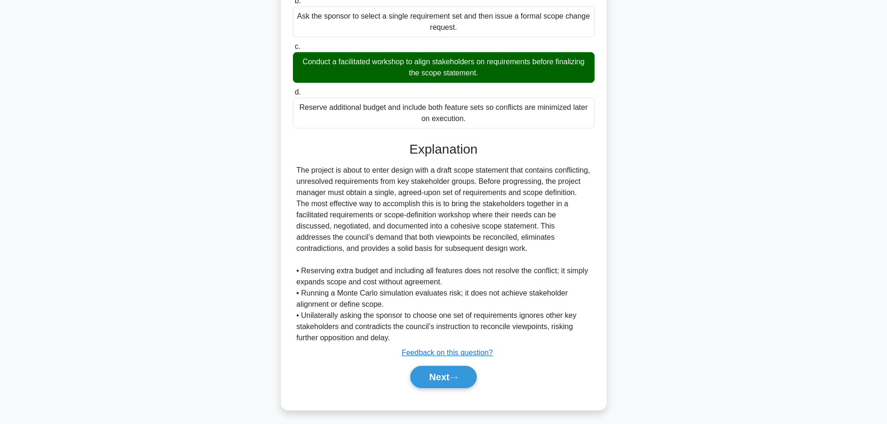
scroll to position [207, 0]
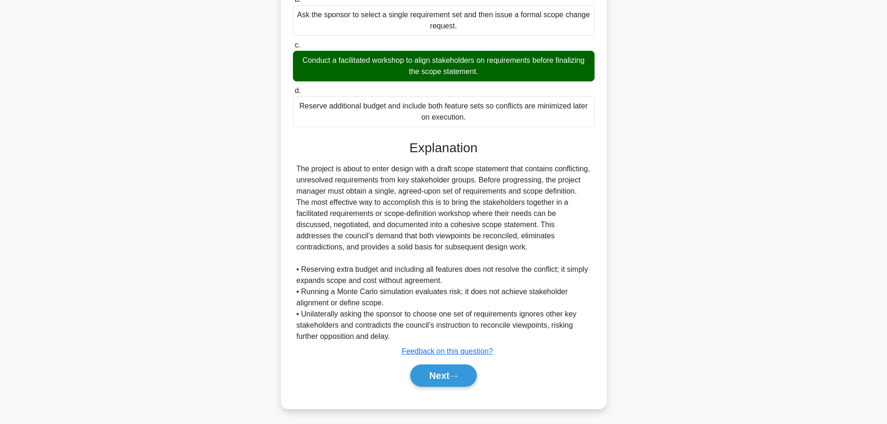
click at [664, 255] on div "During a smart-city street-lighting upgrade, marketing demands colorful display…" at bounding box center [443, 134] width 615 height 572
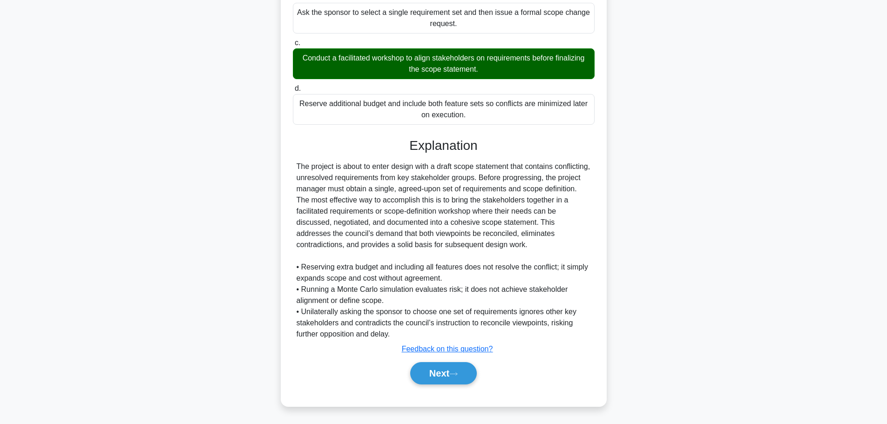
drag, startPoint x: 461, startPoint y: 370, endPoint x: 447, endPoint y: 361, distance: 16.5
click at [461, 370] on button "Next" at bounding box center [443, 373] width 67 height 22
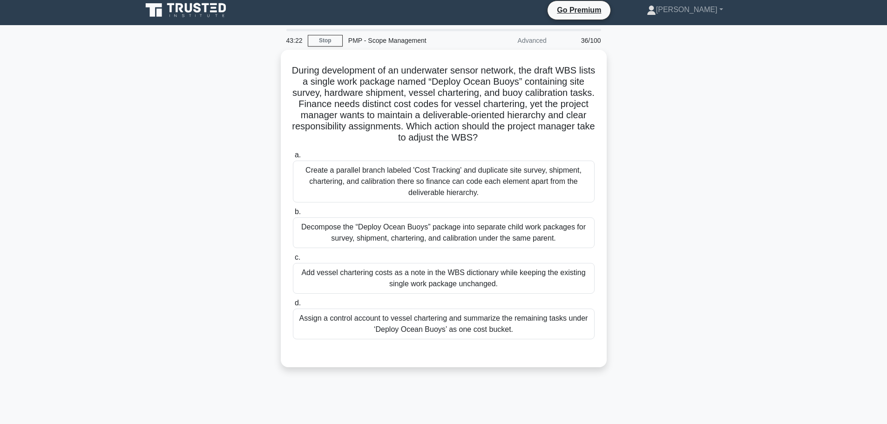
scroll to position [0, 0]
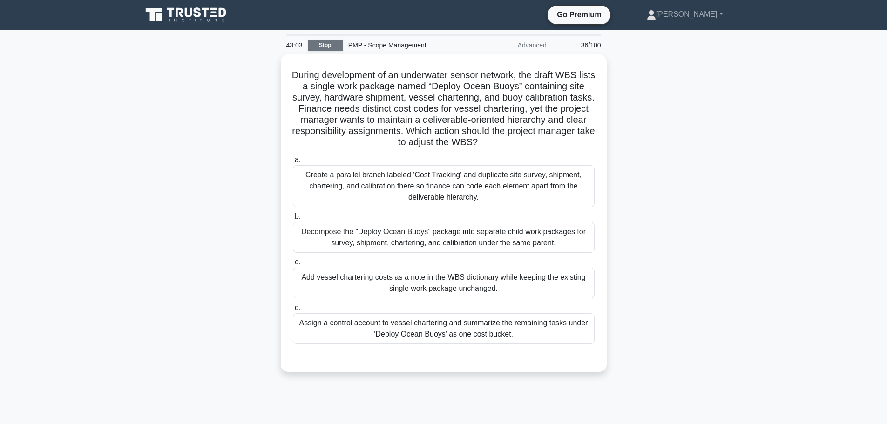
click at [322, 45] on link "Stop" at bounding box center [325, 46] width 35 height 12
